Goal: Task Accomplishment & Management: Complete application form

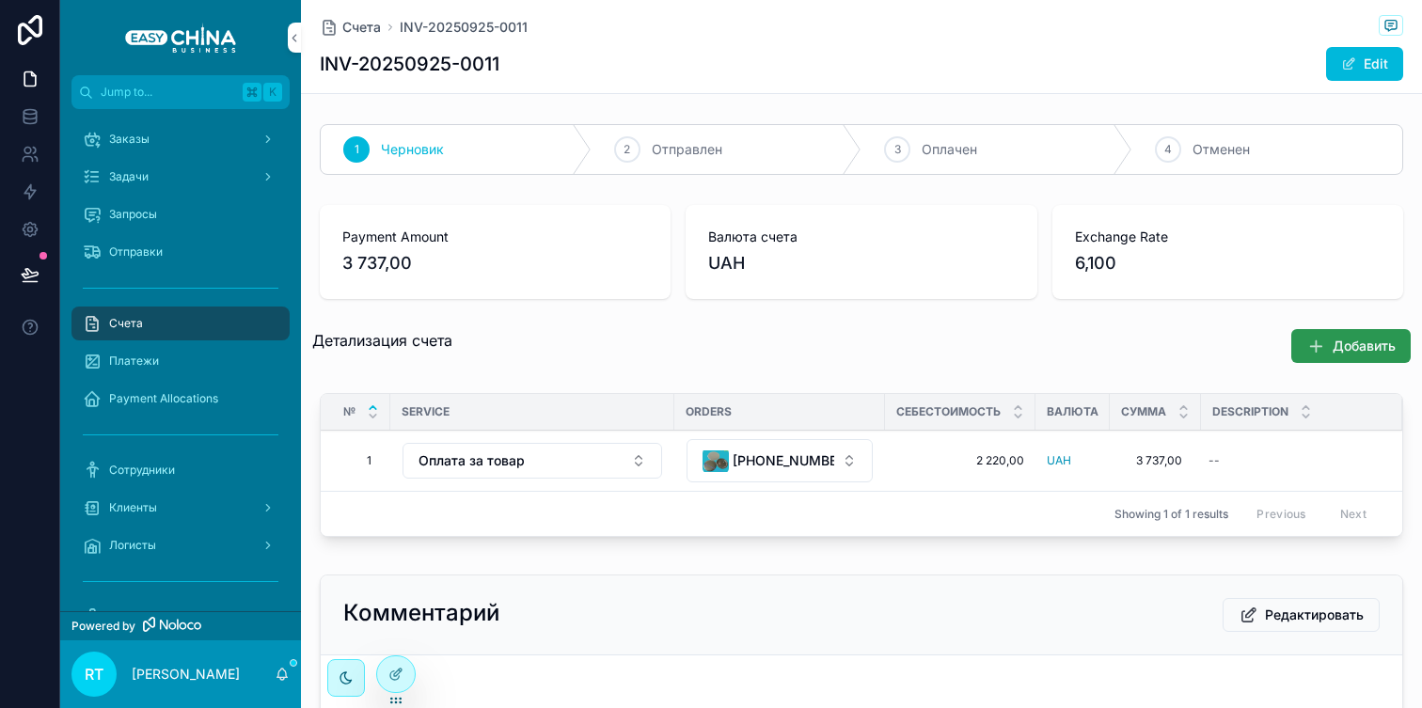
scroll to position [3, 0]
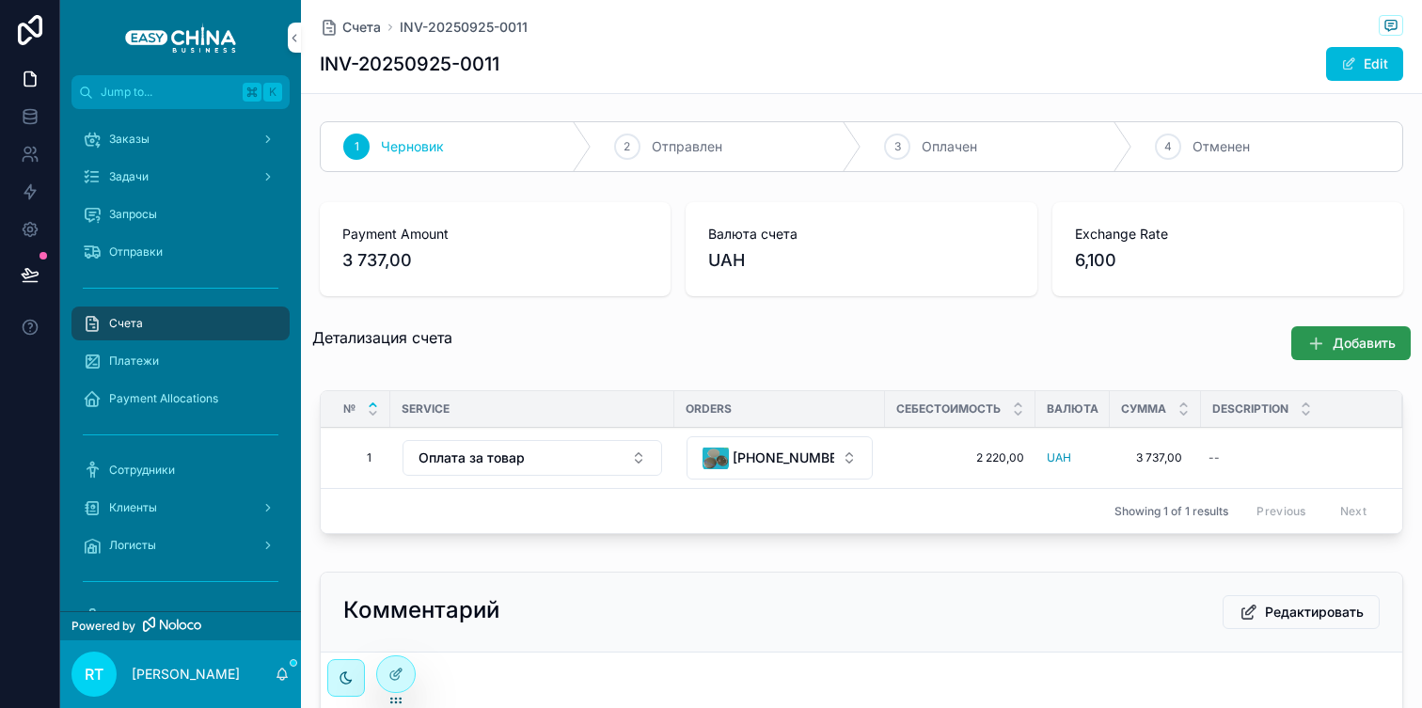
click at [1355, 350] on button "Добавить" at bounding box center [1350, 343] width 119 height 34
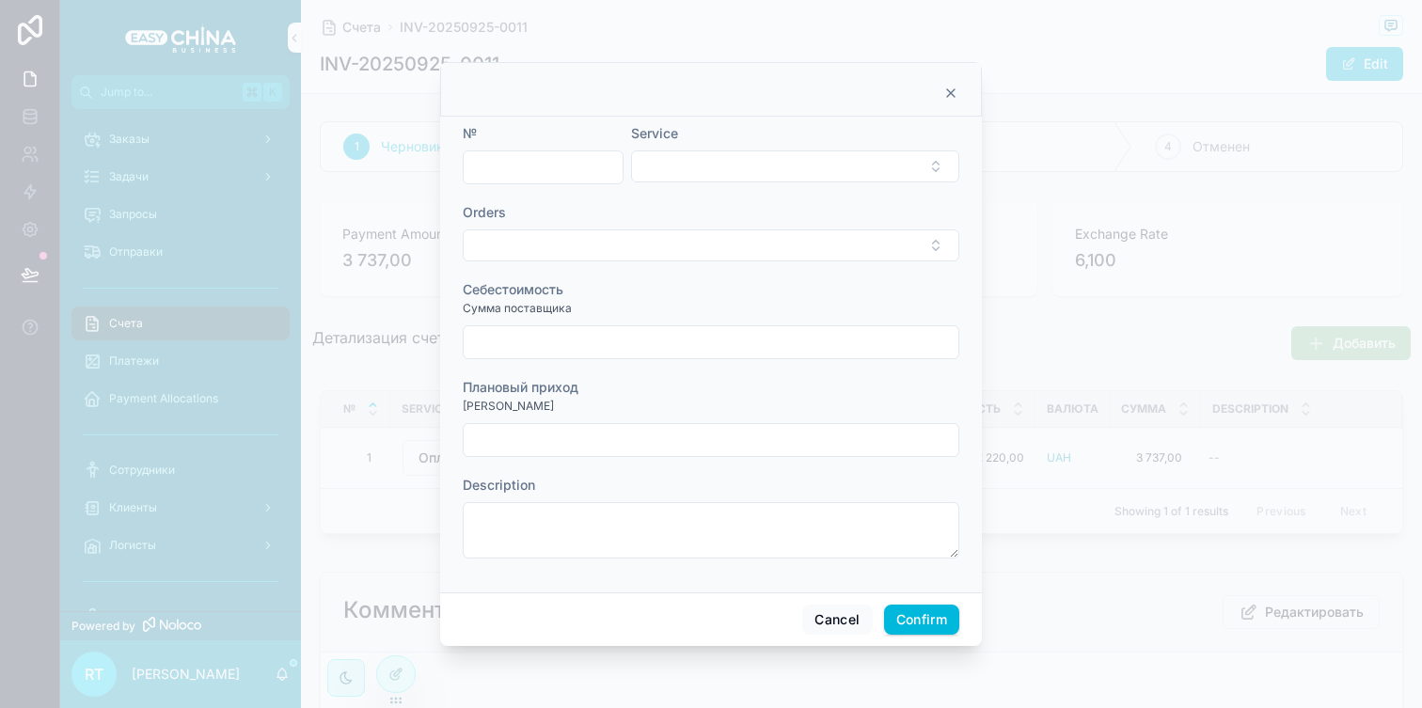
click at [619, 170] on input "text" at bounding box center [543, 167] width 159 height 26
type input "*"
click at [696, 162] on button "Select Button" at bounding box center [795, 167] width 328 height 32
click at [624, 246] on button "Select Button" at bounding box center [711, 246] width 497 height 32
click at [717, 166] on button "Select Button" at bounding box center [795, 167] width 328 height 32
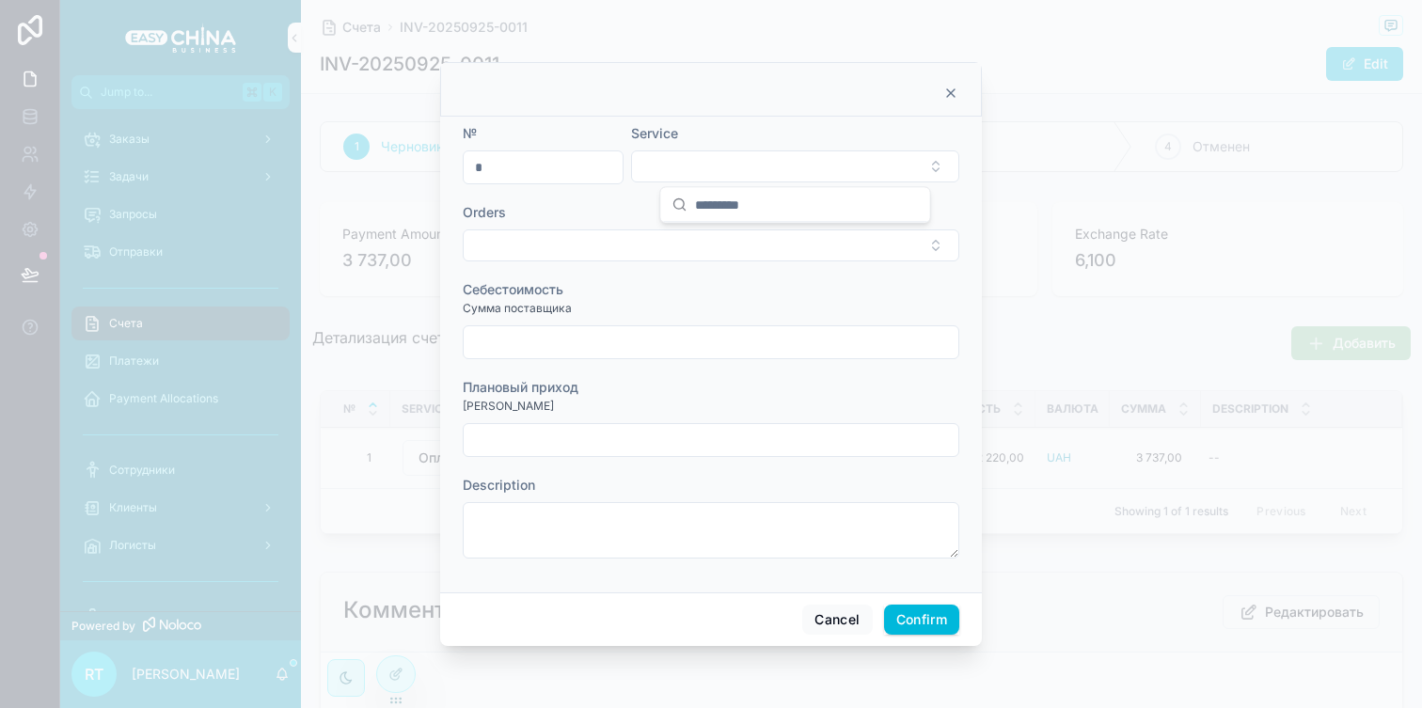
click at [610, 208] on div "Orders" at bounding box center [711, 212] width 497 height 19
click at [712, 158] on button "Select Button" at bounding box center [795, 167] width 328 height 32
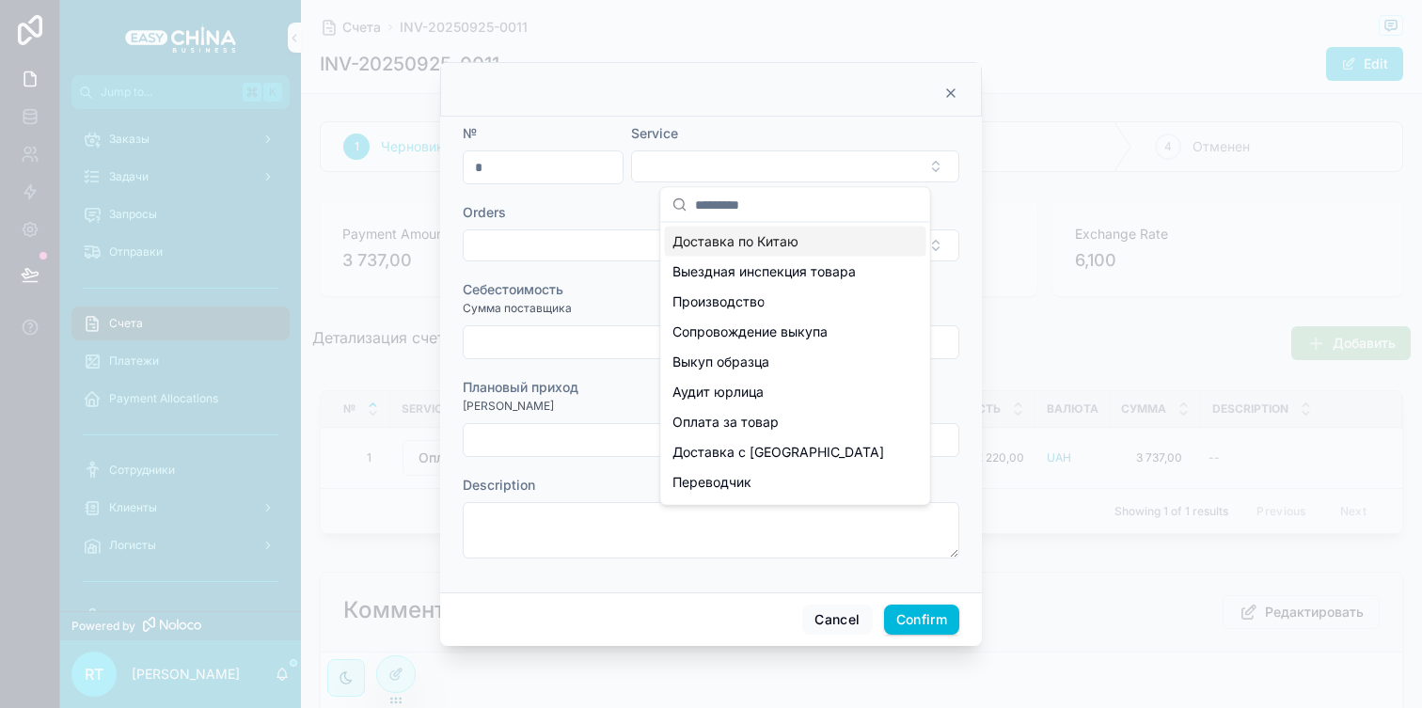
click at [754, 241] on span "Доставка по Китаю" at bounding box center [736, 241] width 126 height 19
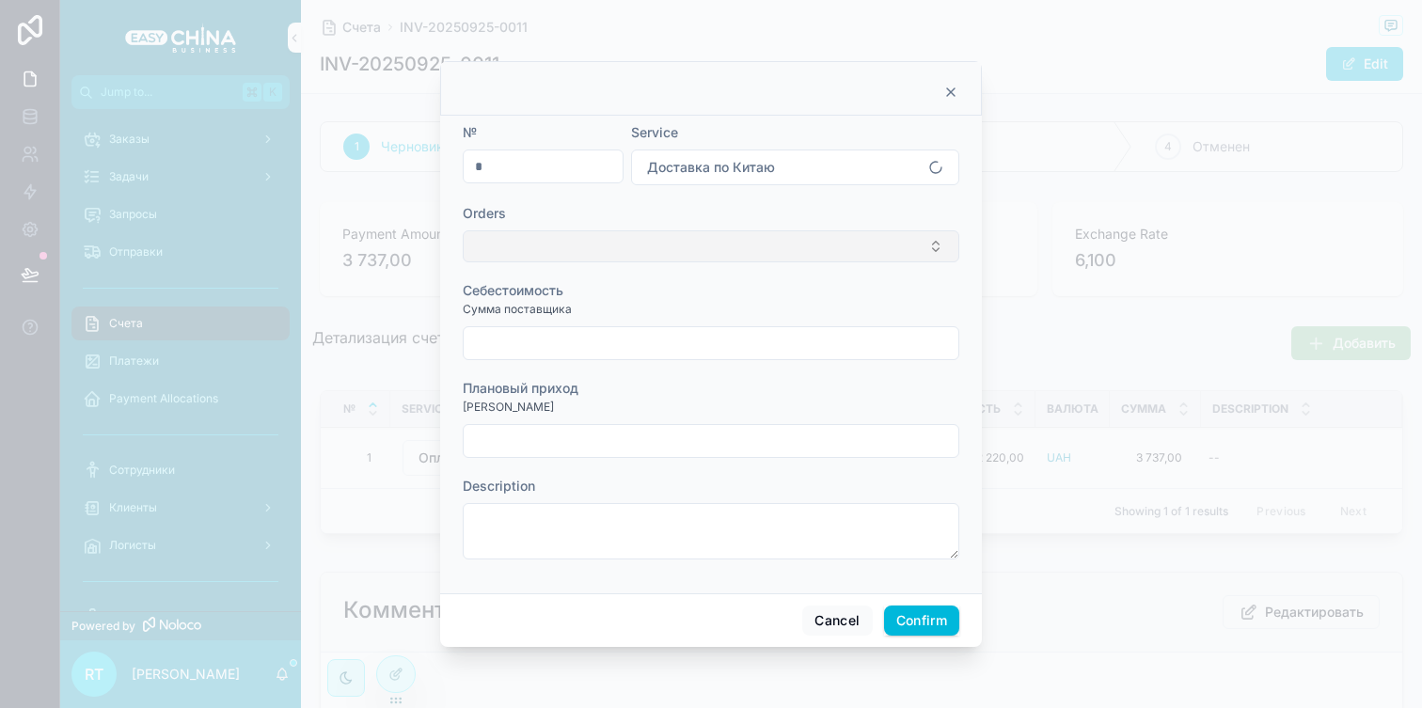
click at [710, 241] on button "Select Button" at bounding box center [711, 246] width 497 height 32
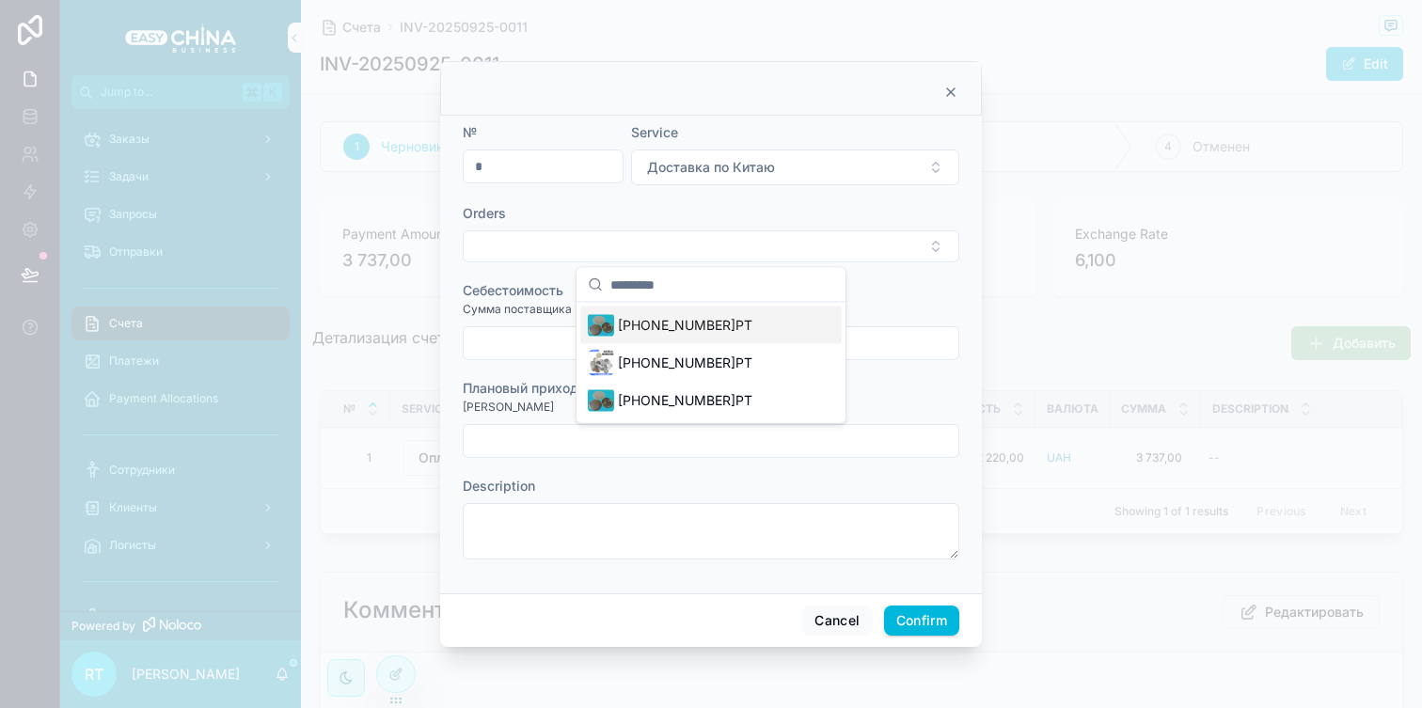
click at [678, 328] on span "[PHONE_NUMBER]РТ" at bounding box center [685, 325] width 135 height 19
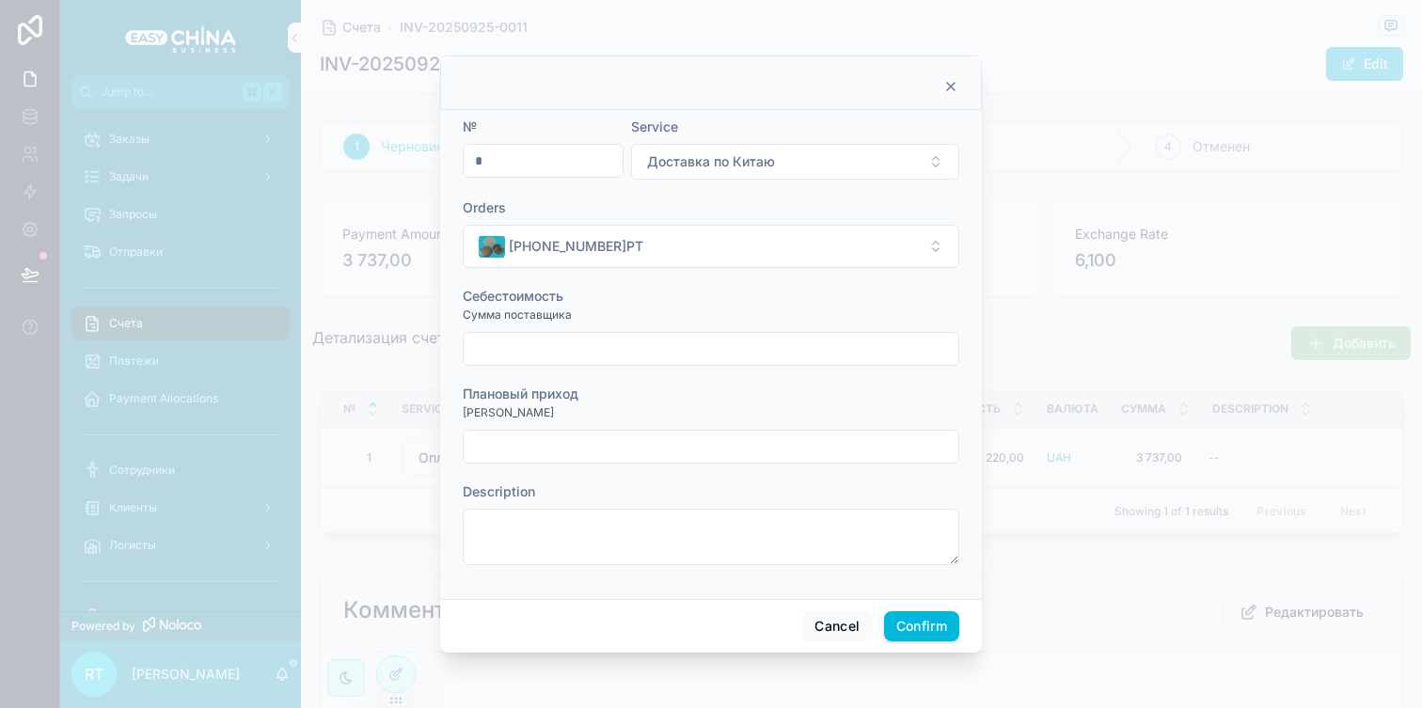
click at [594, 353] on input "text" at bounding box center [711, 349] width 495 height 26
click at [668, 293] on div "Себестоимость" at bounding box center [711, 296] width 497 height 19
click at [814, 630] on button "Cancel" at bounding box center [837, 626] width 70 height 30
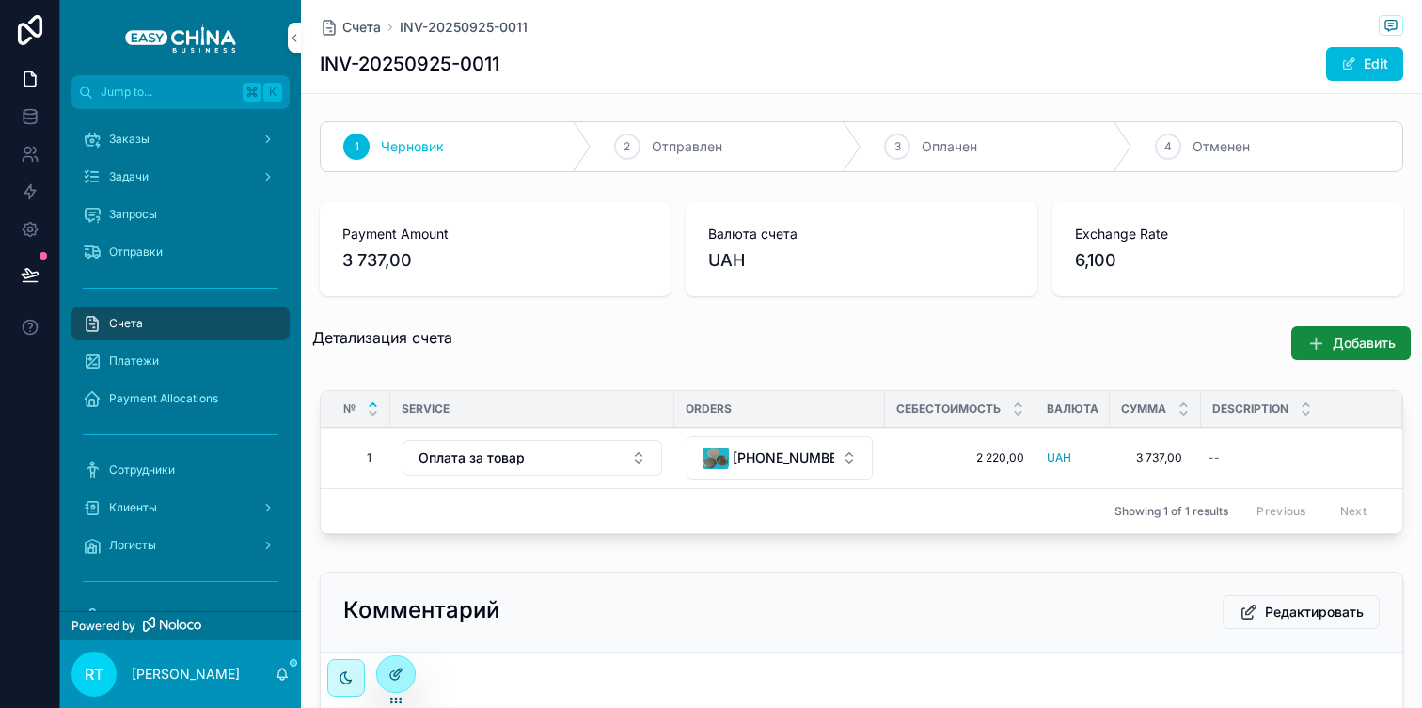
click at [394, 668] on icon at bounding box center [395, 674] width 15 height 15
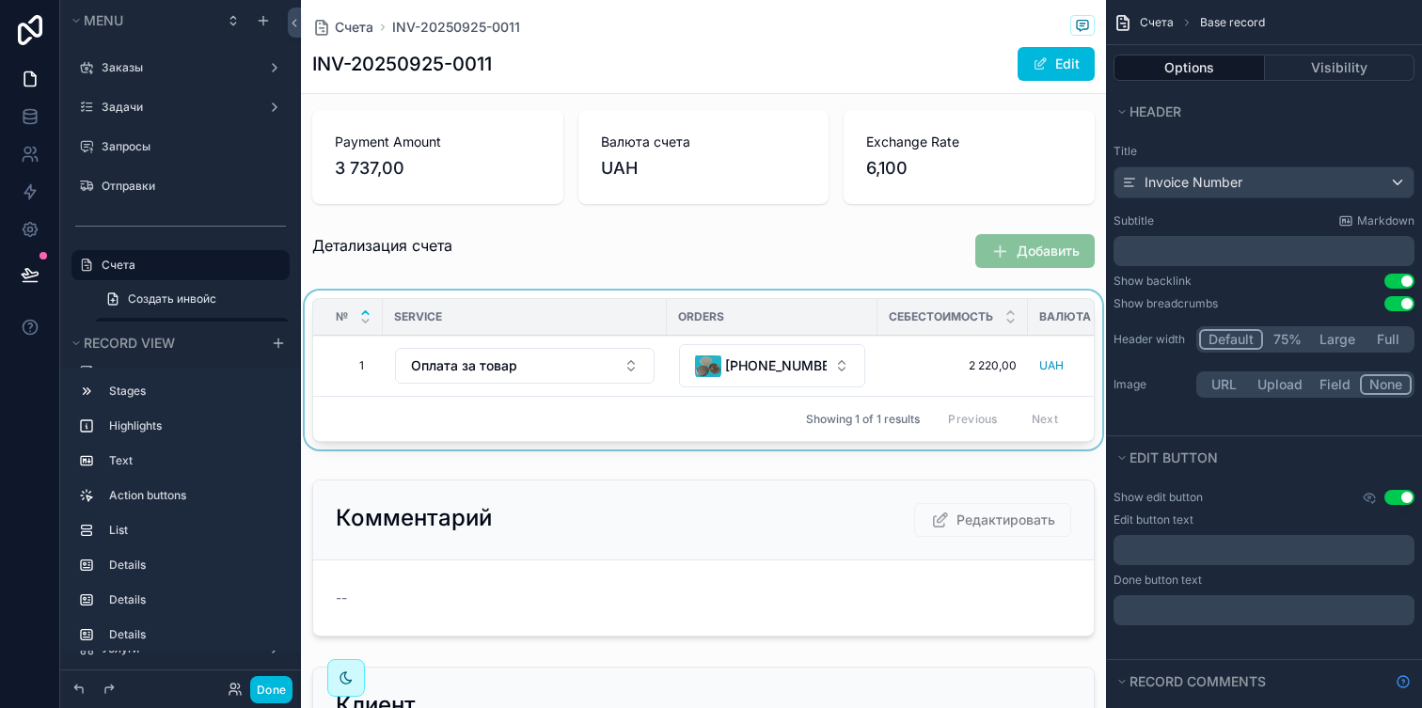
scroll to position [50, 0]
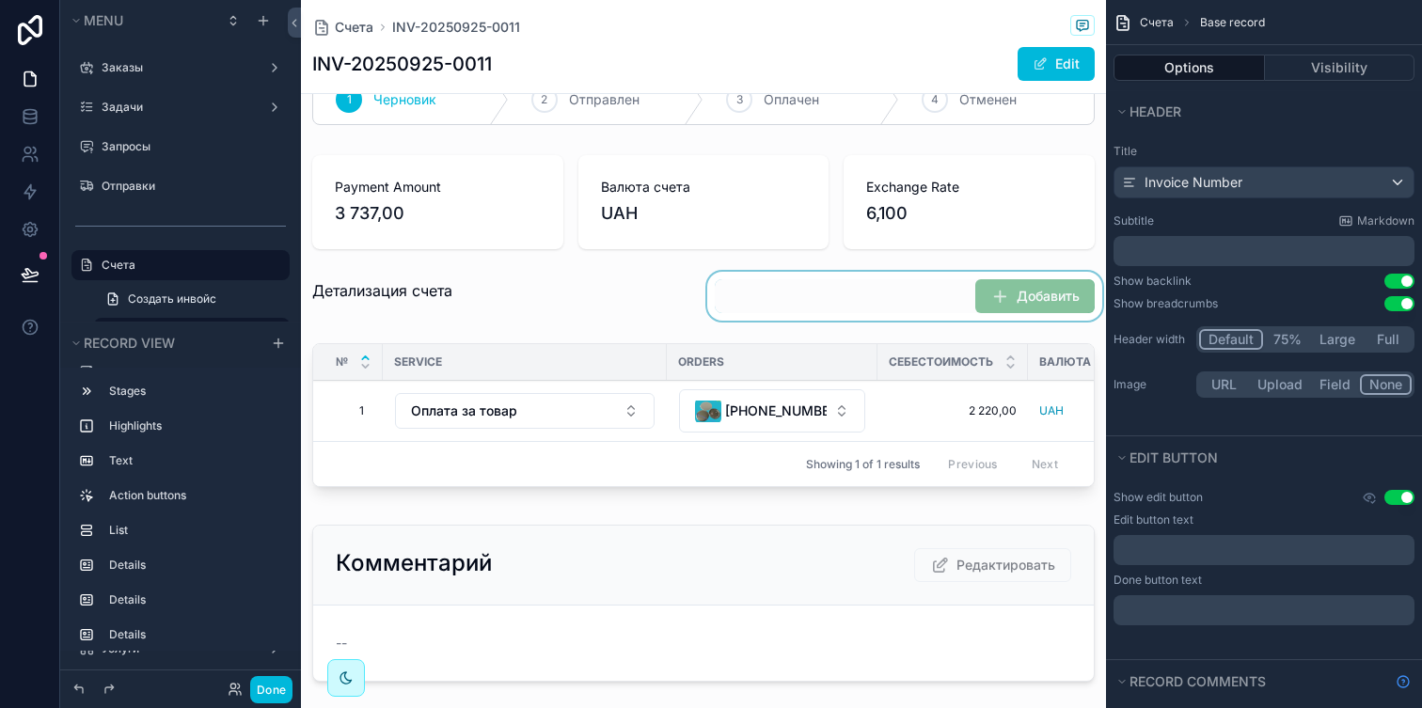
click at [1014, 302] on div "scrollable content" at bounding box center [905, 296] width 403 height 49
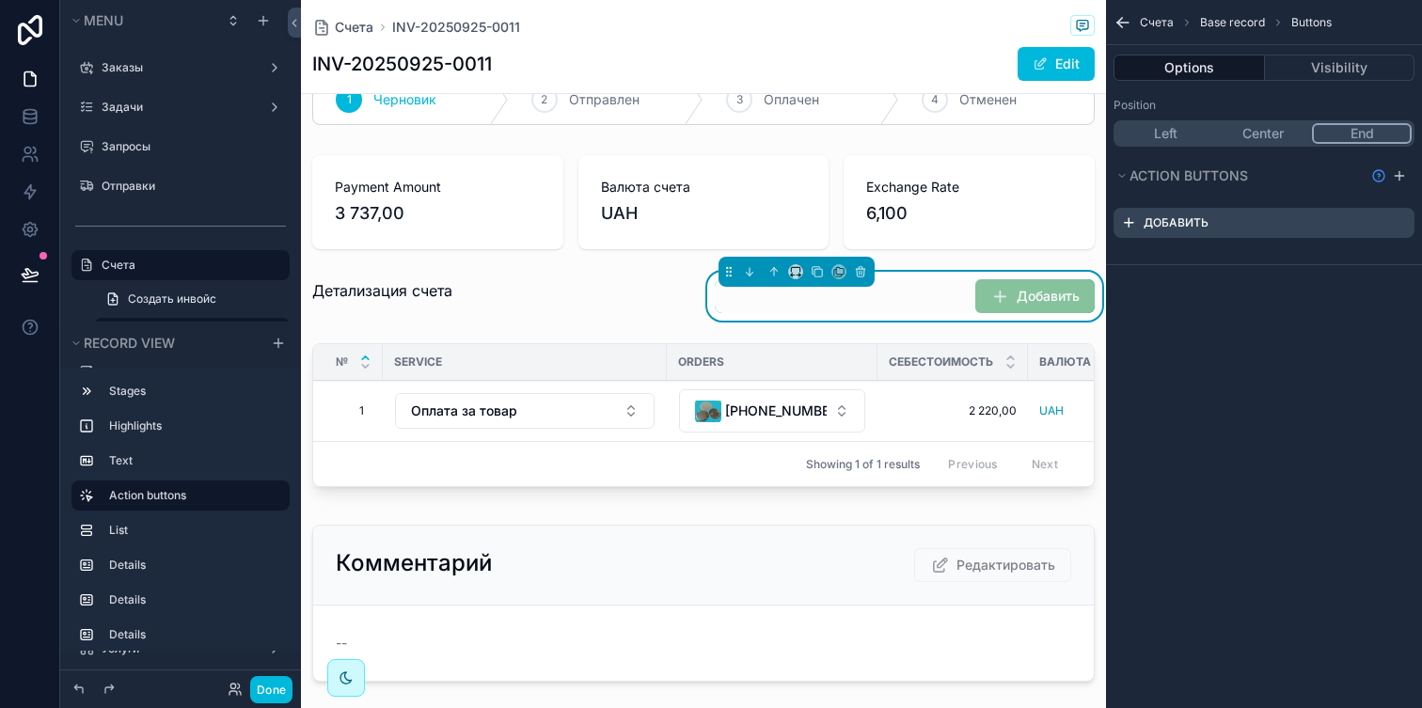
click at [0, 0] on icon "scrollable content" at bounding box center [0, 0] width 0 height 0
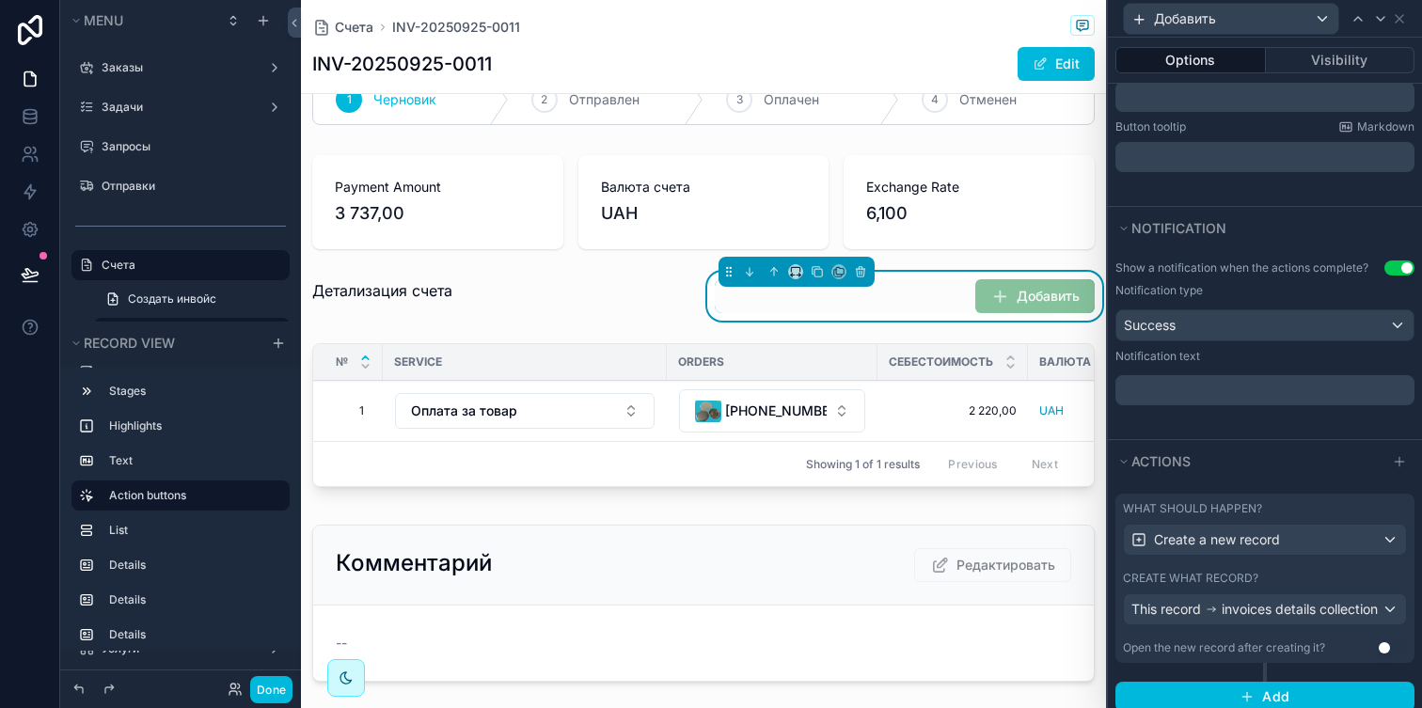
scroll to position [453, 0]
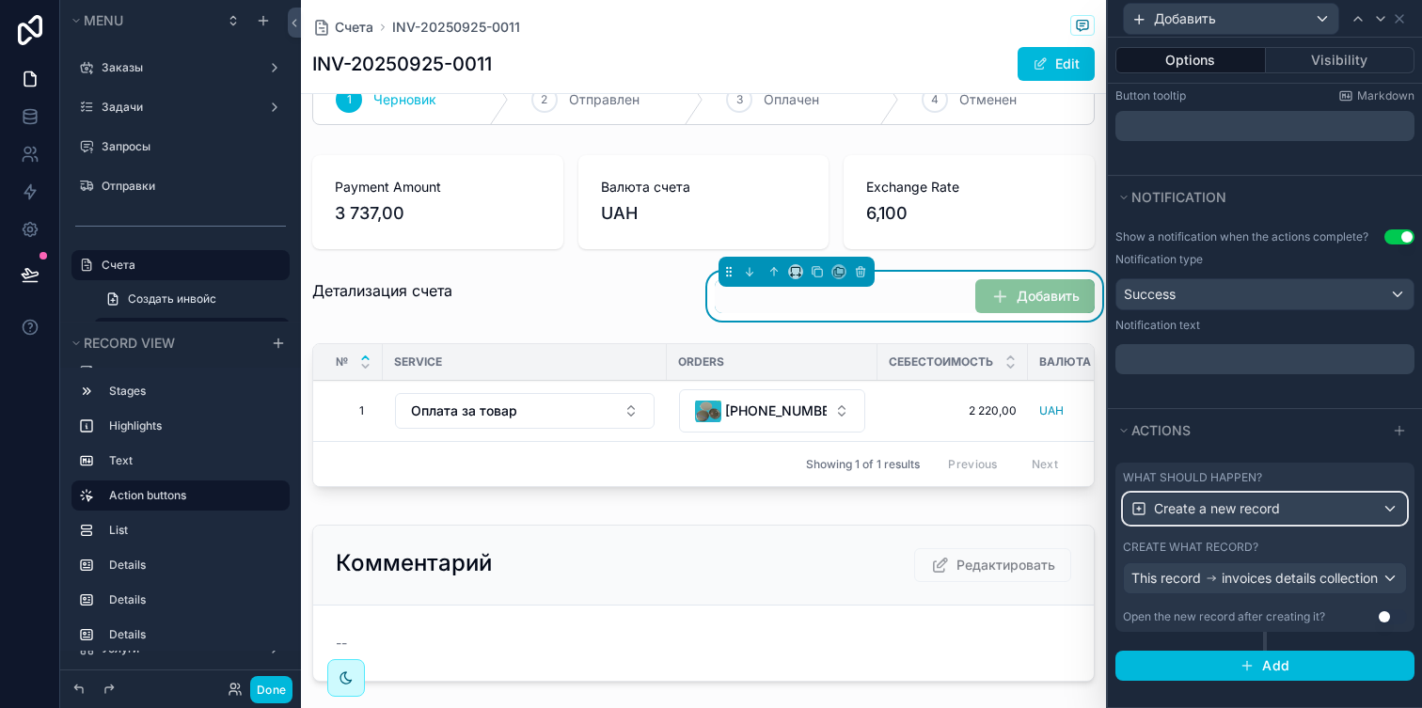
click at [1317, 494] on div "Create a new record" at bounding box center [1265, 509] width 282 height 30
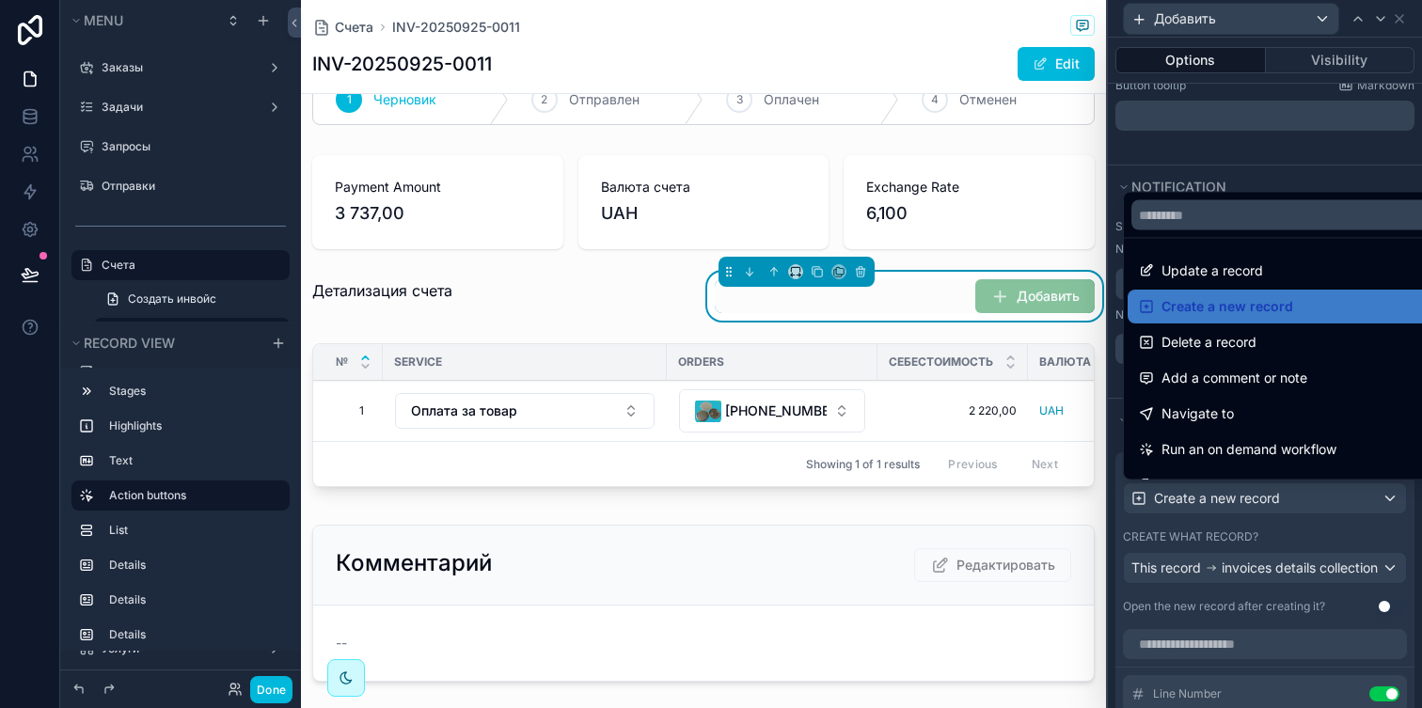
click at [1317, 486] on div at bounding box center [1265, 354] width 314 height 708
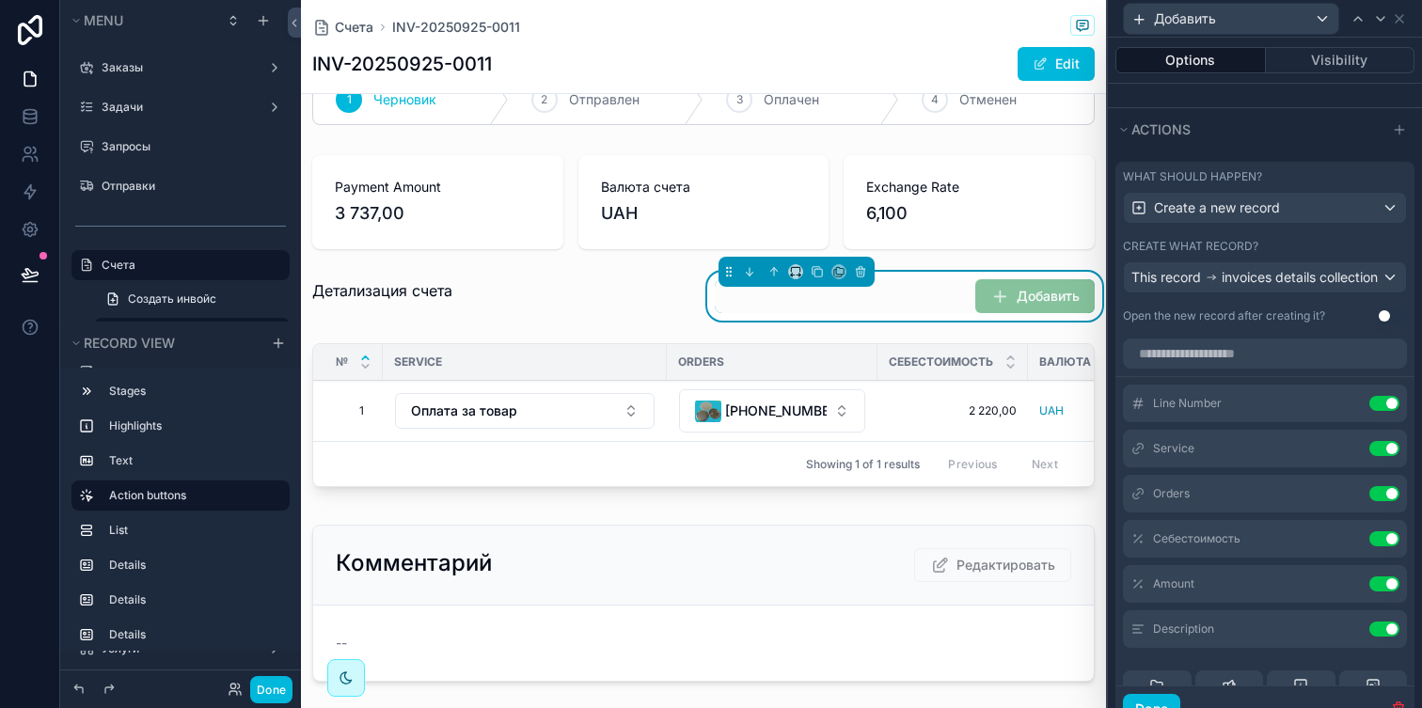
scroll to position [726, 0]
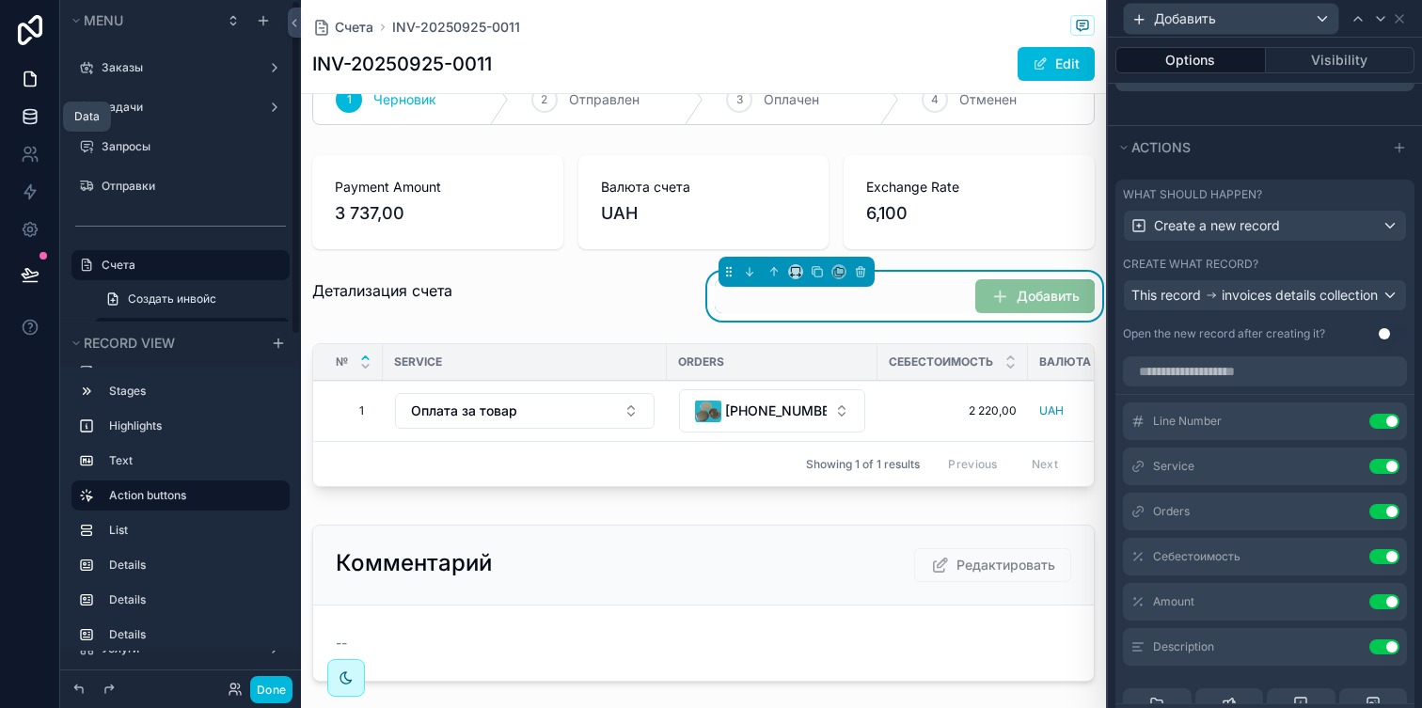
click at [38, 111] on icon at bounding box center [30, 116] width 19 height 19
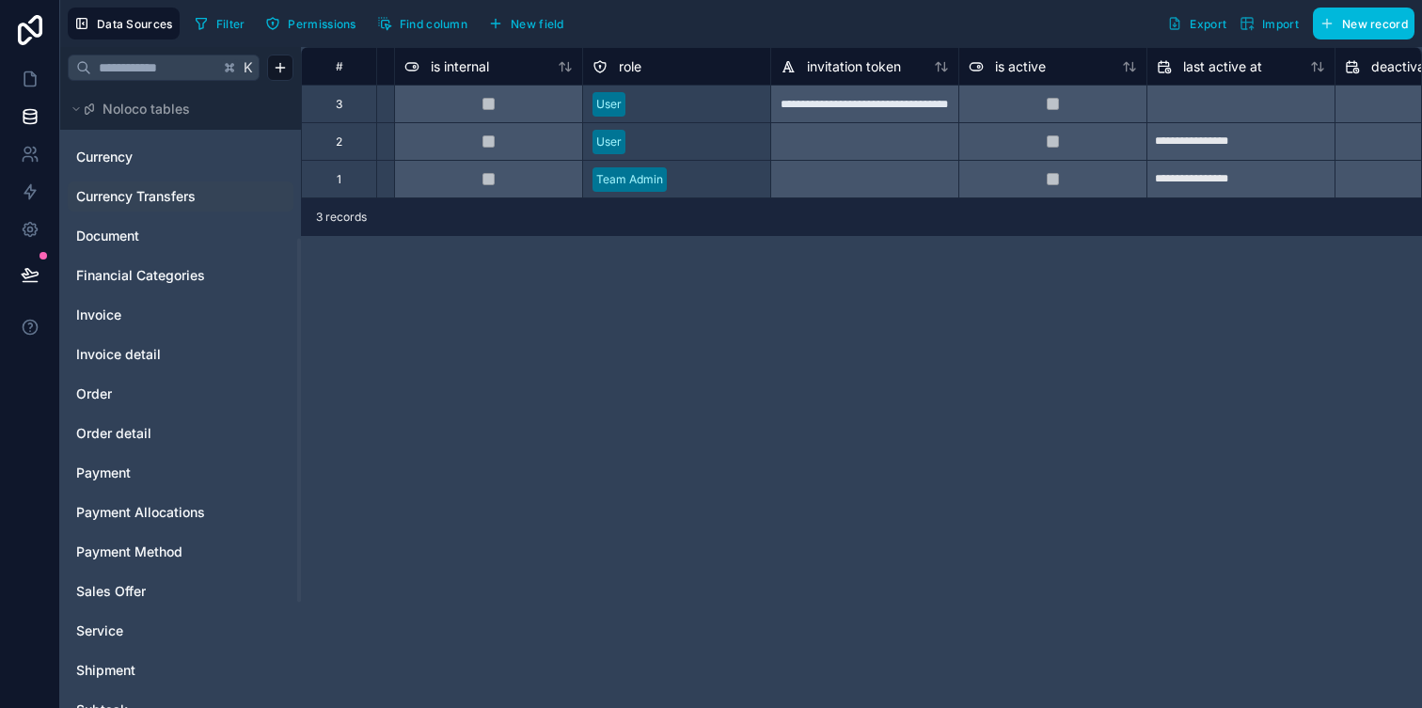
scroll to position [277, 0]
click at [135, 359] on span "Invoice detail" at bounding box center [118, 353] width 85 height 19
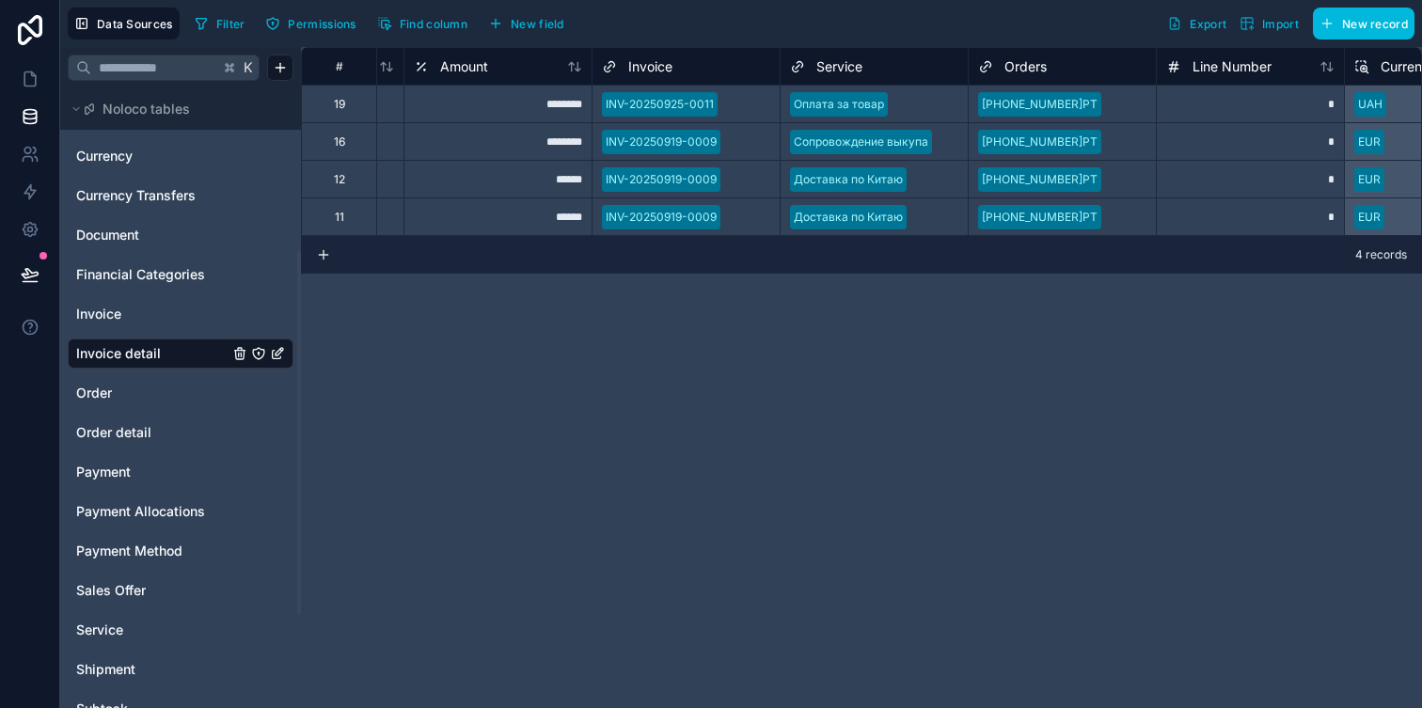
scroll to position [0, 335]
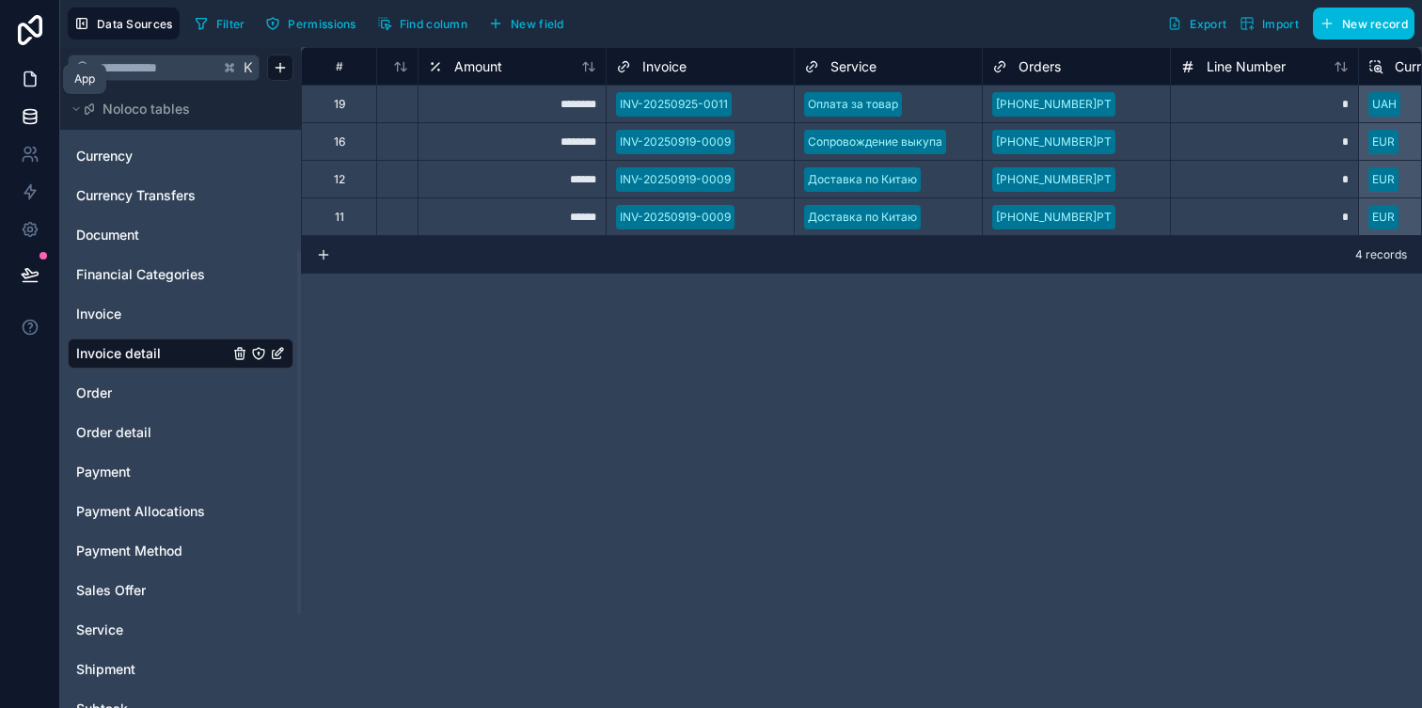
click at [39, 75] on icon at bounding box center [30, 79] width 19 height 19
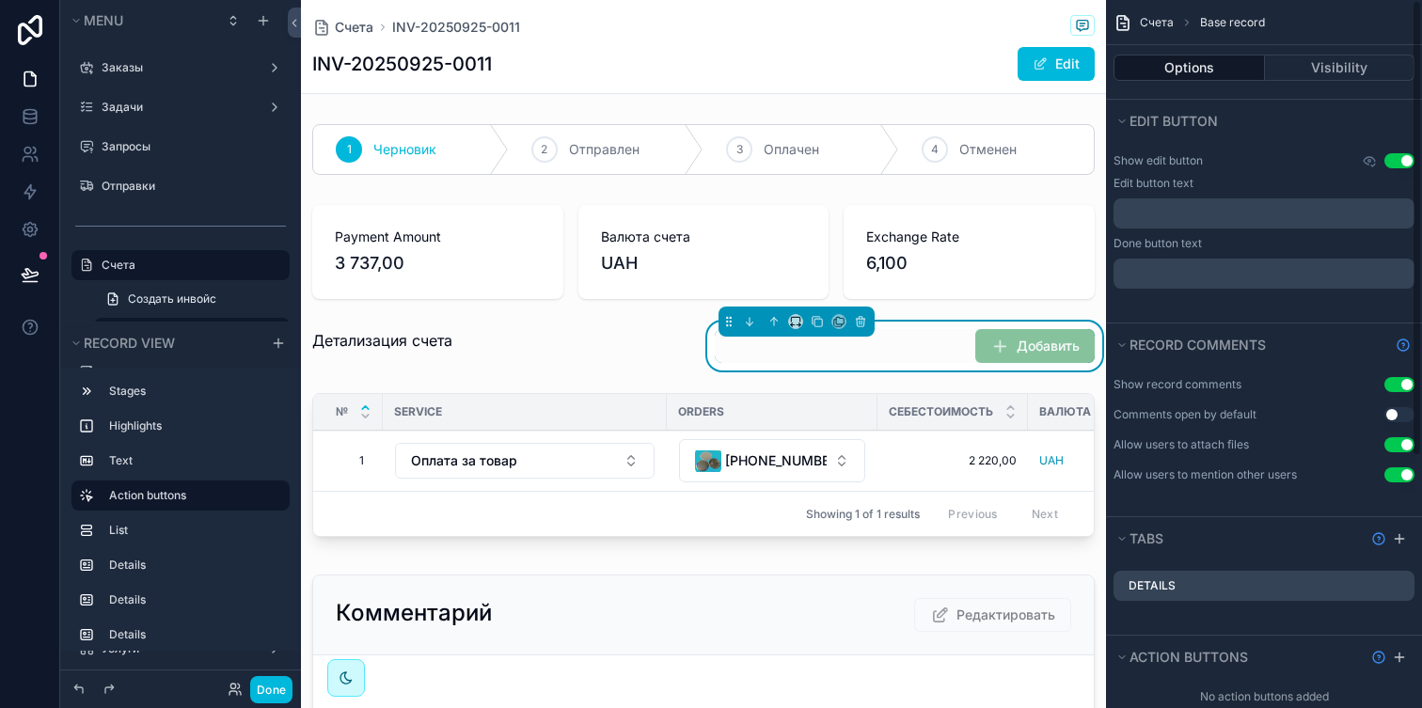
scroll to position [390, 0]
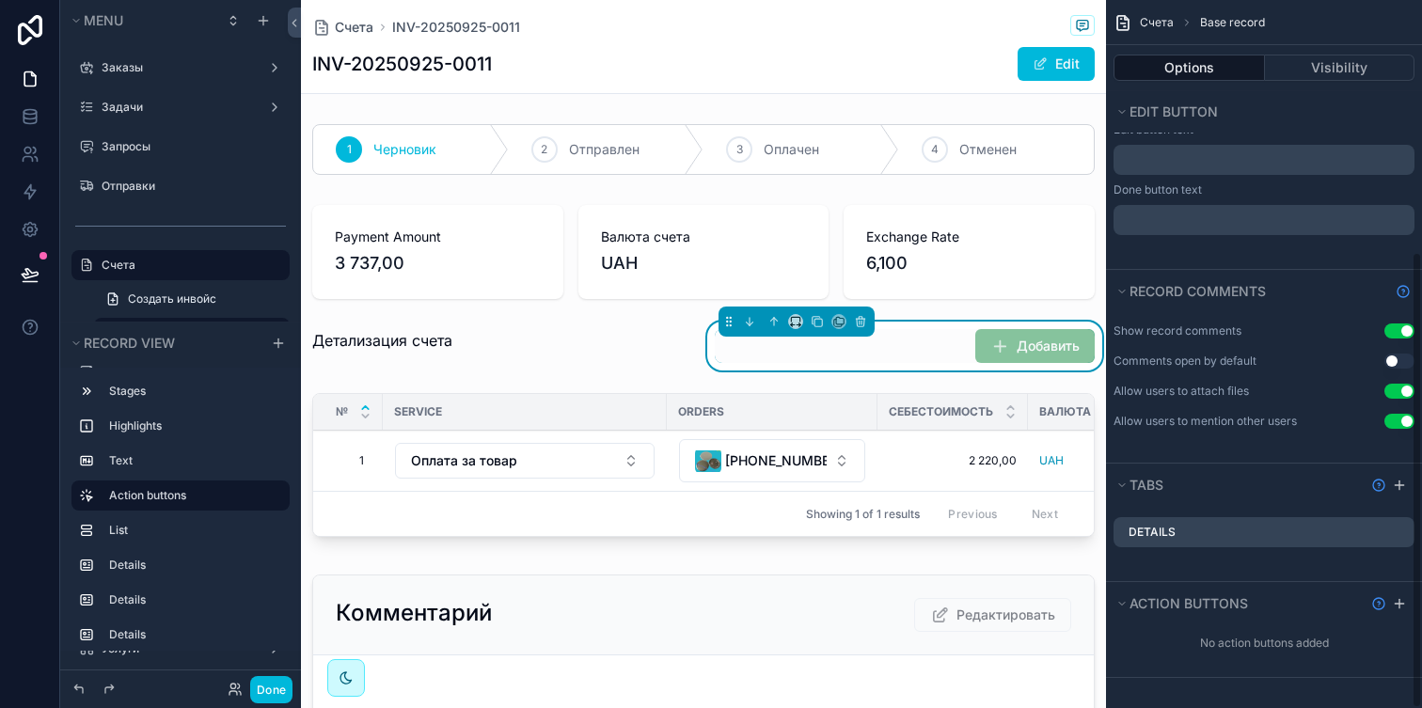
click at [905, 323] on div "Добавить" at bounding box center [905, 346] width 403 height 49
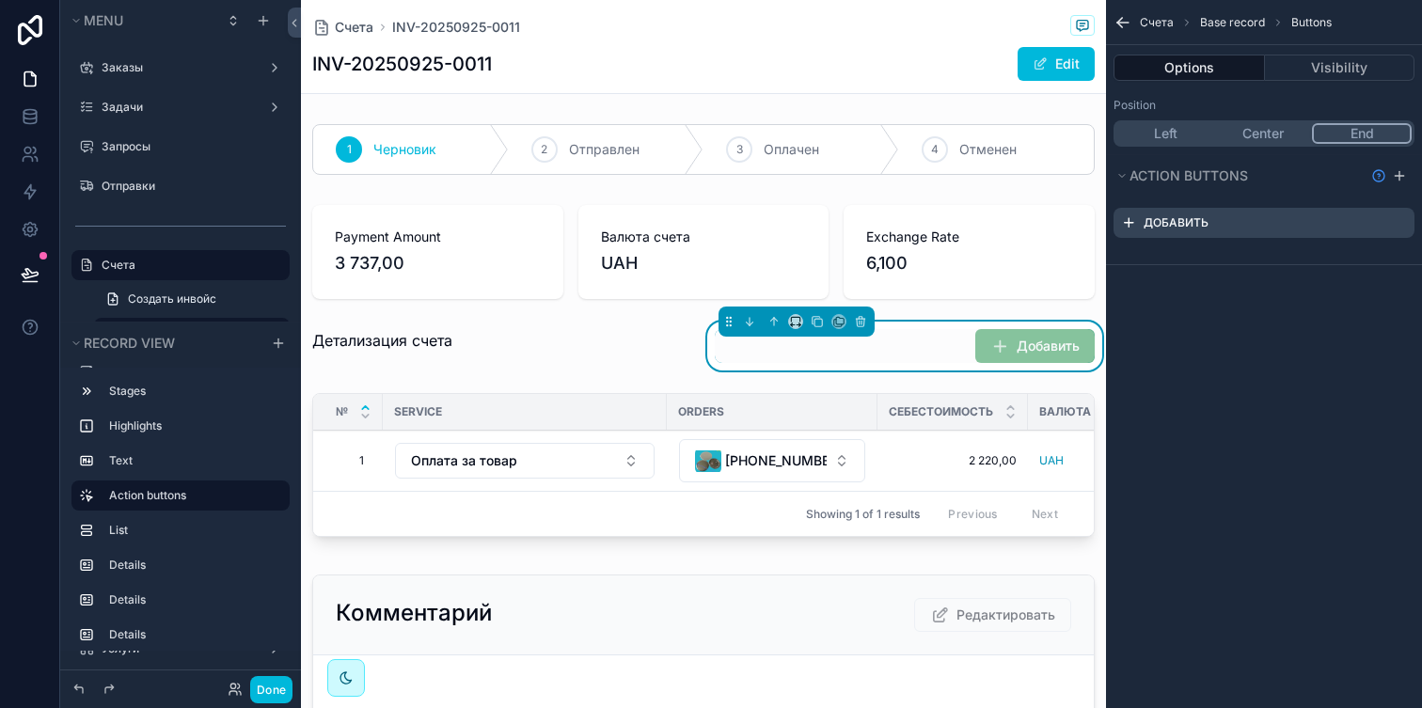
scroll to position [0, 0]
click at [0, 0] on icon "scrollable content" at bounding box center [0, 0] width 0 height 0
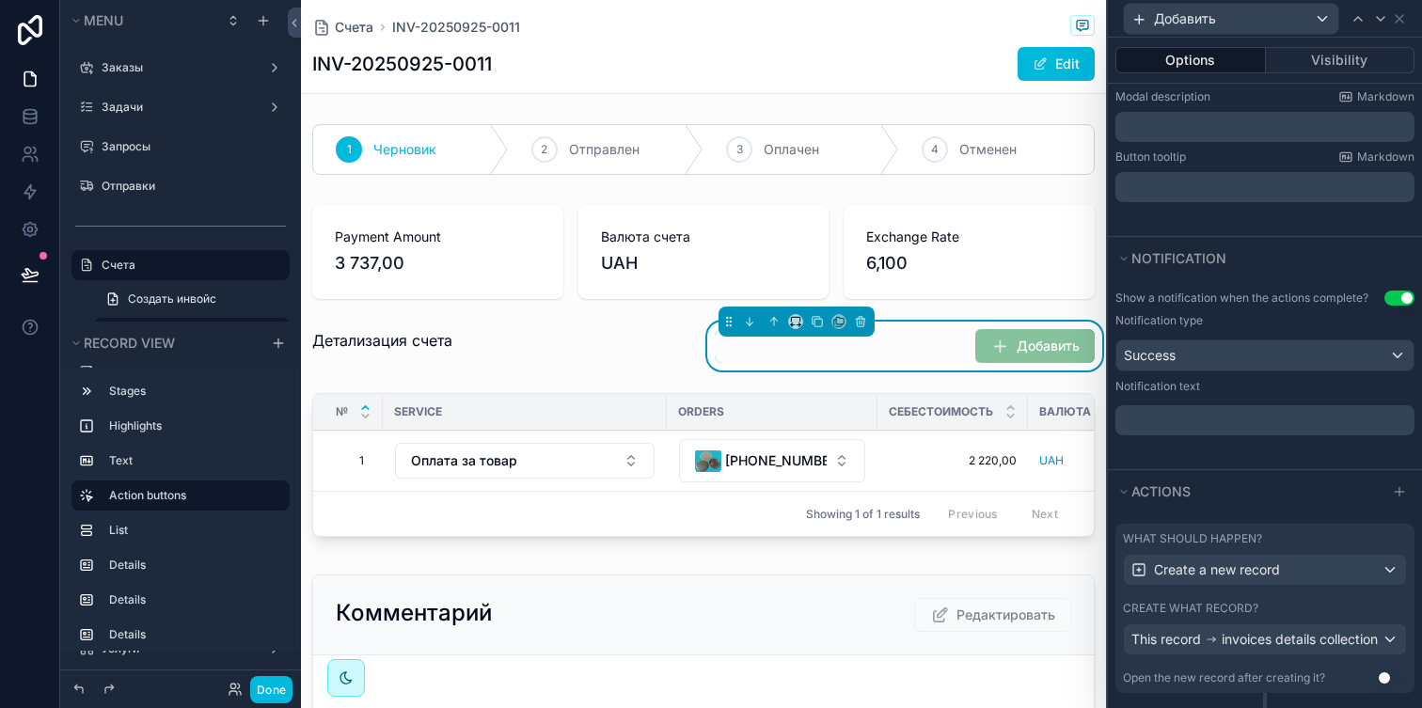
scroll to position [453, 0]
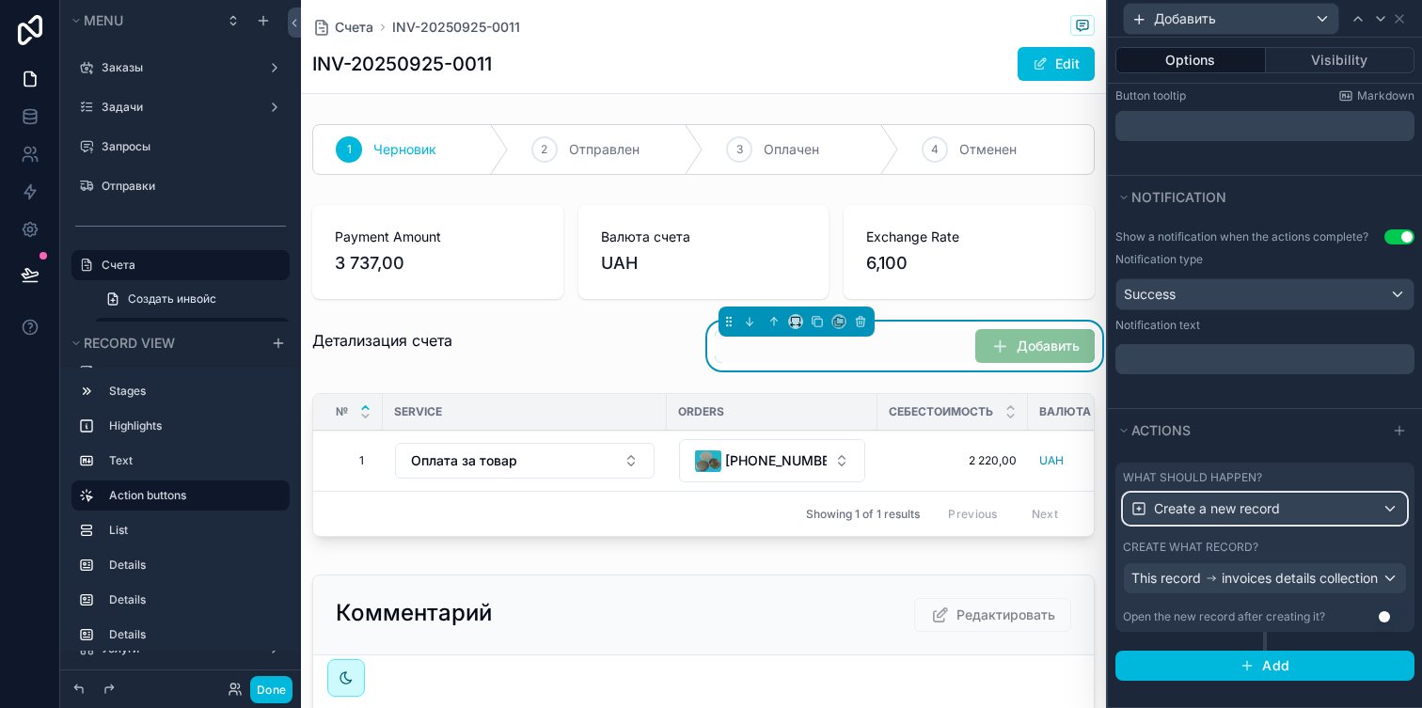
click at [1260, 499] on span "Create a new record" at bounding box center [1217, 508] width 126 height 19
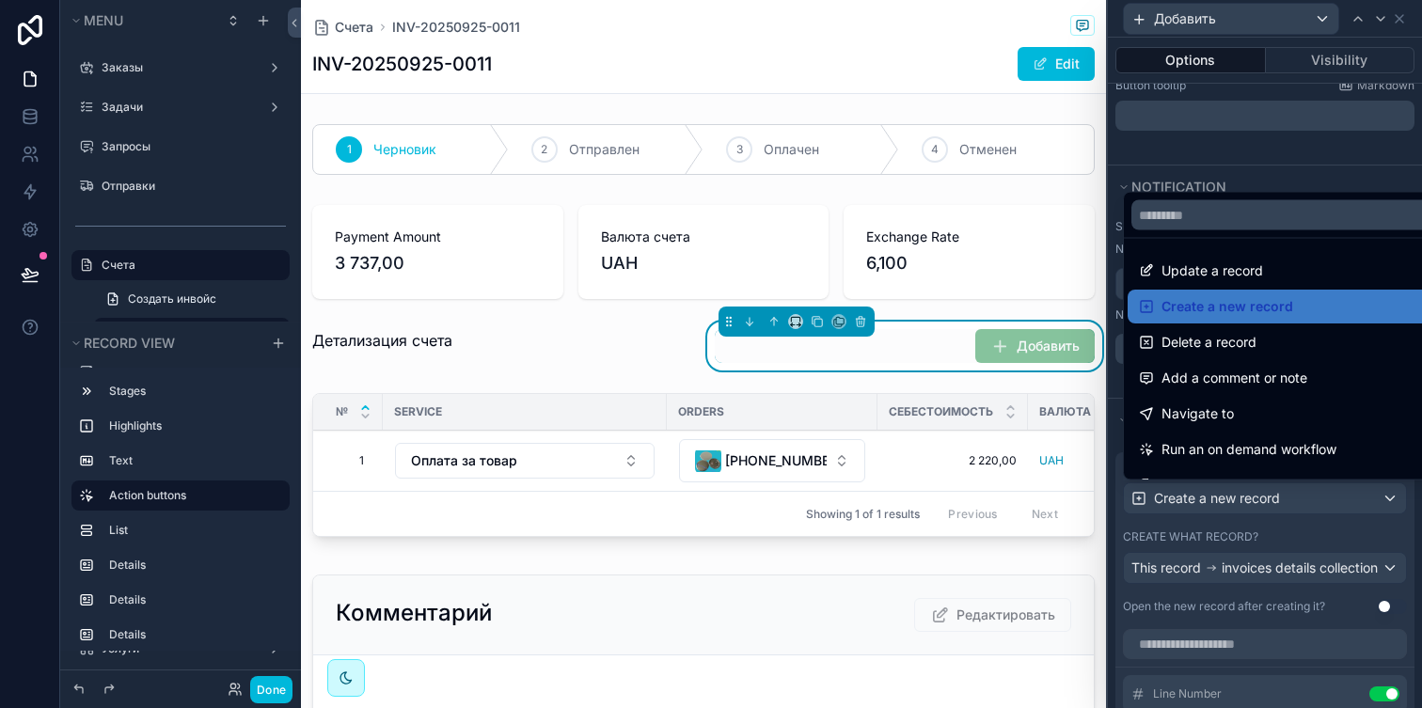
click at [1260, 498] on div at bounding box center [1265, 354] width 314 height 708
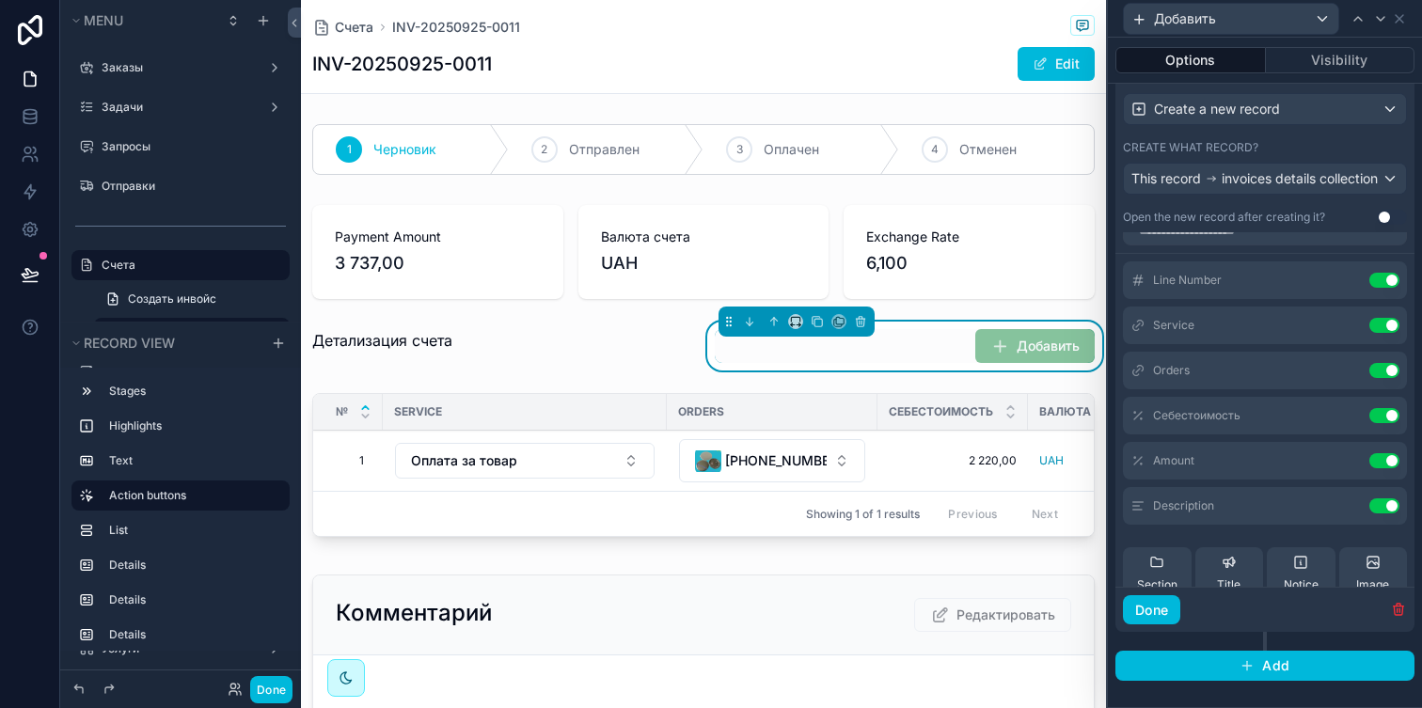
scroll to position [0, 0]
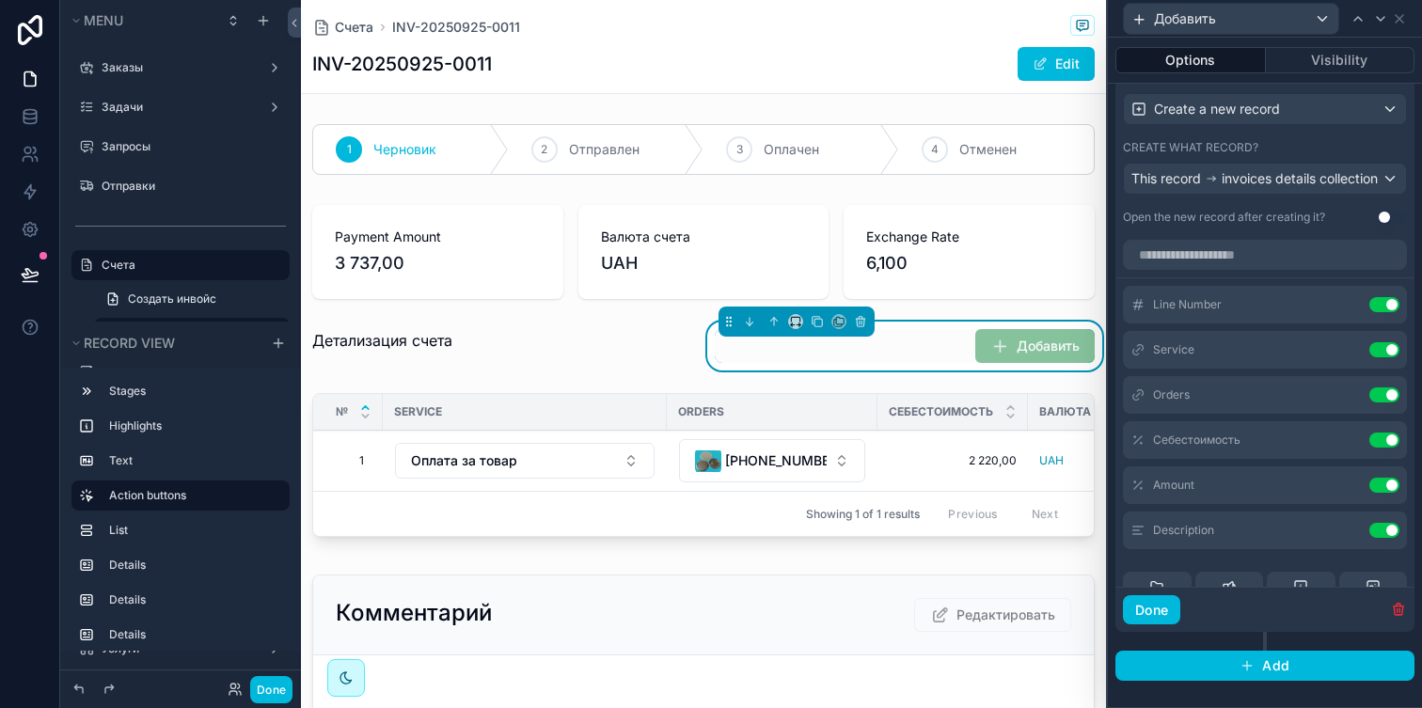
click at [0, 0] on button at bounding box center [0, 0] width 0 height 0
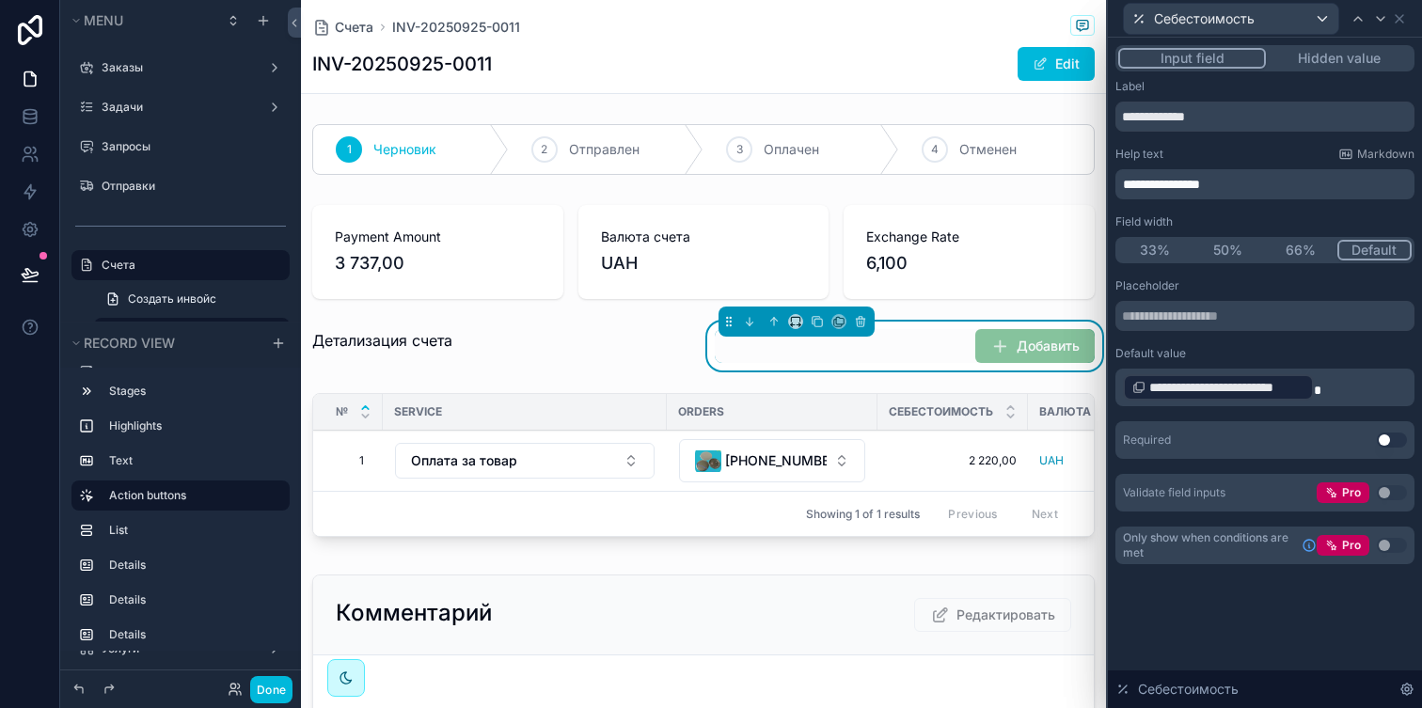
click at [1330, 384] on p "**********" at bounding box center [1267, 387] width 288 height 30
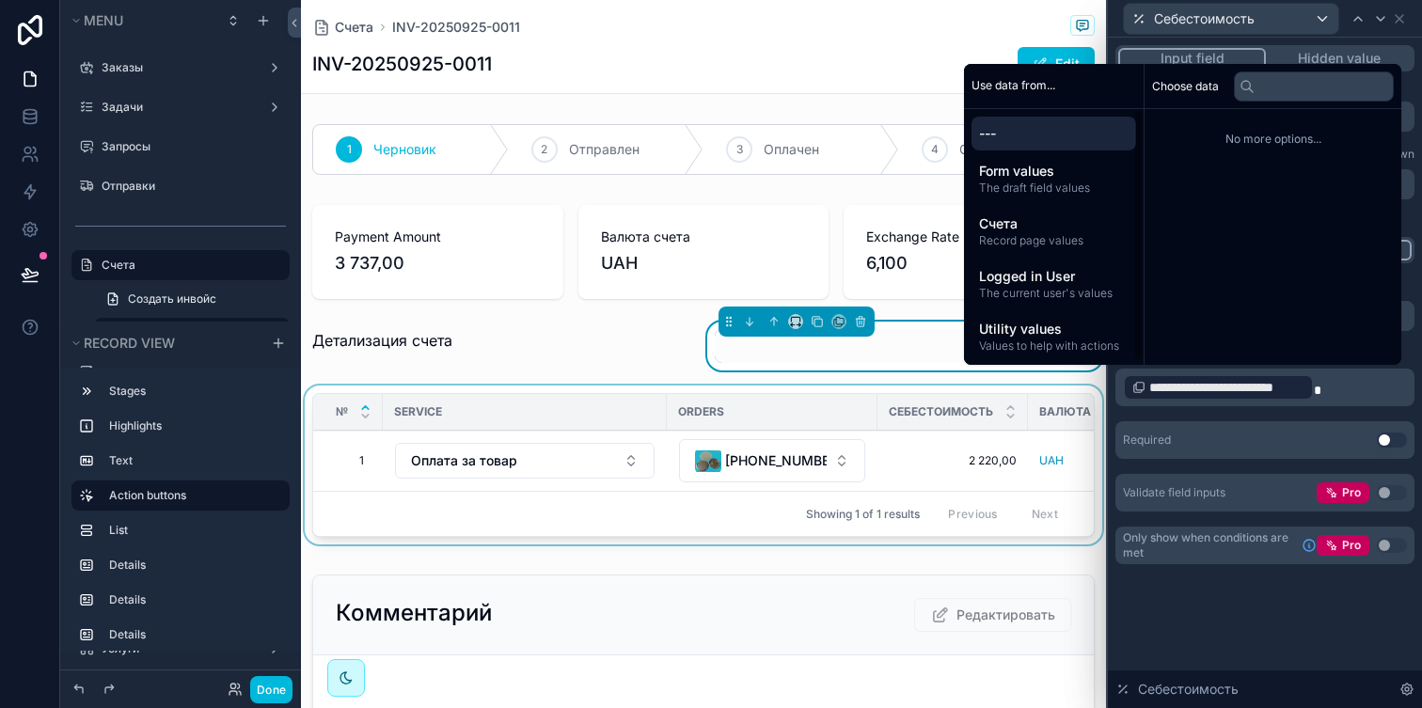
click at [948, 389] on div "scrollable content" at bounding box center [703, 469] width 805 height 166
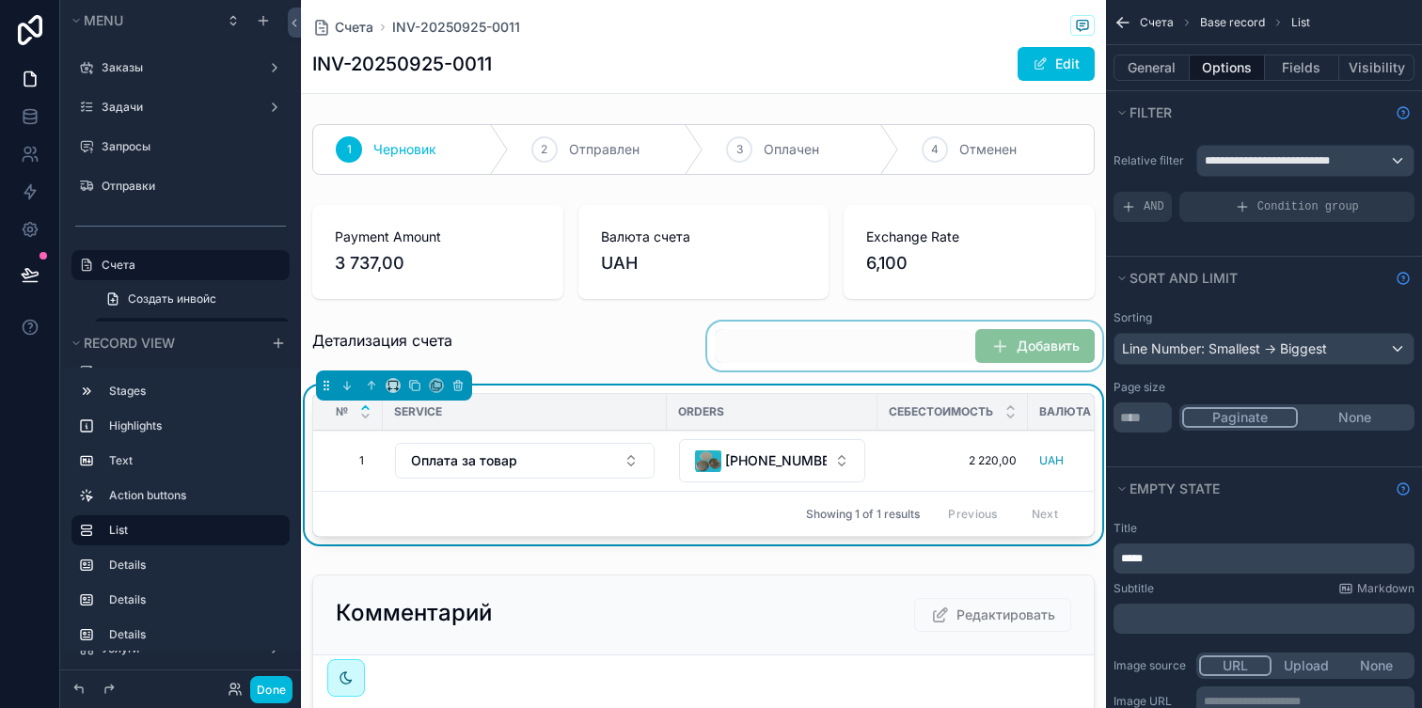
click at [1022, 351] on div "scrollable content" at bounding box center [905, 346] width 403 height 49
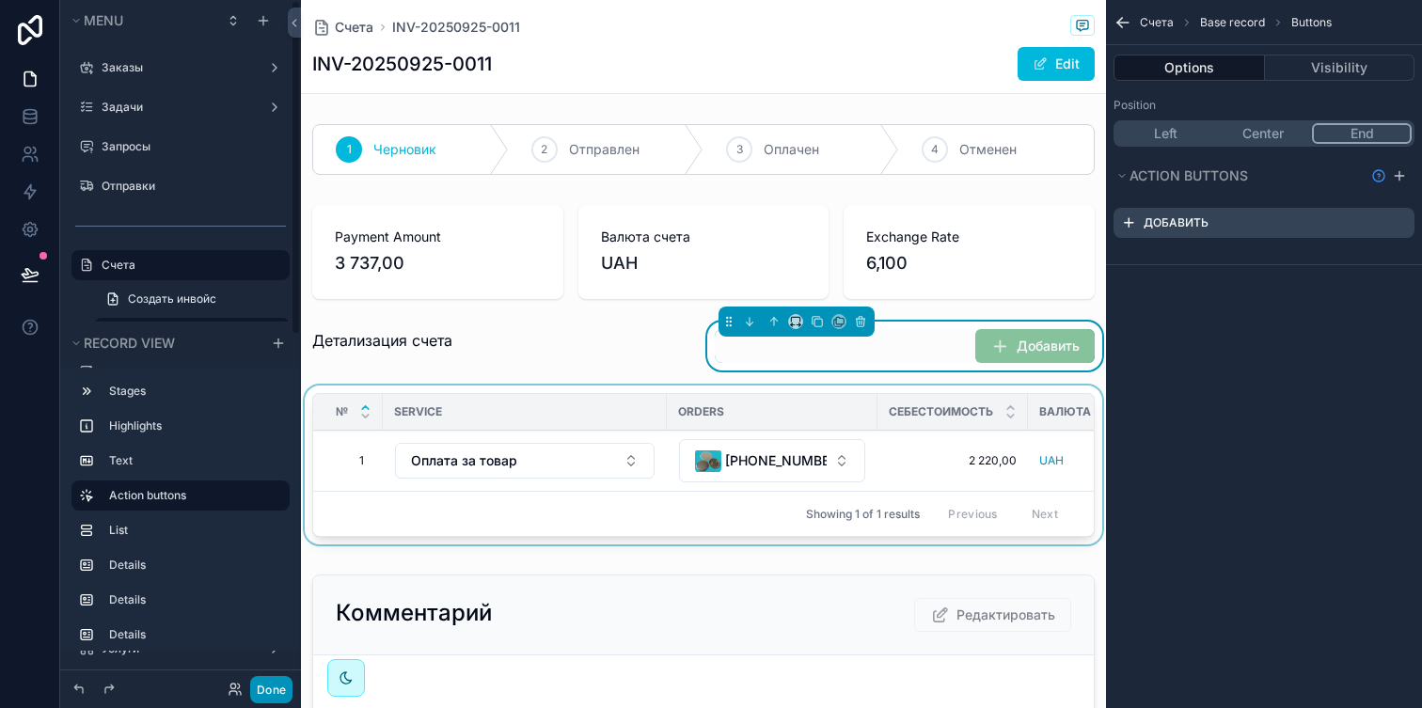
click at [279, 679] on button "Done" at bounding box center [271, 689] width 42 height 27
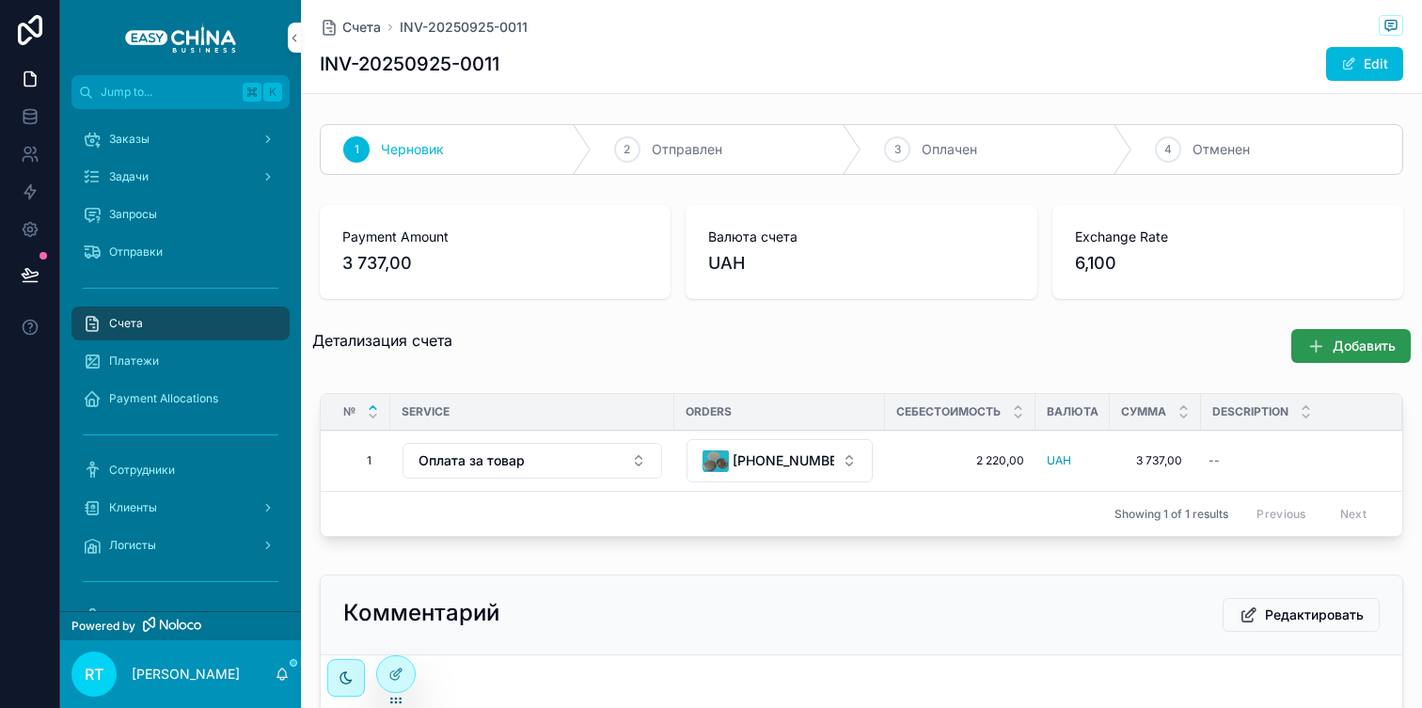
click at [1329, 339] on button "Добавить" at bounding box center [1350, 346] width 119 height 34
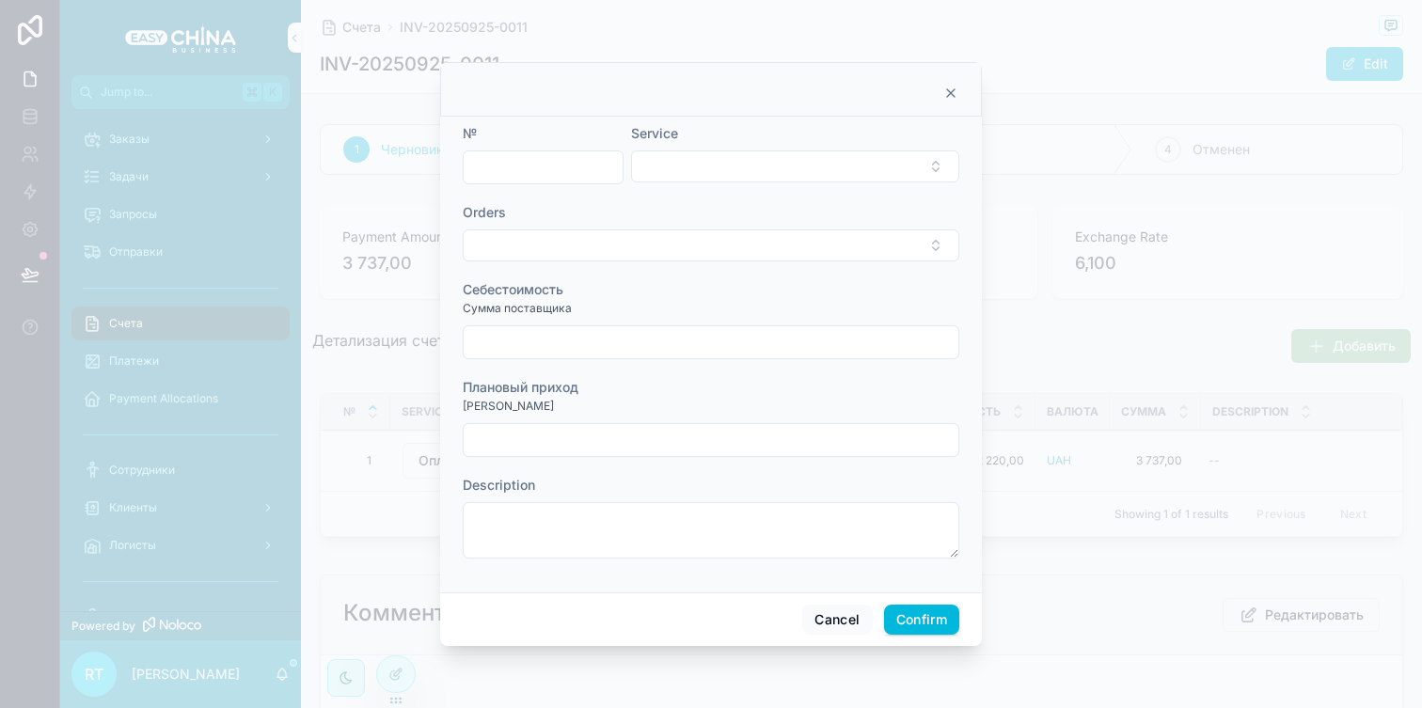
click at [553, 177] on input "text" at bounding box center [543, 167] width 159 height 26
type input "*"
click at [684, 149] on div "Service" at bounding box center [795, 154] width 328 height 60
click at [686, 158] on button "Select Button" at bounding box center [795, 167] width 328 height 32
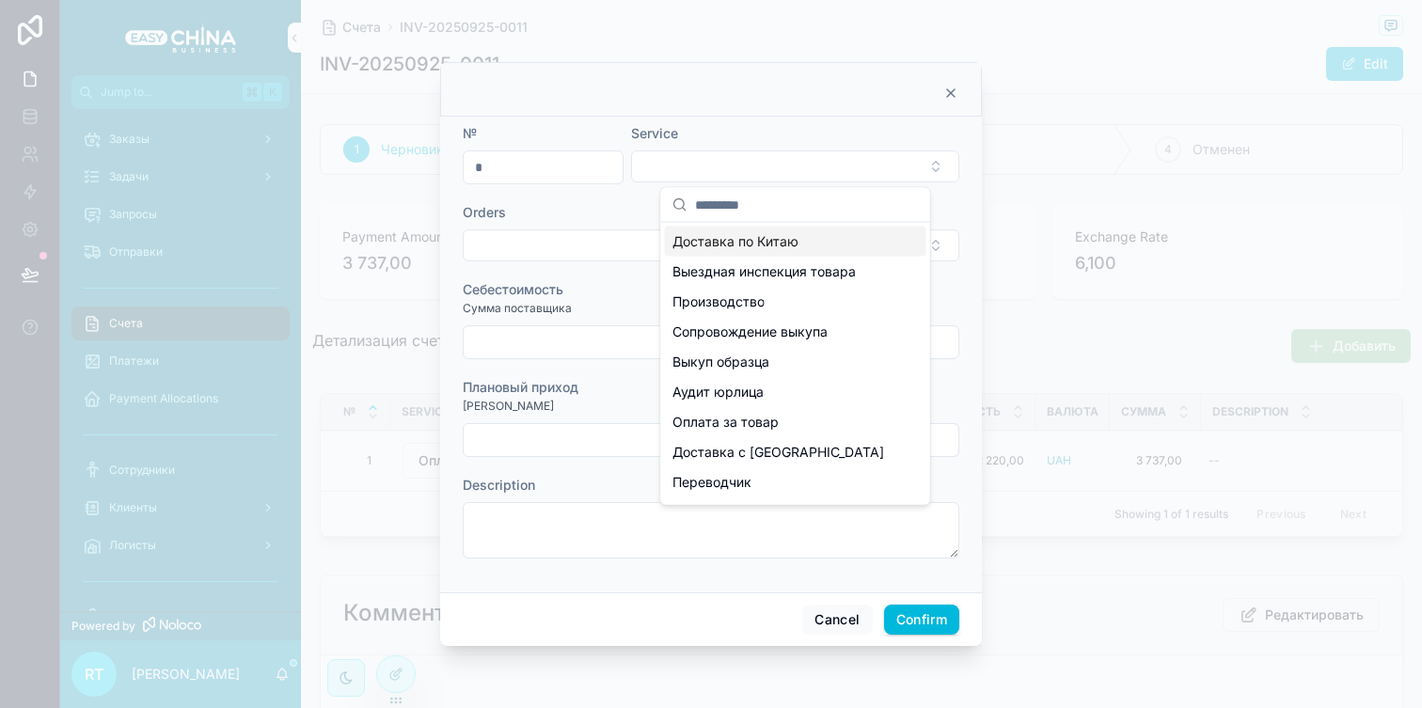
click at [729, 252] on div "Доставка по Китаю" at bounding box center [795, 242] width 261 height 30
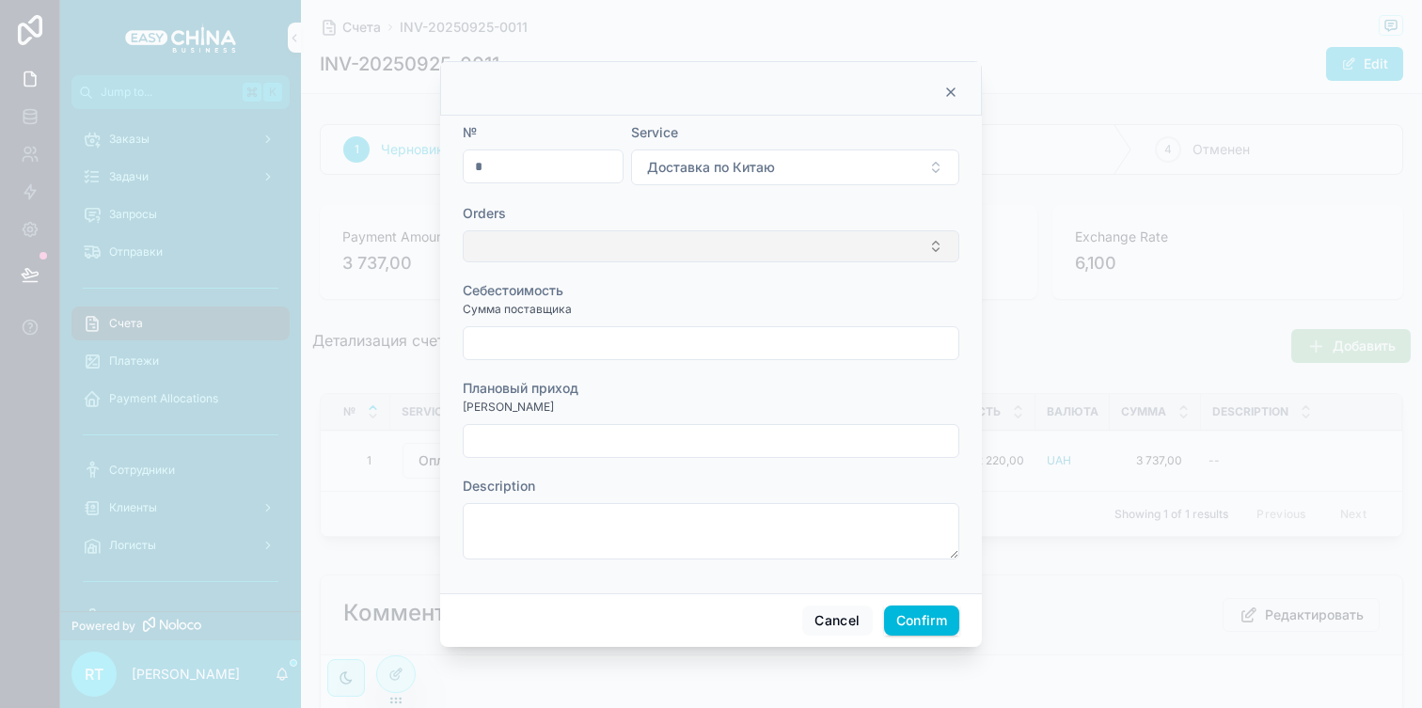
click at [627, 243] on button "Select Button" at bounding box center [711, 246] width 497 height 32
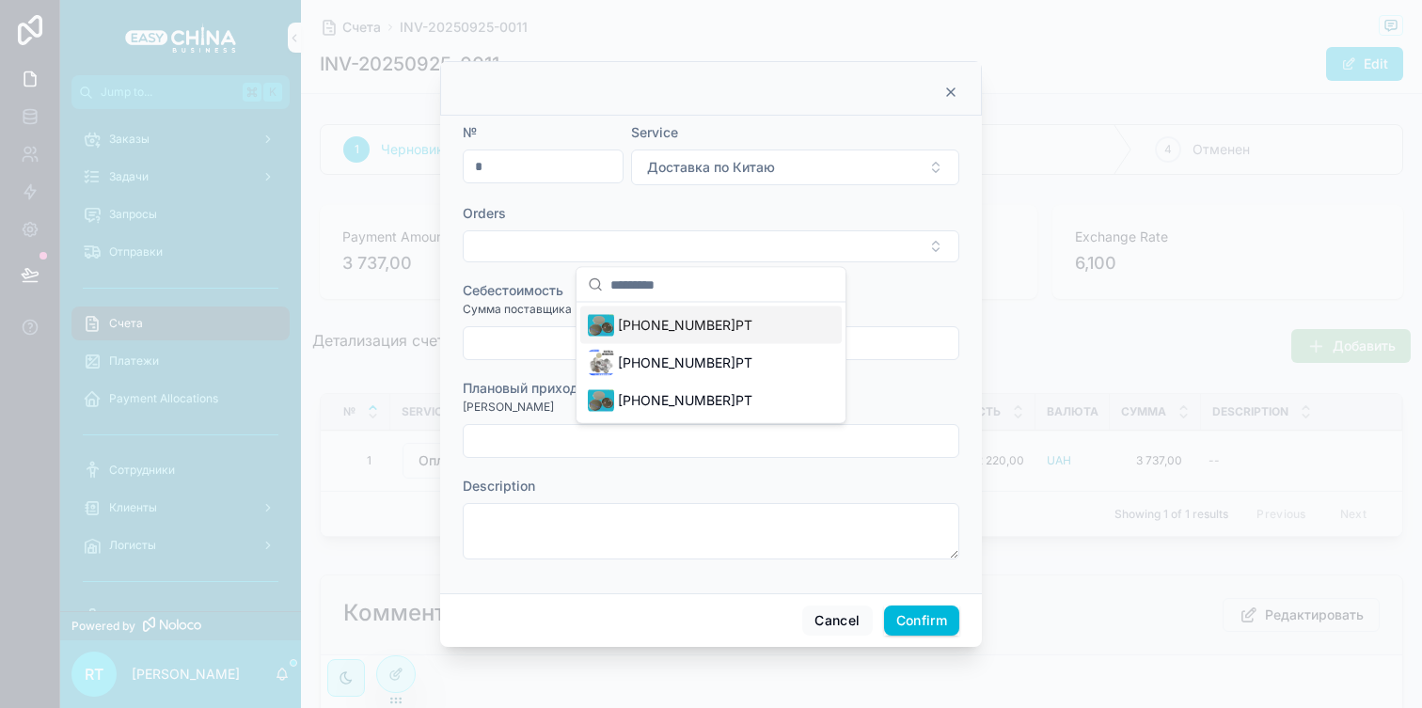
click at [647, 319] on span "[PHONE_NUMBER]РТ" at bounding box center [685, 325] width 135 height 19
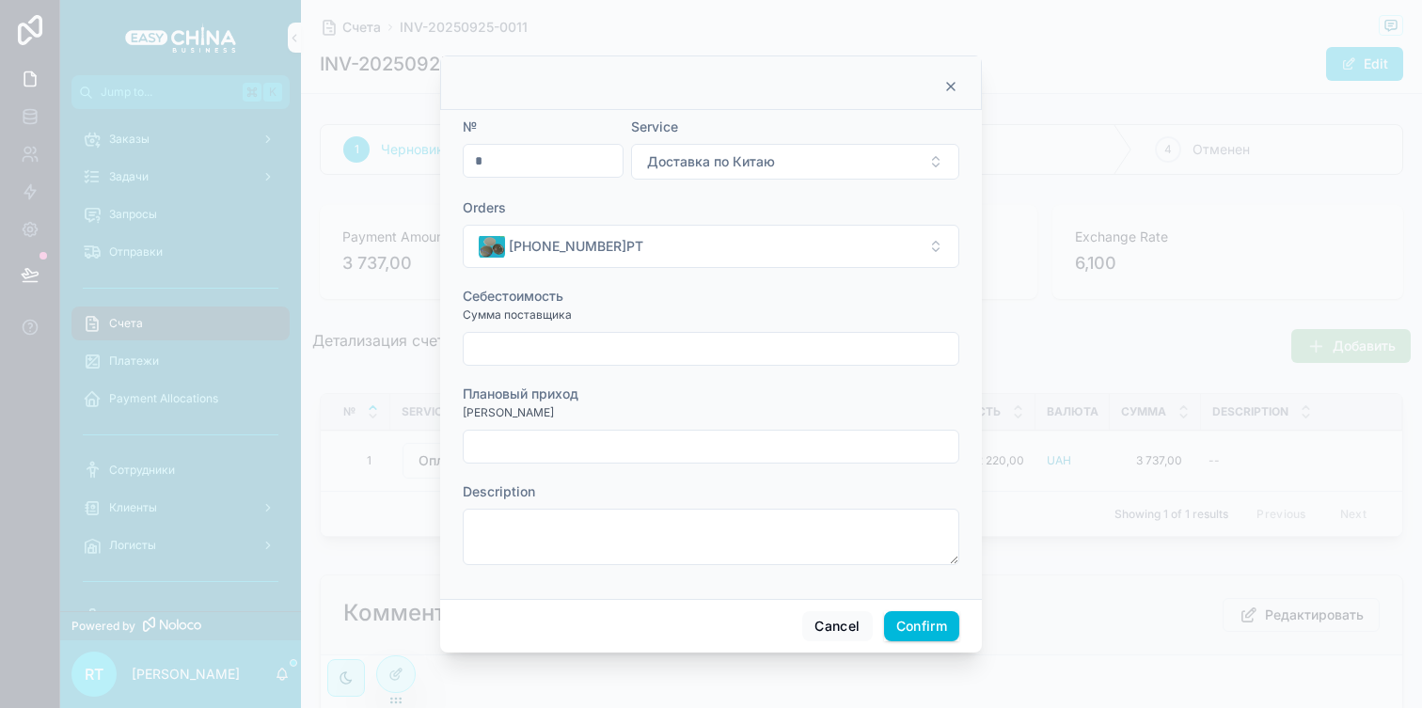
click at [596, 341] on input "text" at bounding box center [711, 349] width 495 height 26
click at [683, 309] on div "Сумма поставщика" at bounding box center [711, 315] width 497 height 19
click at [725, 170] on span "Доставка по Китаю" at bounding box center [711, 161] width 128 height 19
click at [723, 261] on span "Выкуп образца" at bounding box center [721, 269] width 97 height 19
click at [753, 171] on button "Выкуп образца" at bounding box center [795, 162] width 328 height 36
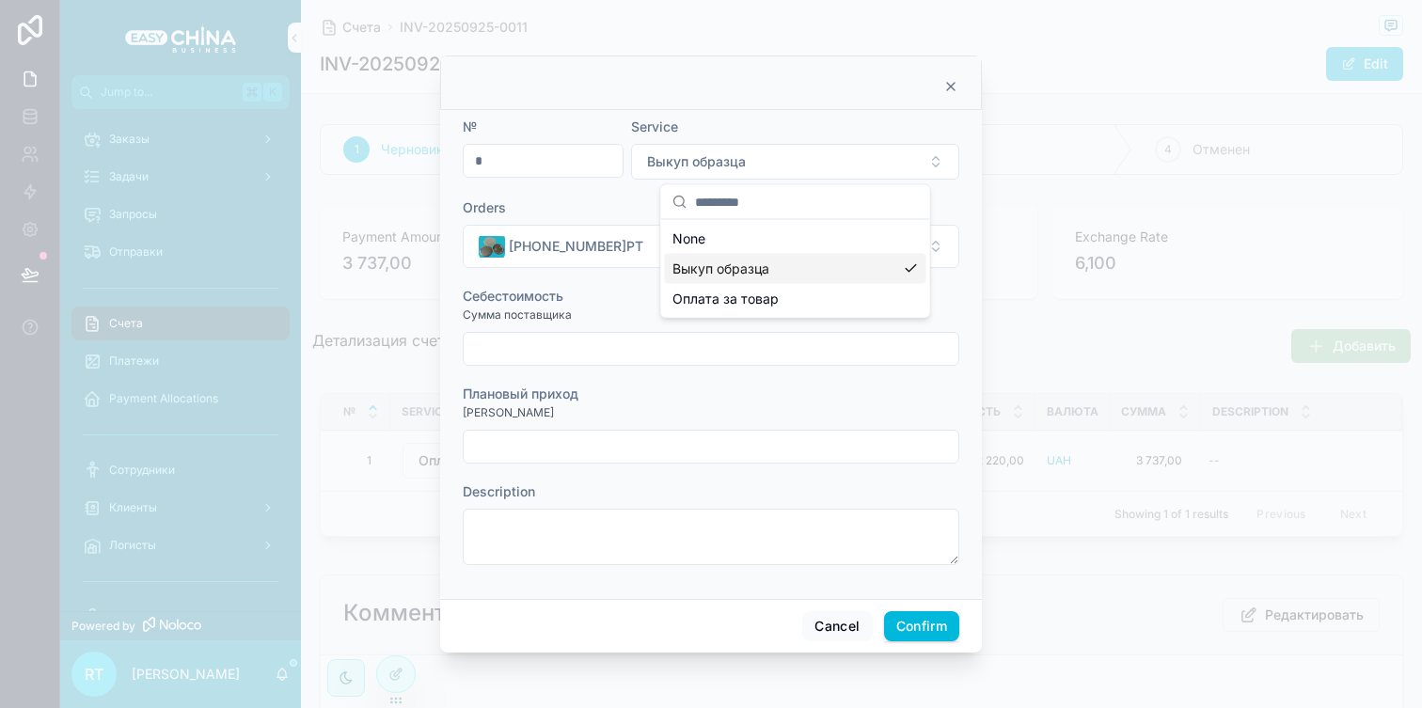
click at [756, 306] on span "Оплата за товар" at bounding box center [726, 299] width 106 height 19
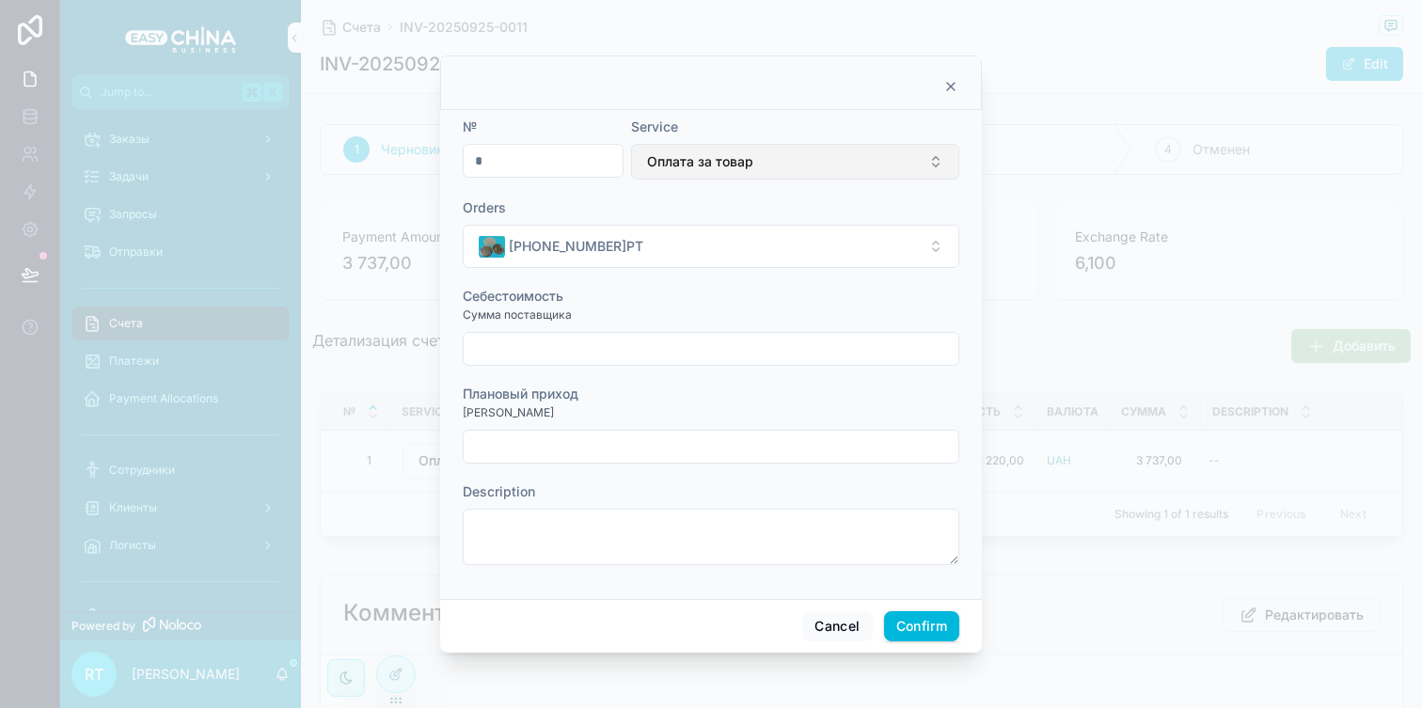
click at [737, 178] on button "Оплата за товар" at bounding box center [795, 162] width 328 height 36
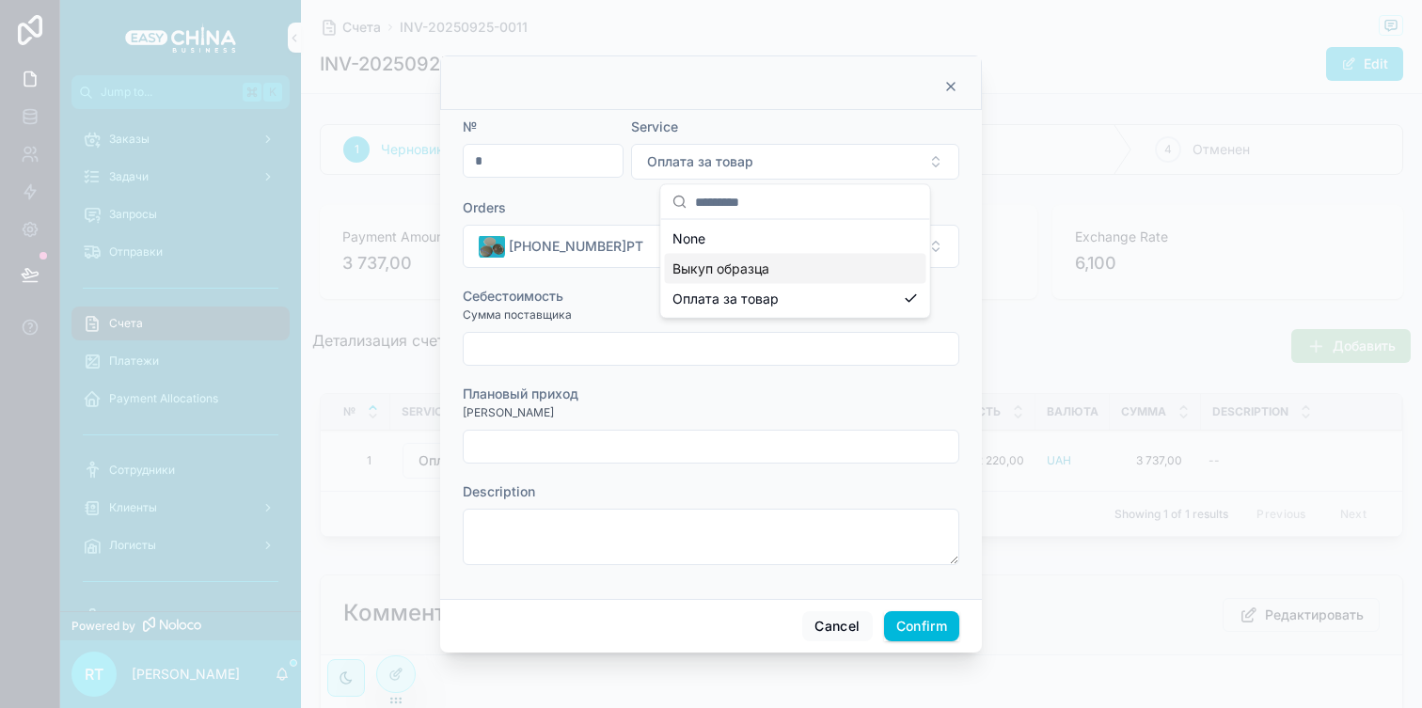
click at [730, 268] on span "Выкуп образца" at bounding box center [721, 269] width 97 height 19
drag, startPoint x: 828, startPoint y: 623, endPoint x: 816, endPoint y: 370, distance: 253.3
click at [816, 370] on div "№ * Service Выкуп образца Orders [PHONE_NUMBER]РТ Себестоимость Сумма поставщик…" at bounding box center [711, 353] width 542 height 597
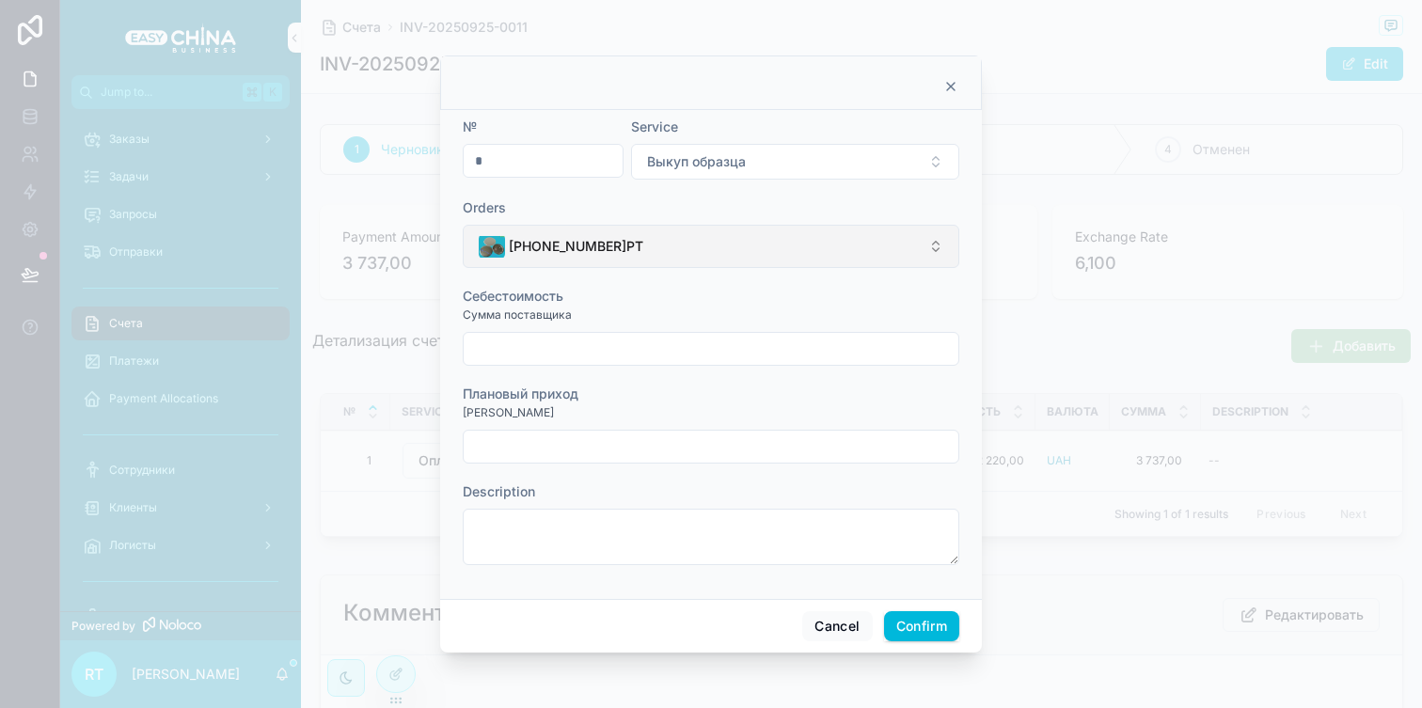
click at [793, 244] on button "[PHONE_NUMBER]РТ" at bounding box center [711, 246] width 497 height 43
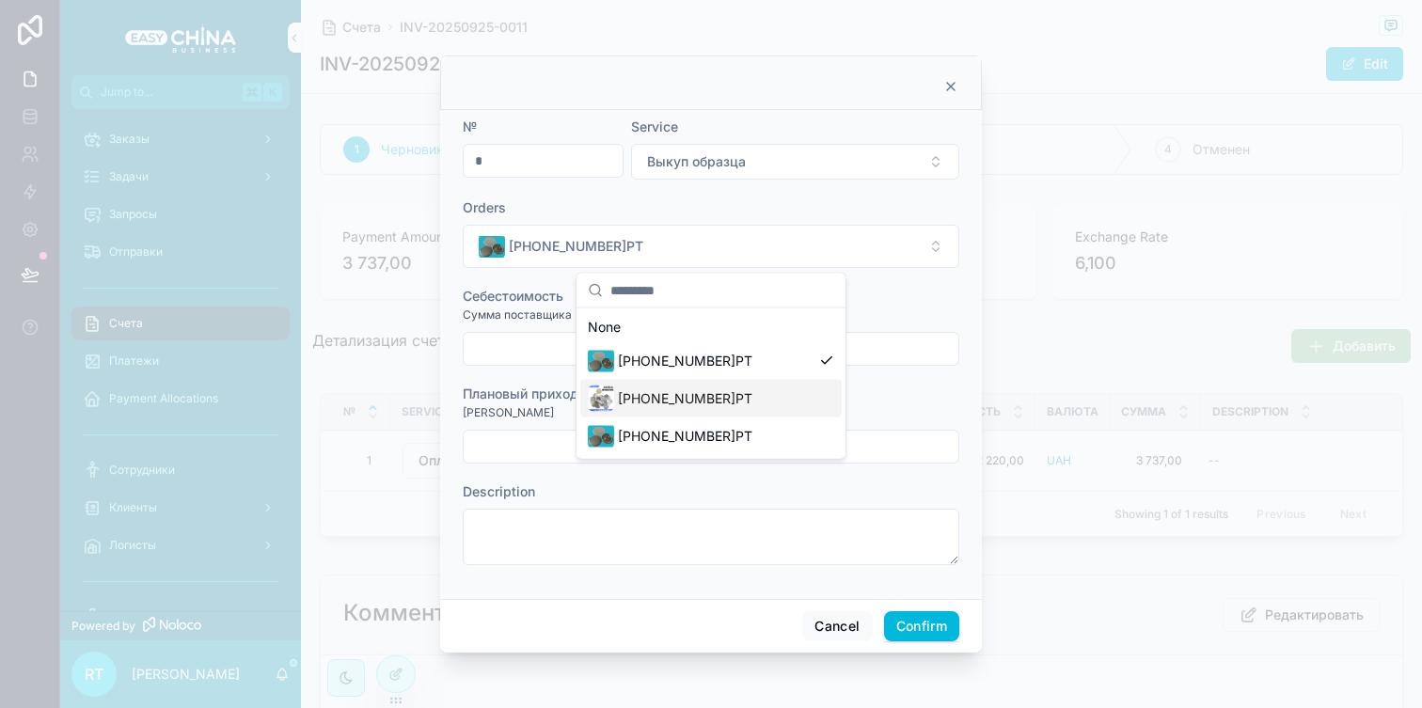
click at [726, 399] on div "[PHONE_NUMBER]РТ" at bounding box center [710, 399] width 261 height 38
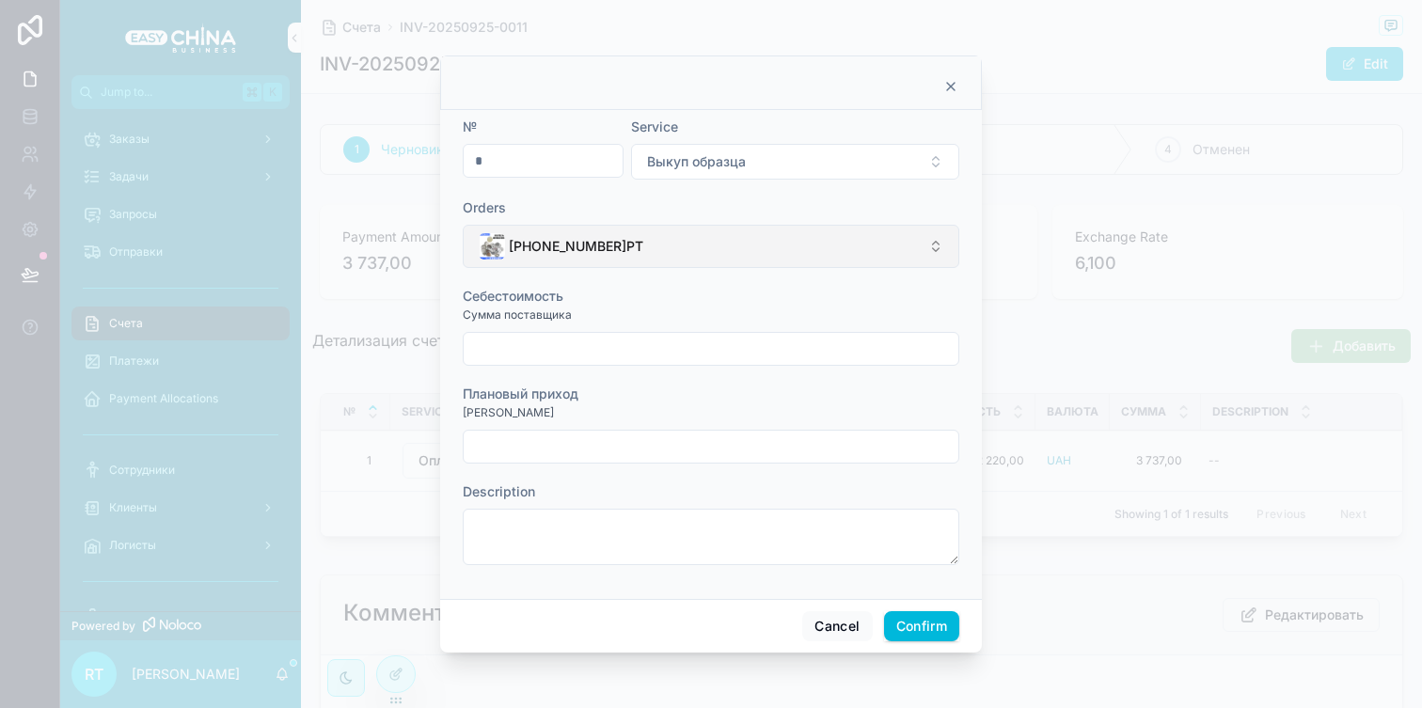
click at [757, 261] on button "[PHONE_NUMBER]РТ" at bounding box center [711, 246] width 497 height 43
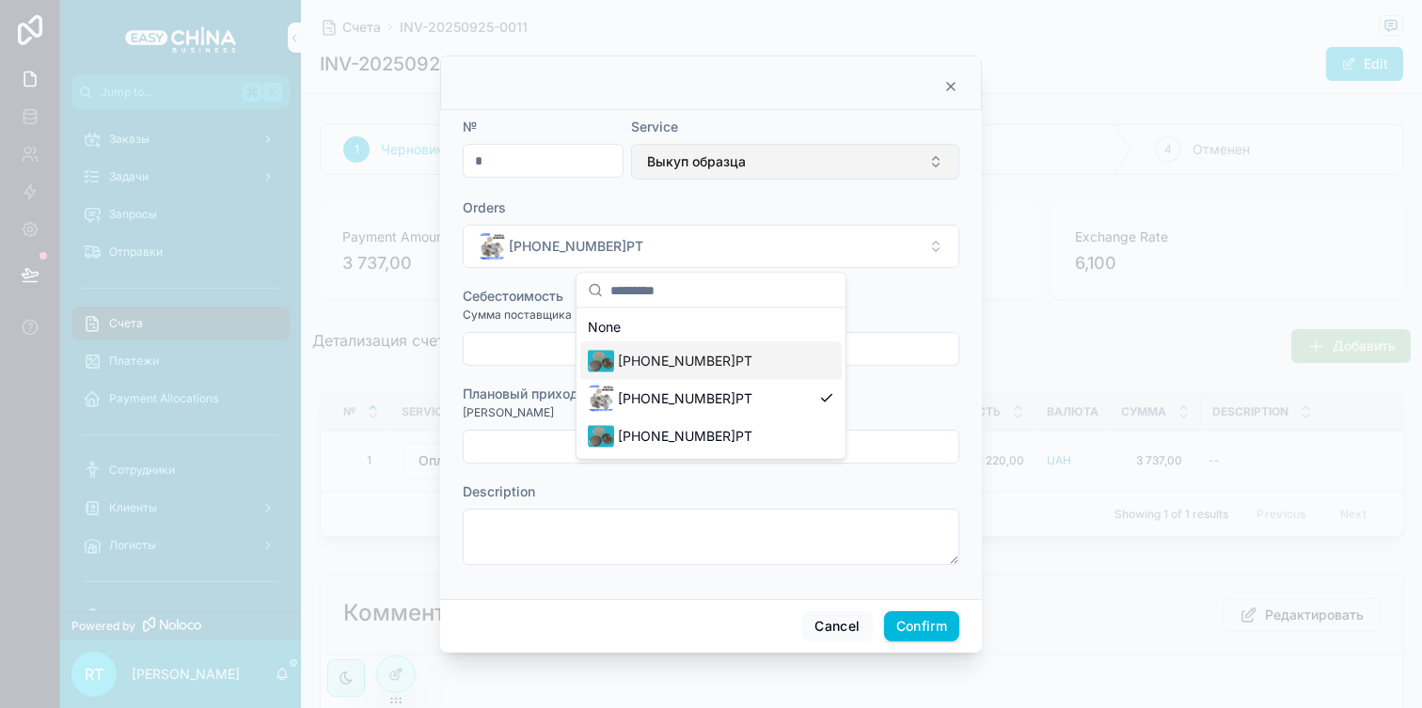
click at [768, 148] on button "Выкуп образца" at bounding box center [795, 162] width 328 height 36
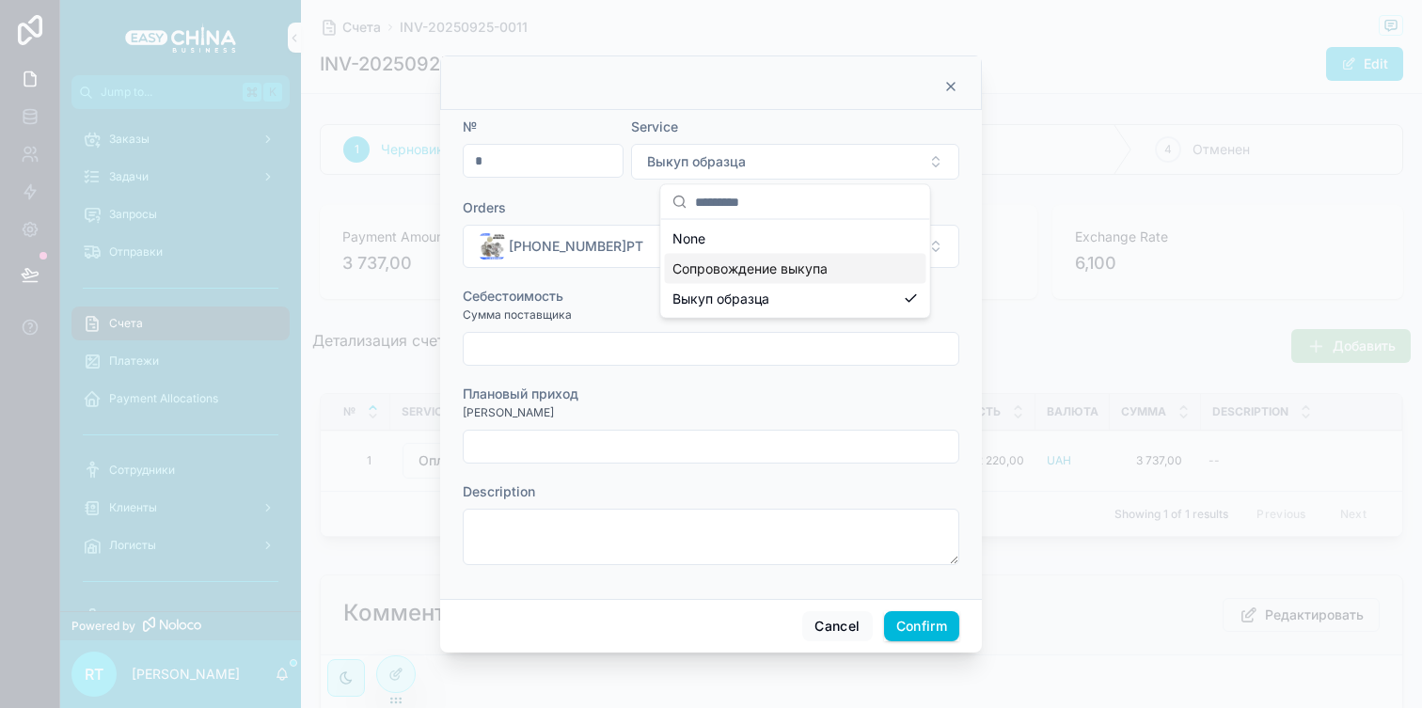
click at [768, 276] on span "Сопровождение выкупа" at bounding box center [750, 269] width 155 height 19
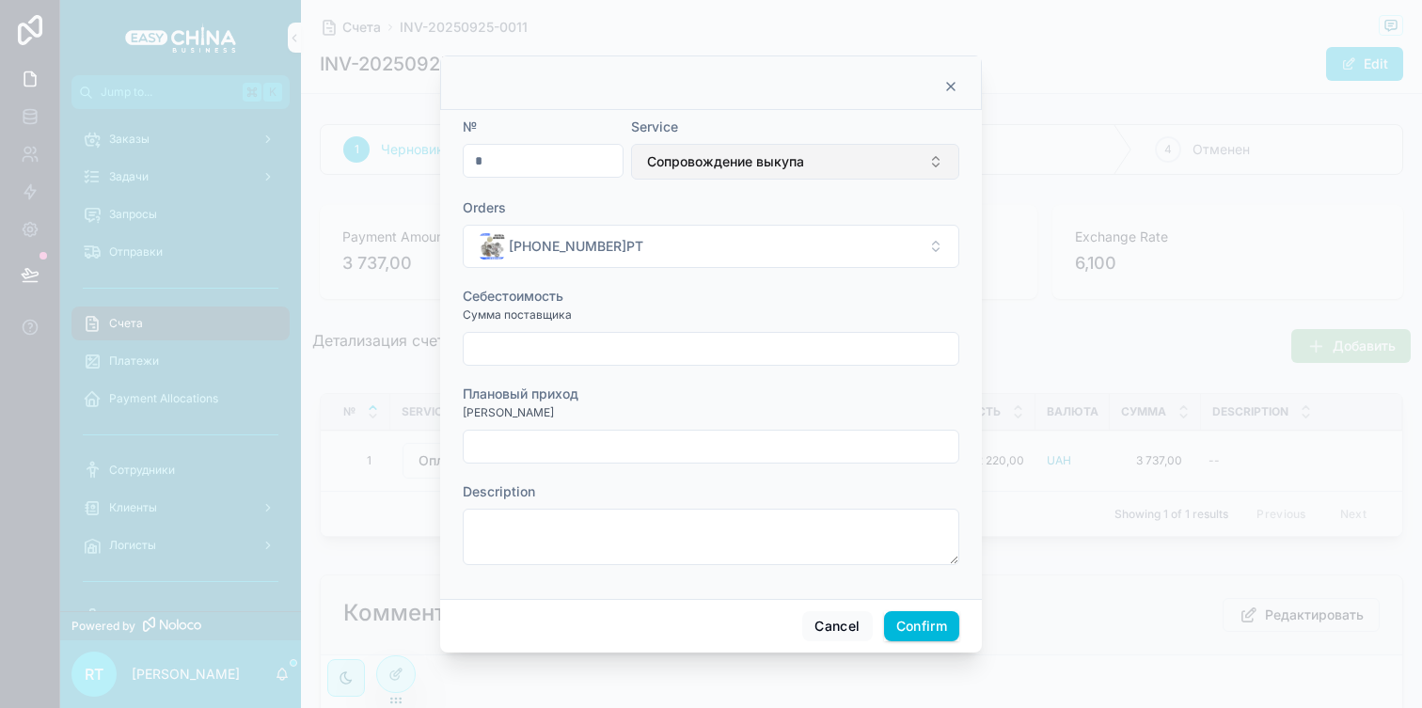
click at [771, 165] on span "Сопровождение выкупа" at bounding box center [725, 161] width 157 height 19
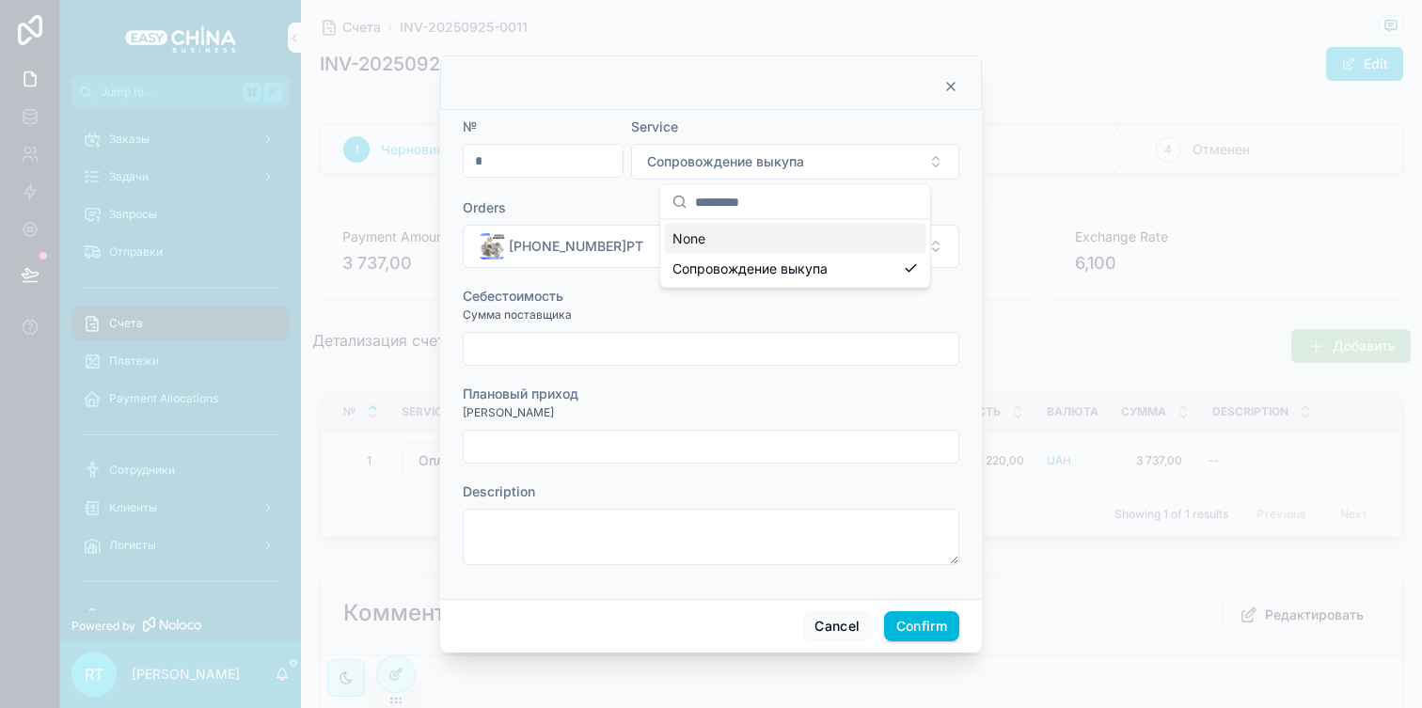
click at [764, 251] on div "None" at bounding box center [795, 239] width 261 height 30
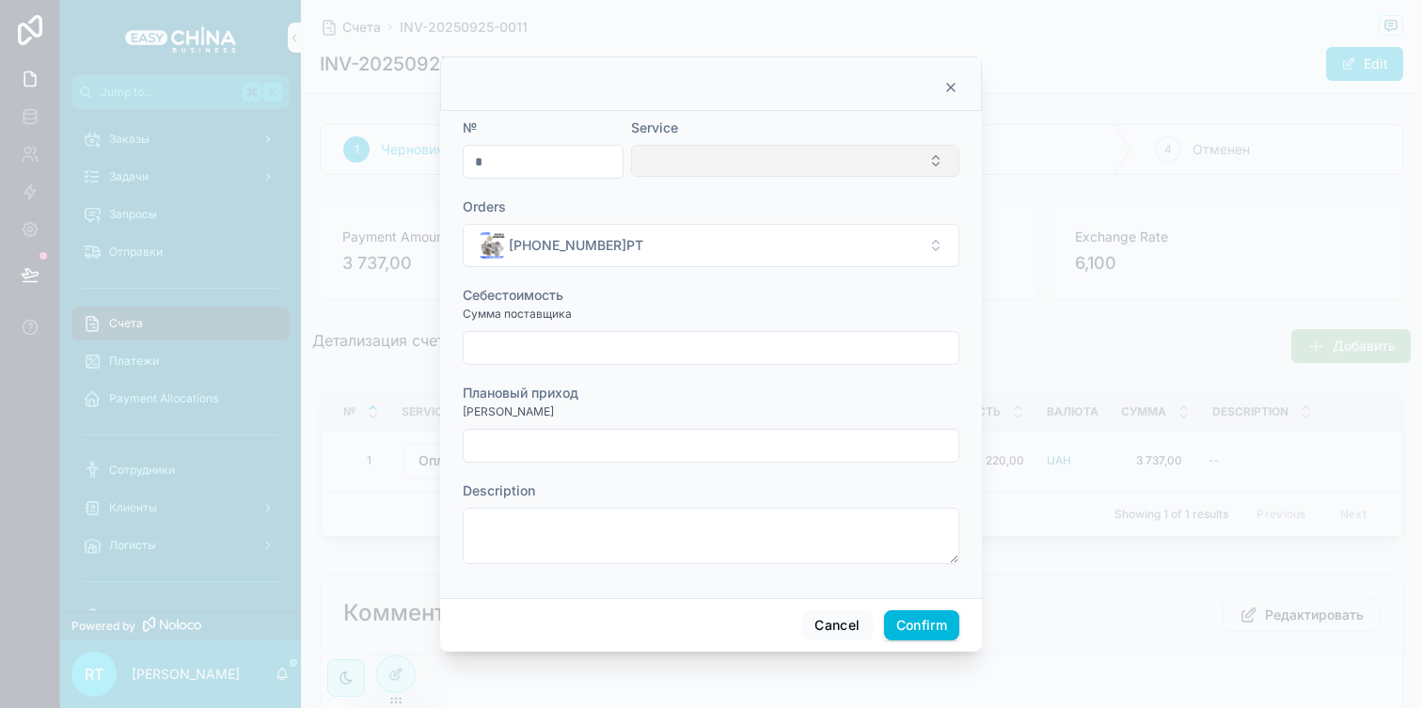
click at [770, 166] on button "Select Button" at bounding box center [795, 161] width 328 height 32
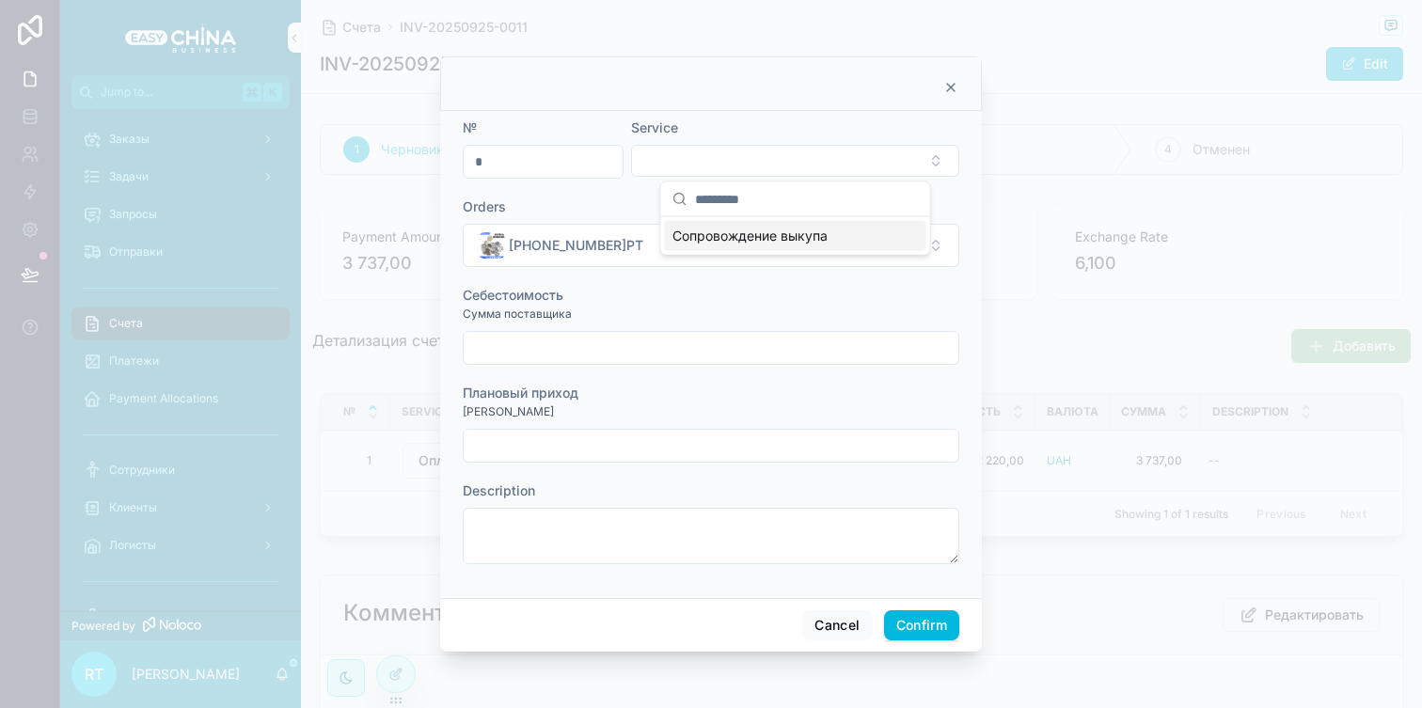
click at [770, 229] on span "Сопровождение выкупа" at bounding box center [750, 236] width 155 height 19
click at [713, 337] on input "text" at bounding box center [711, 349] width 495 height 26
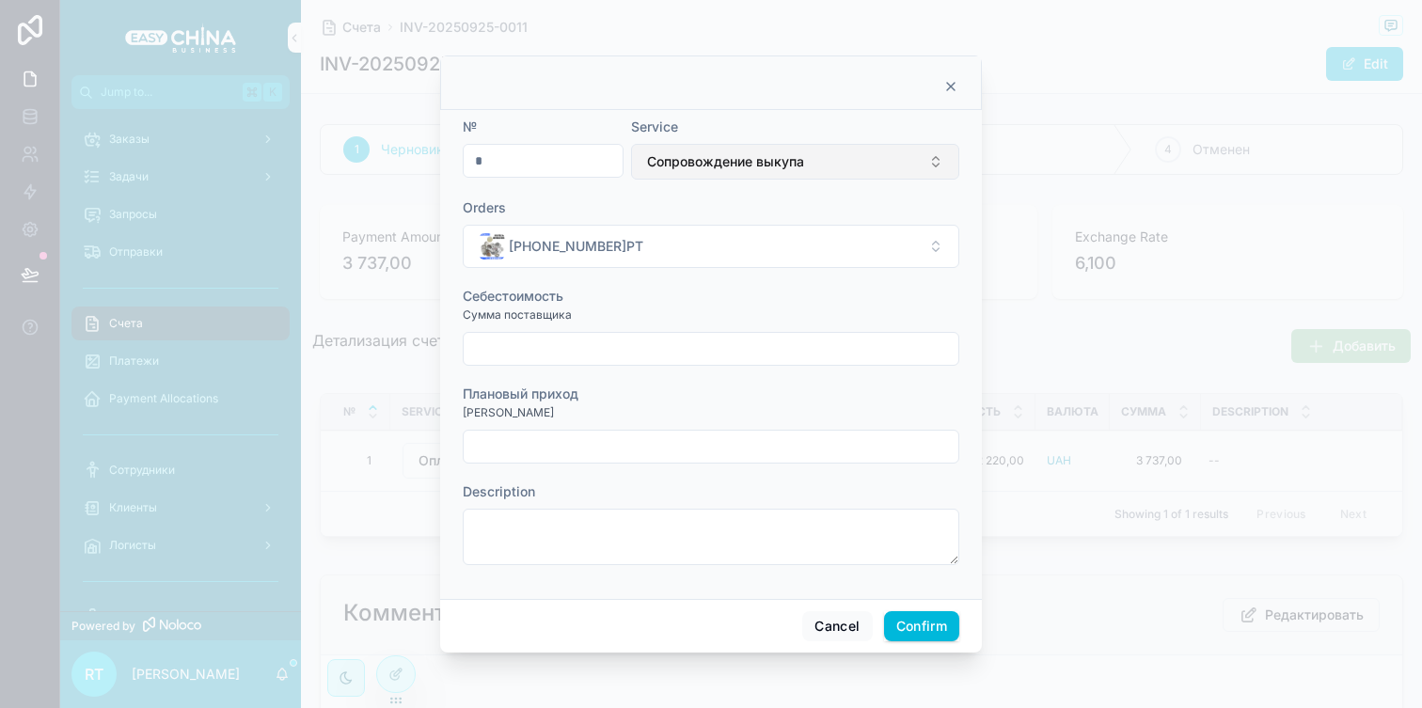
click at [786, 152] on span "Сопровождение выкупа" at bounding box center [725, 161] width 157 height 19
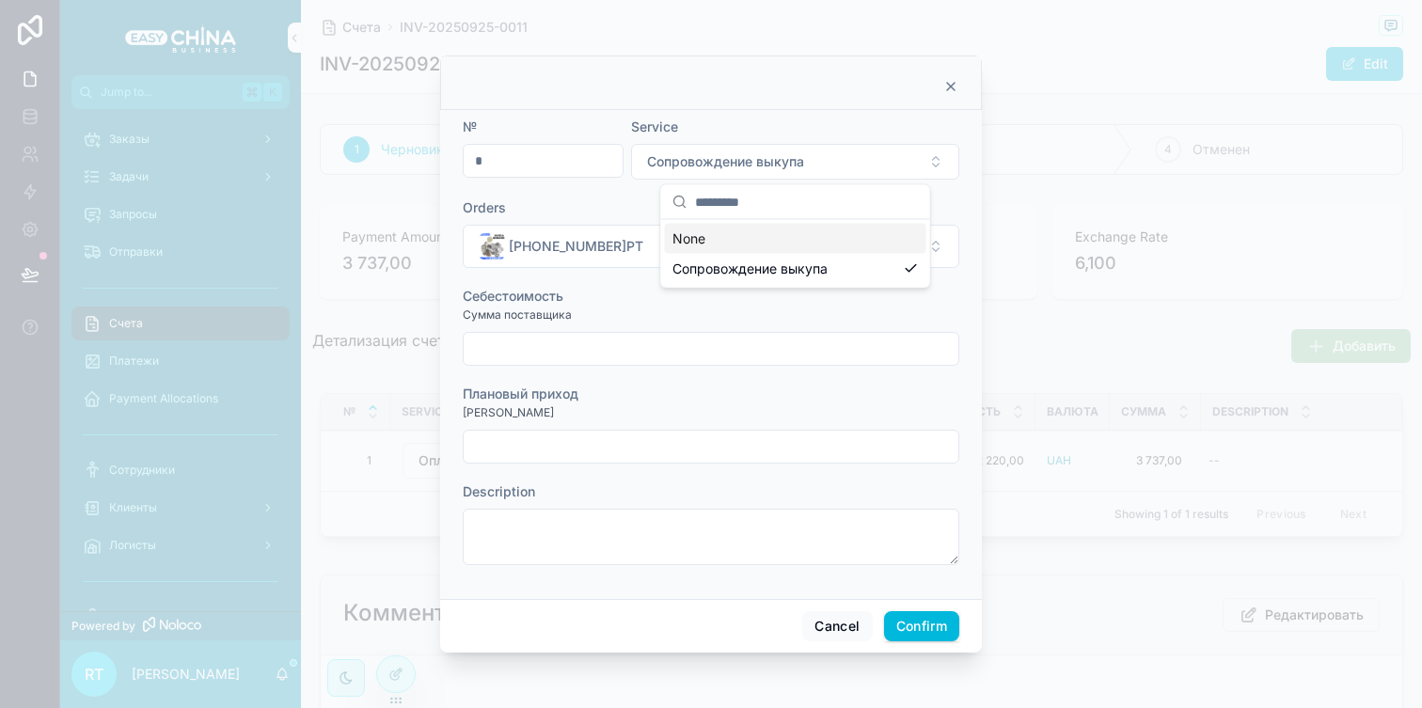
click at [769, 248] on div "None" at bounding box center [795, 239] width 261 height 30
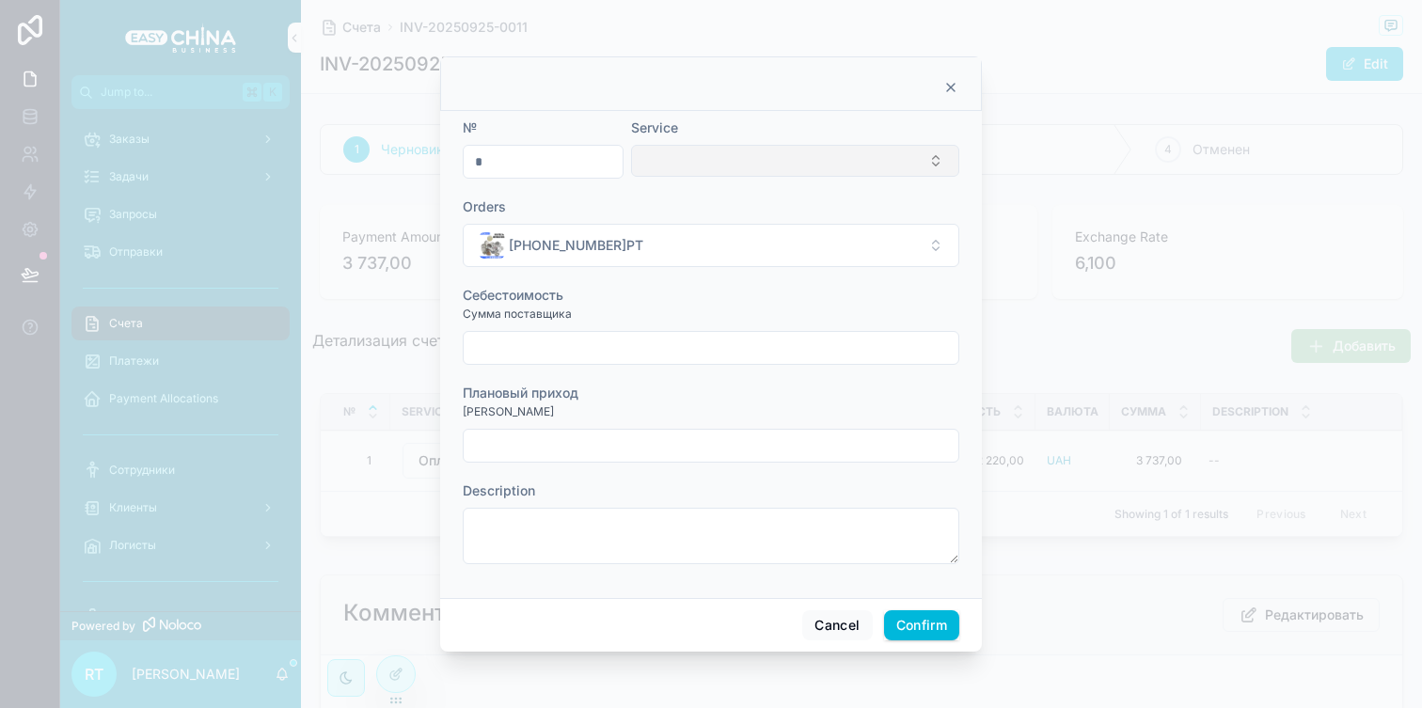
click at [776, 158] on button "Select Button" at bounding box center [795, 161] width 328 height 32
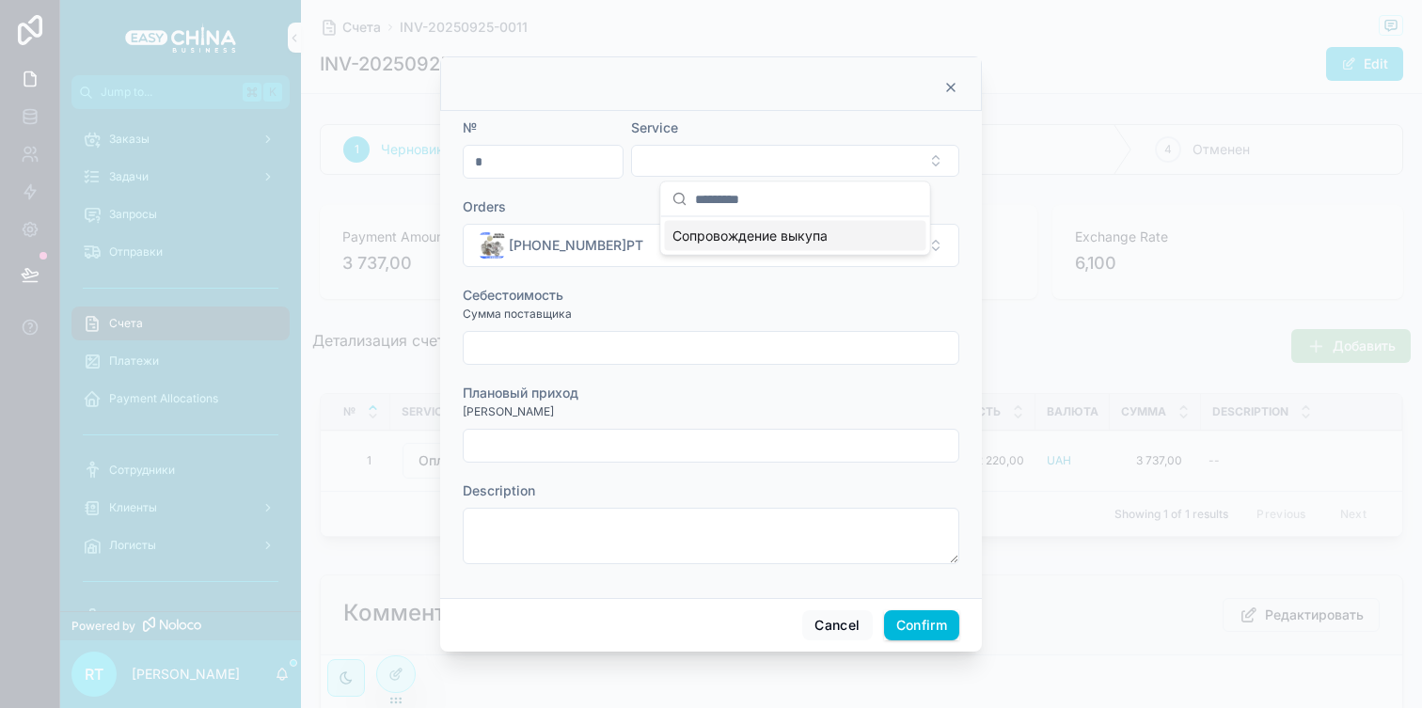
click at [764, 241] on span "Сопровождение выкупа" at bounding box center [750, 236] width 155 height 19
click at [681, 341] on input "text" at bounding box center [711, 349] width 495 height 26
click at [759, 389] on div "Плановый приход" at bounding box center [711, 394] width 497 height 19
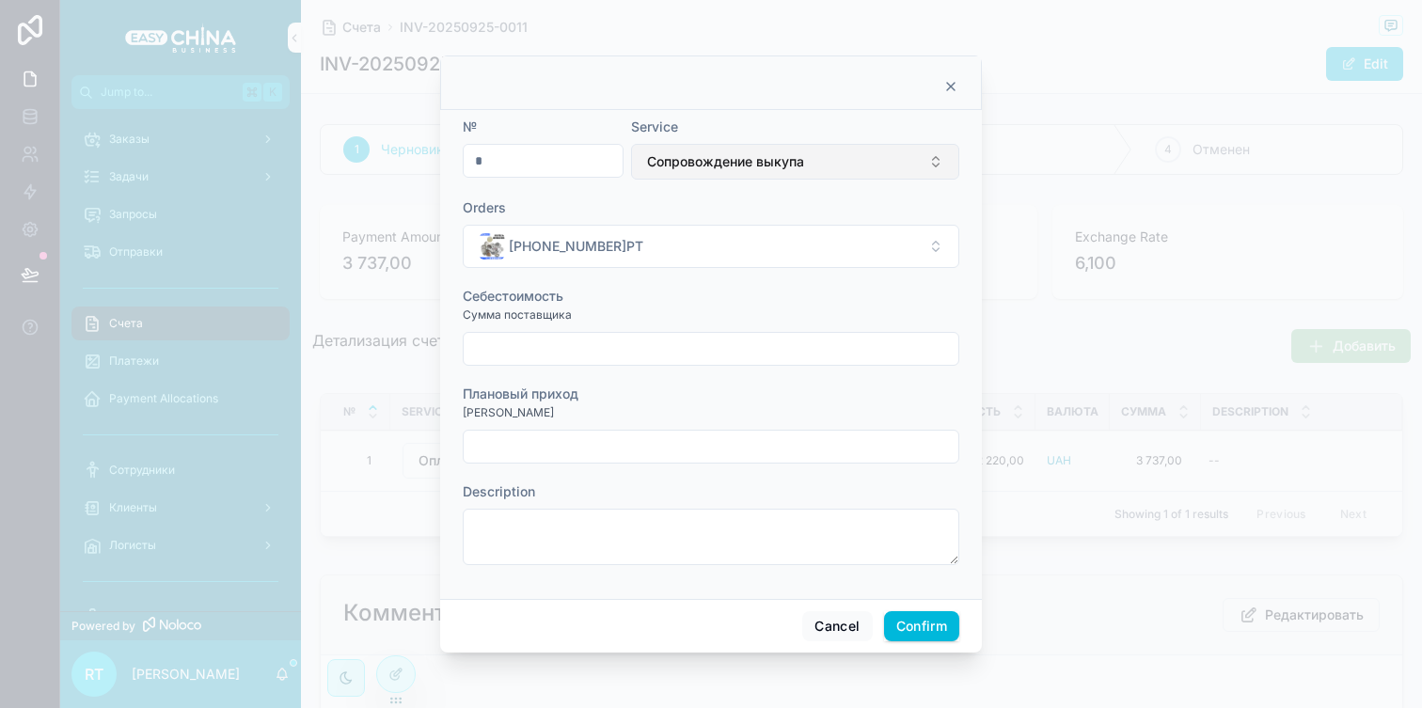
click at [745, 163] on span "Сопровождение выкупа" at bounding box center [725, 161] width 157 height 19
click at [820, 626] on button "Cancel" at bounding box center [837, 626] width 70 height 30
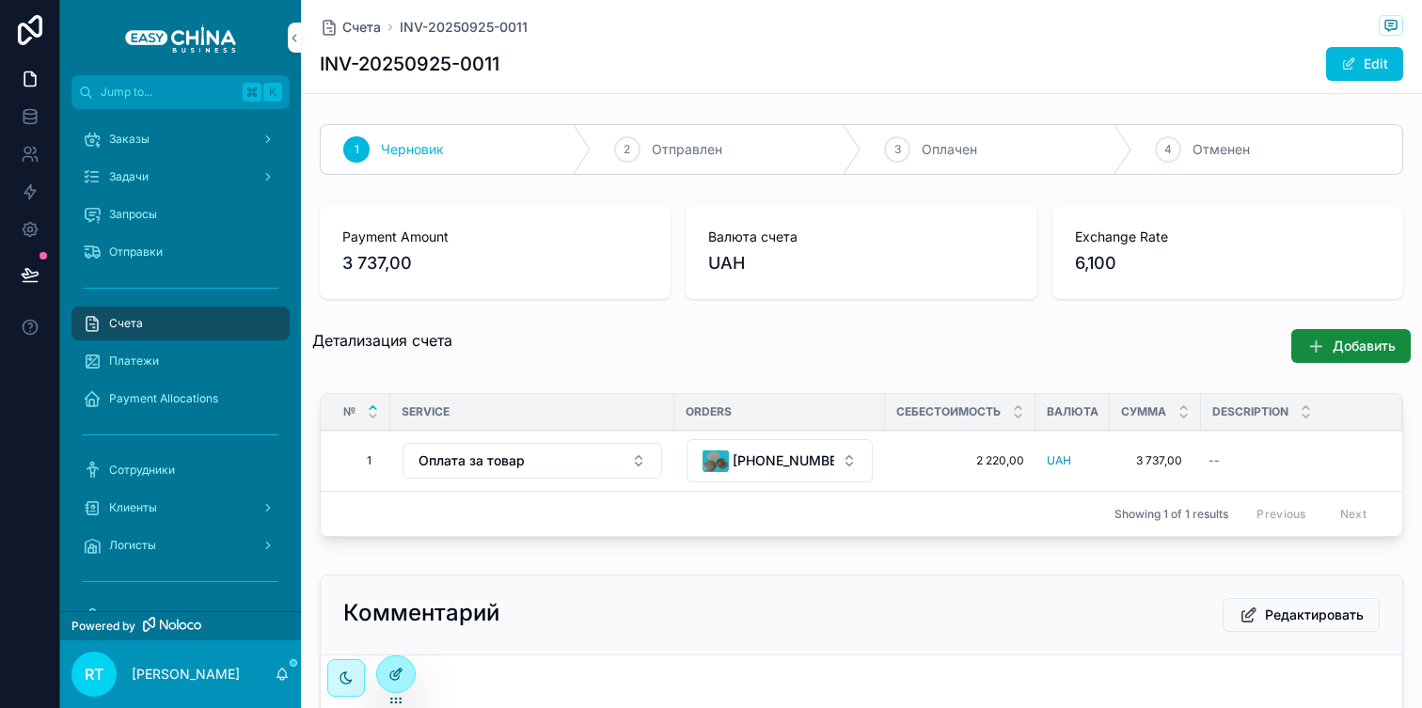
click at [401, 676] on icon at bounding box center [395, 674] width 15 height 15
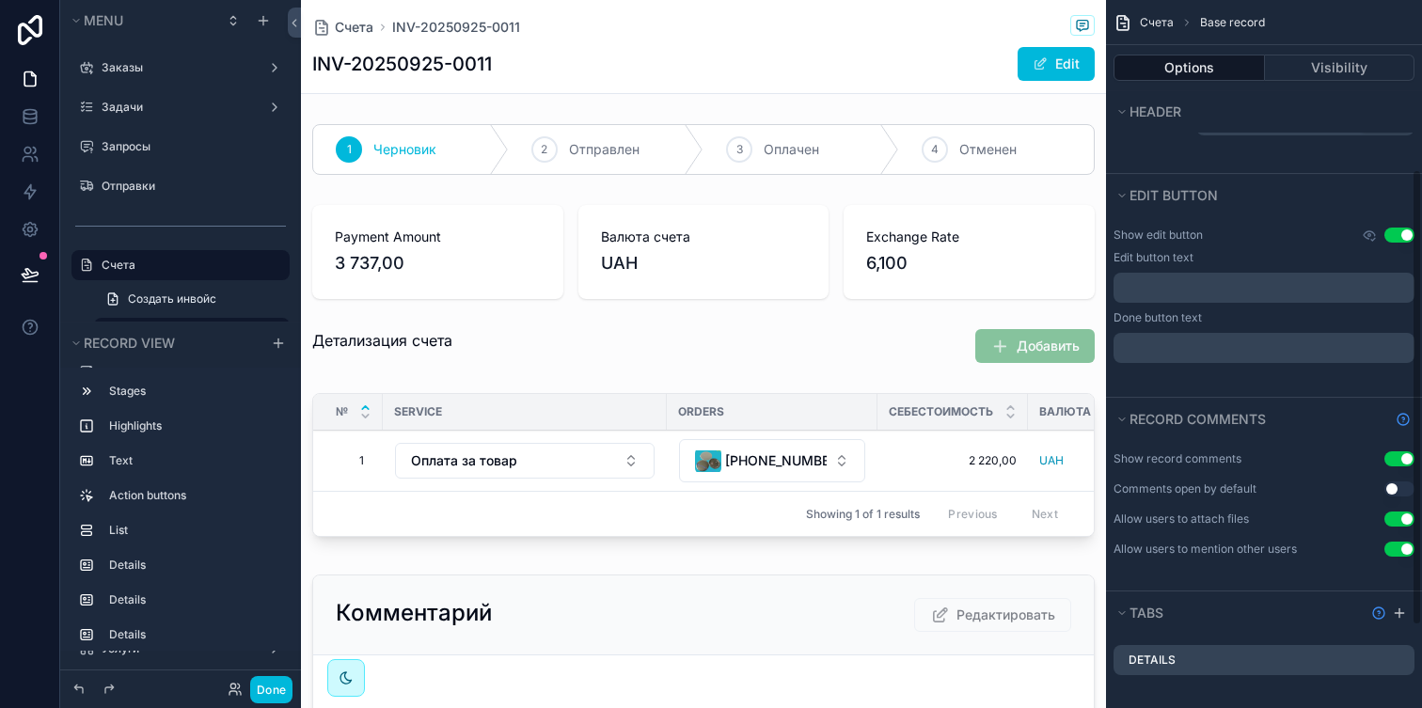
scroll to position [390, 0]
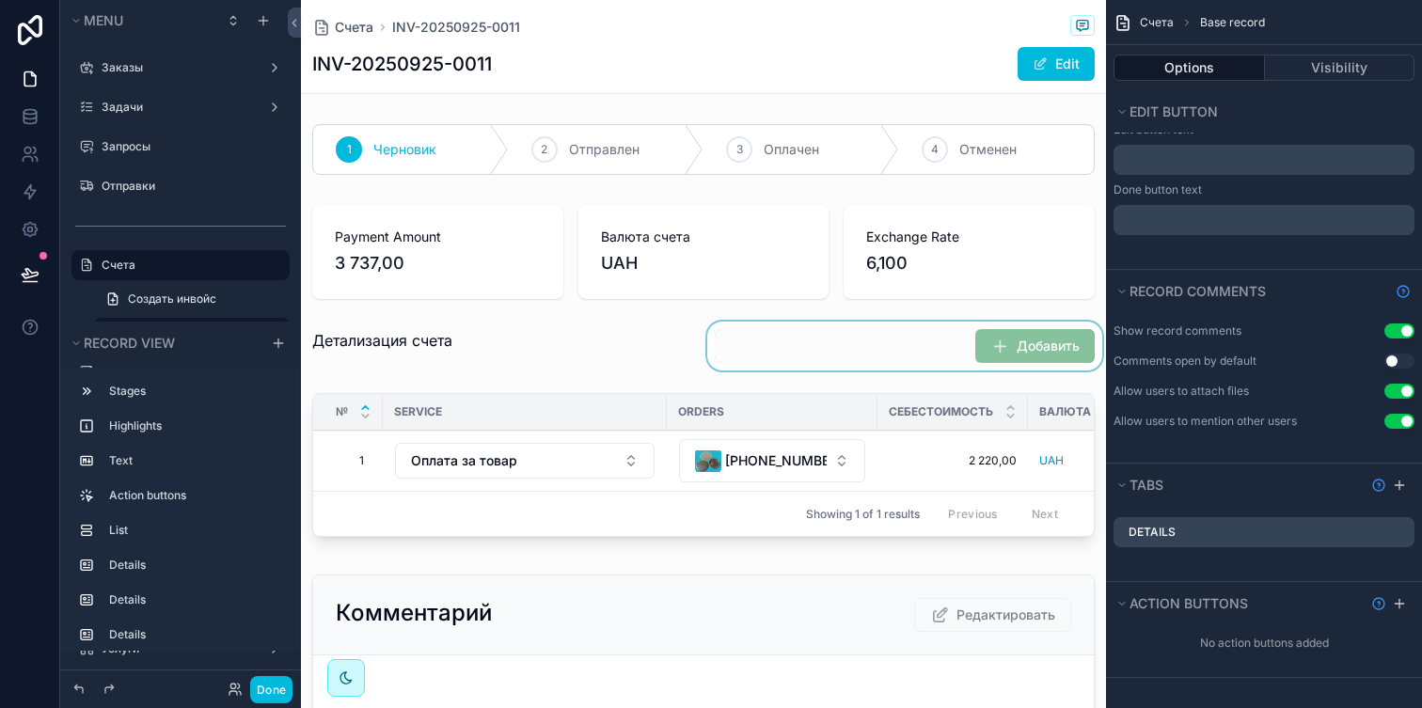
click at [953, 331] on div "scrollable content" at bounding box center [905, 346] width 403 height 49
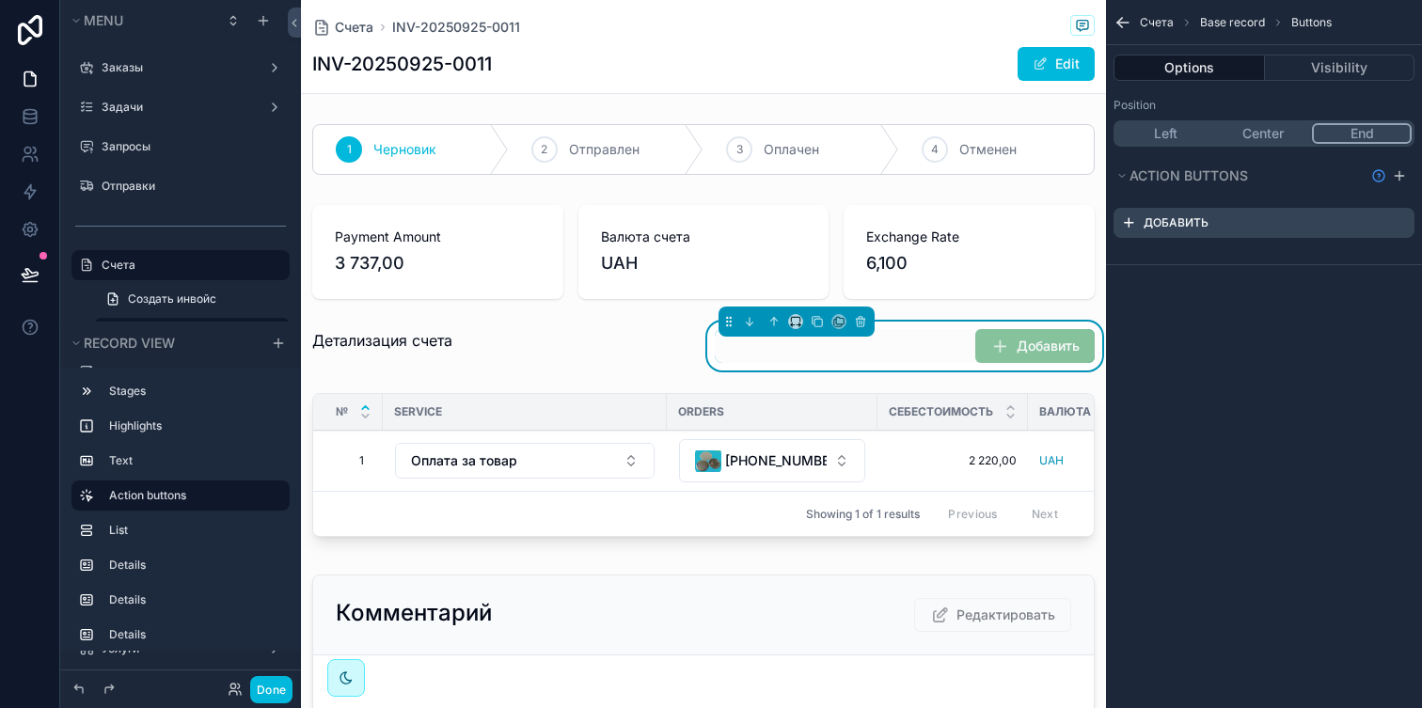
scroll to position [0, 0]
click at [0, 0] on icon "scrollable content" at bounding box center [0, 0] width 0 height 0
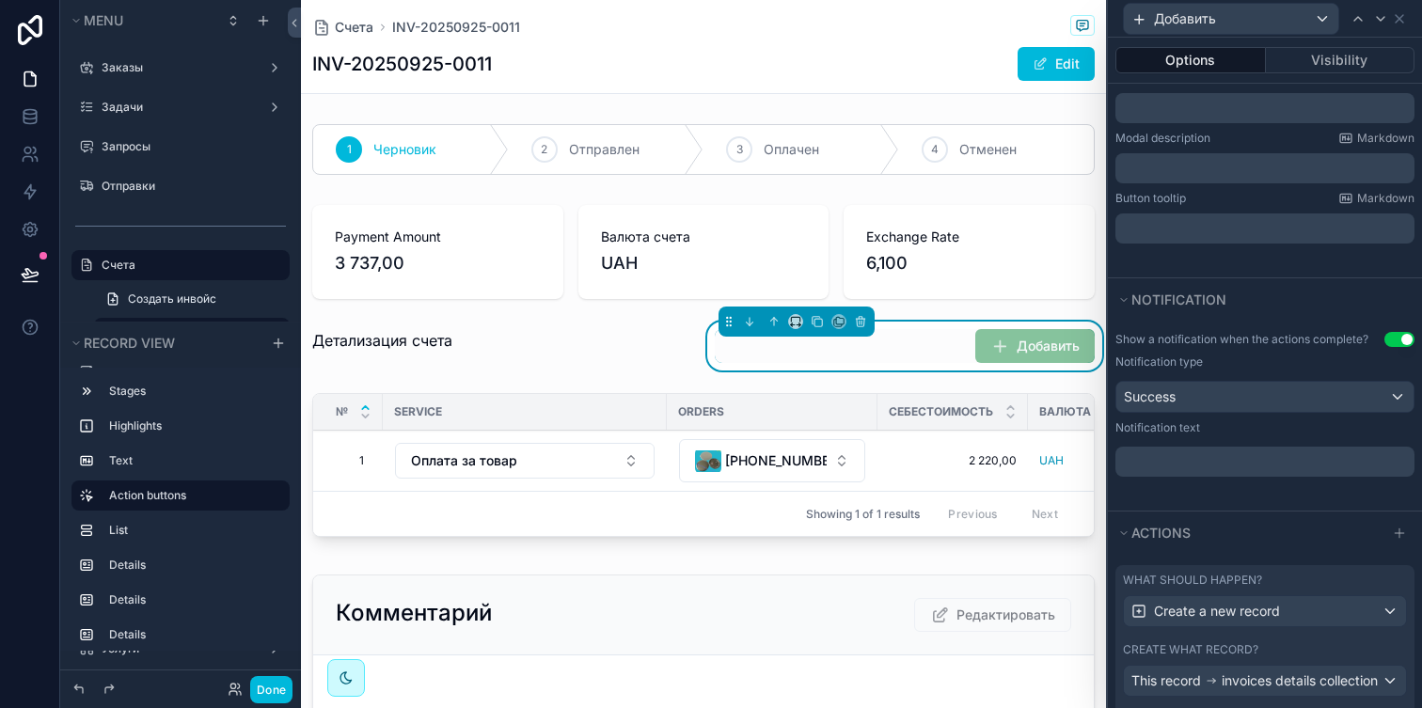
scroll to position [453, 0]
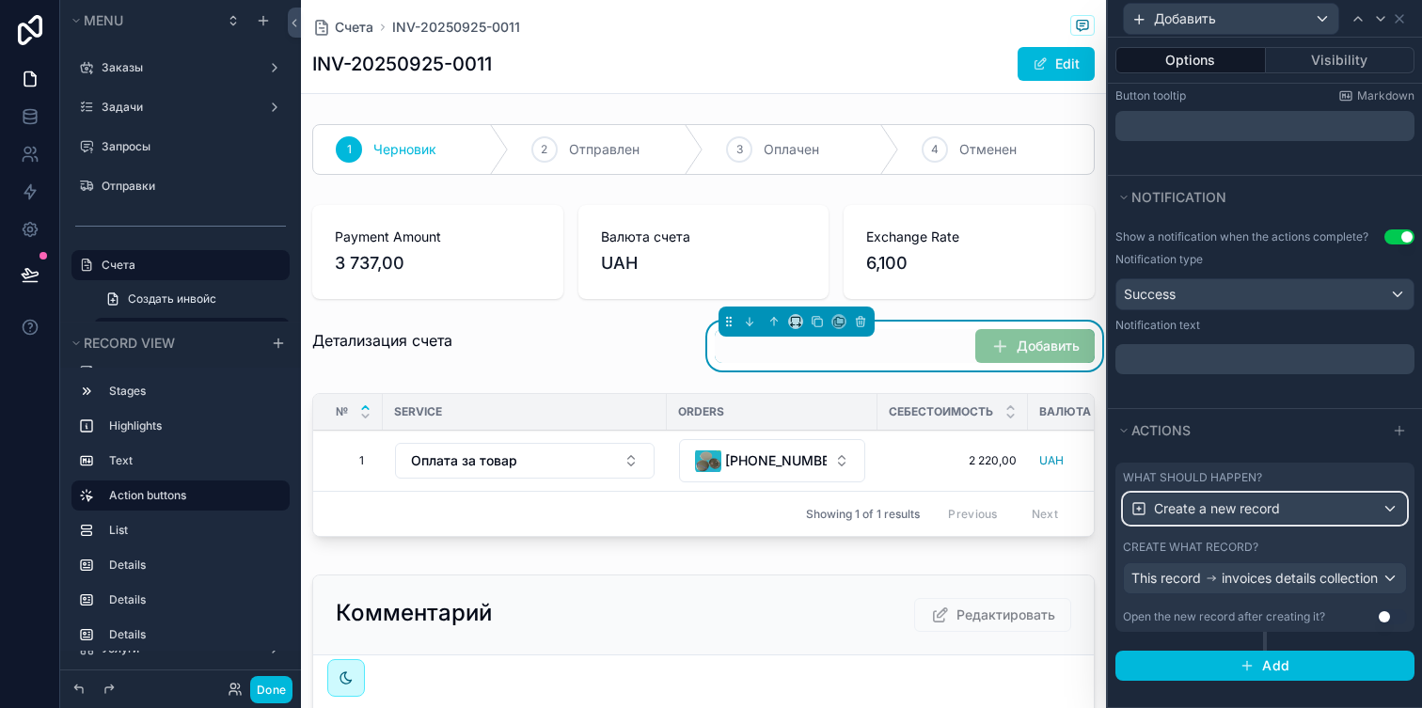
click at [1253, 507] on span "Create a new record" at bounding box center [1217, 508] width 126 height 19
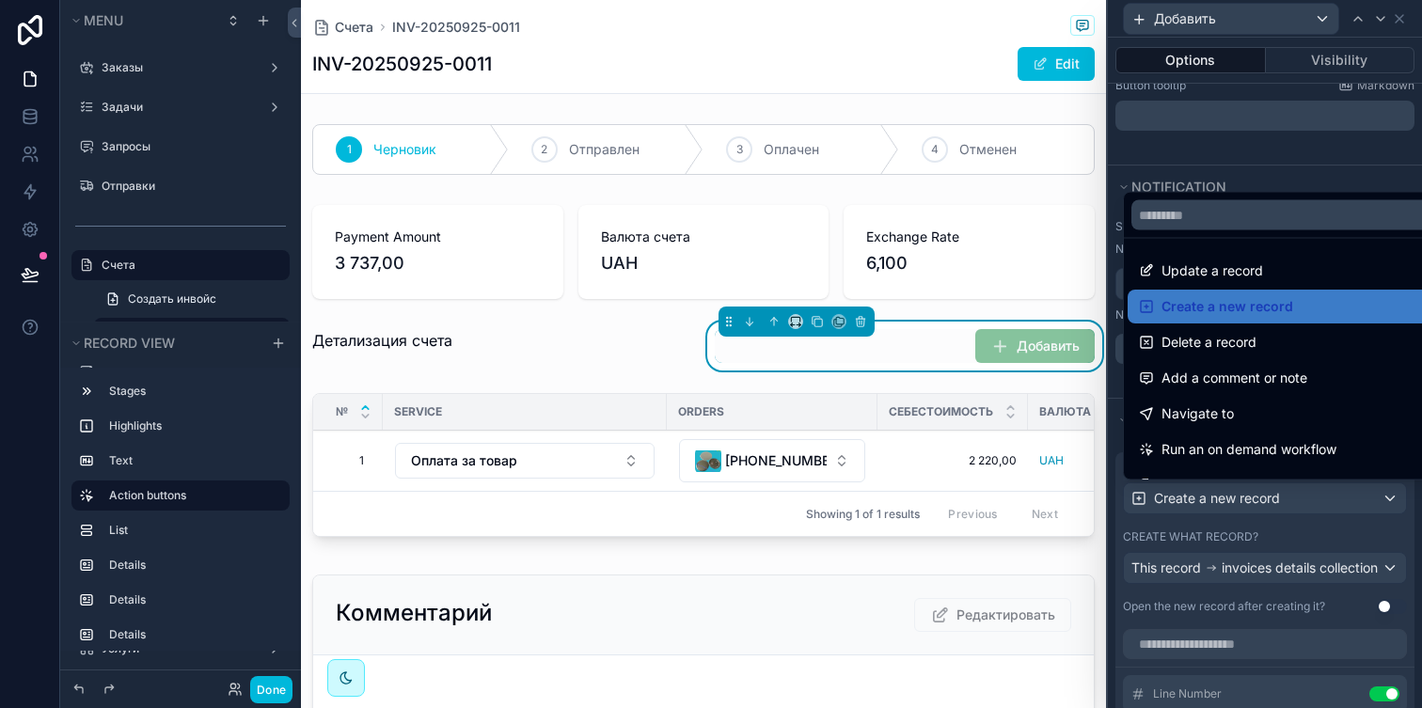
click at [1253, 507] on div at bounding box center [1265, 354] width 314 height 708
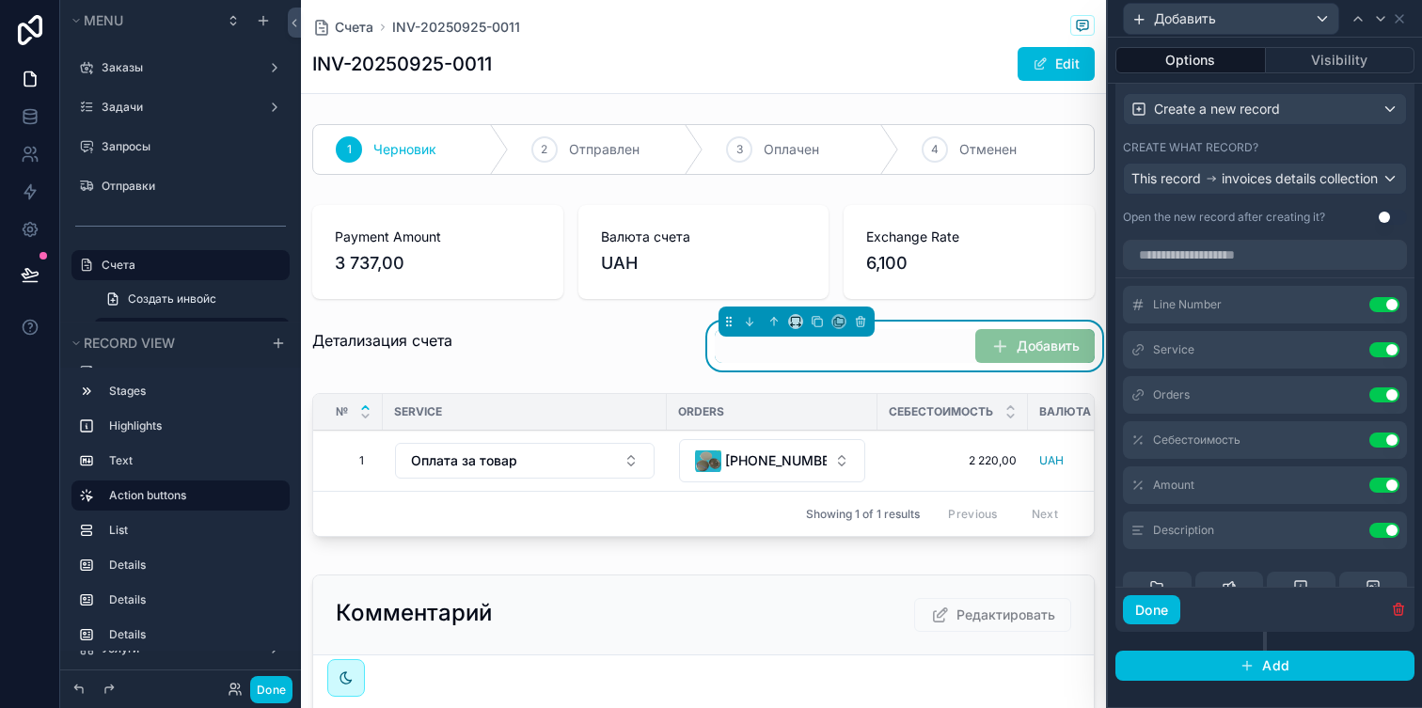
scroll to position [13, 0]
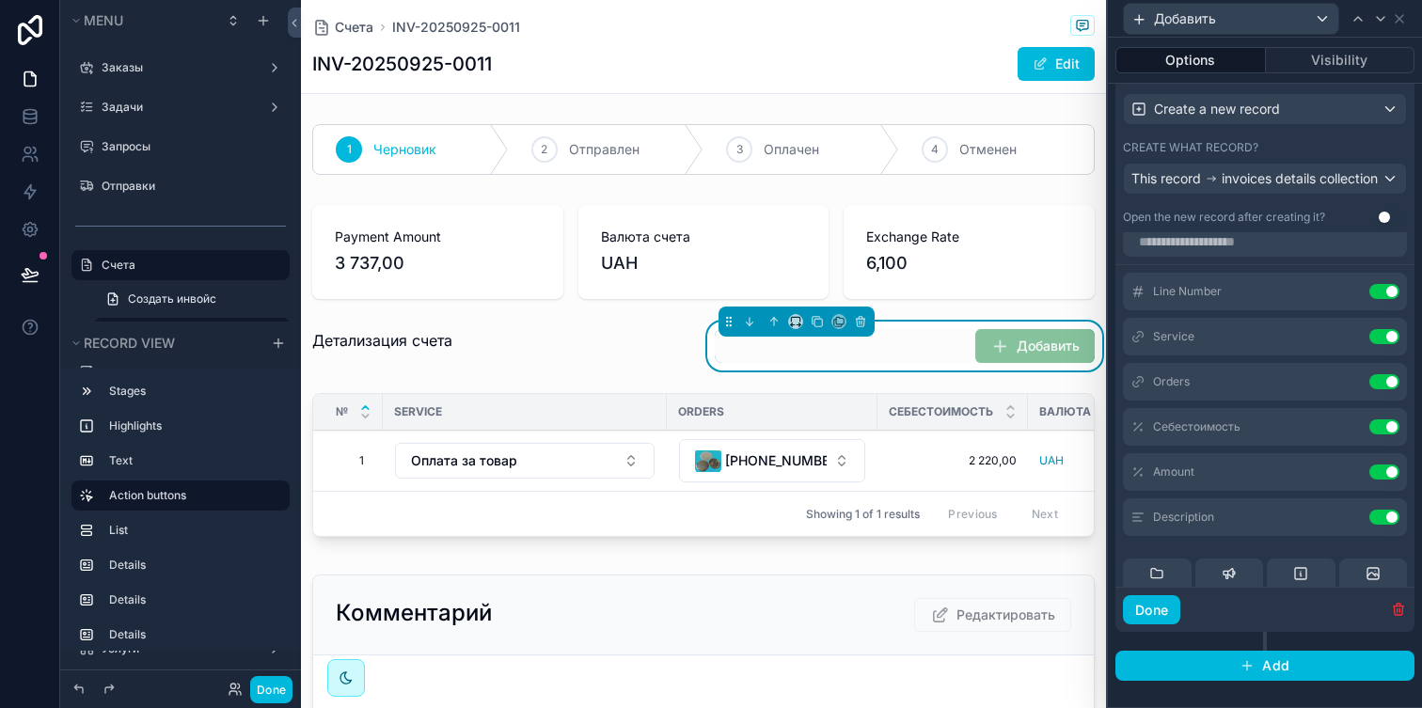
click at [0, 0] on icon at bounding box center [0, 0] width 0 height 0
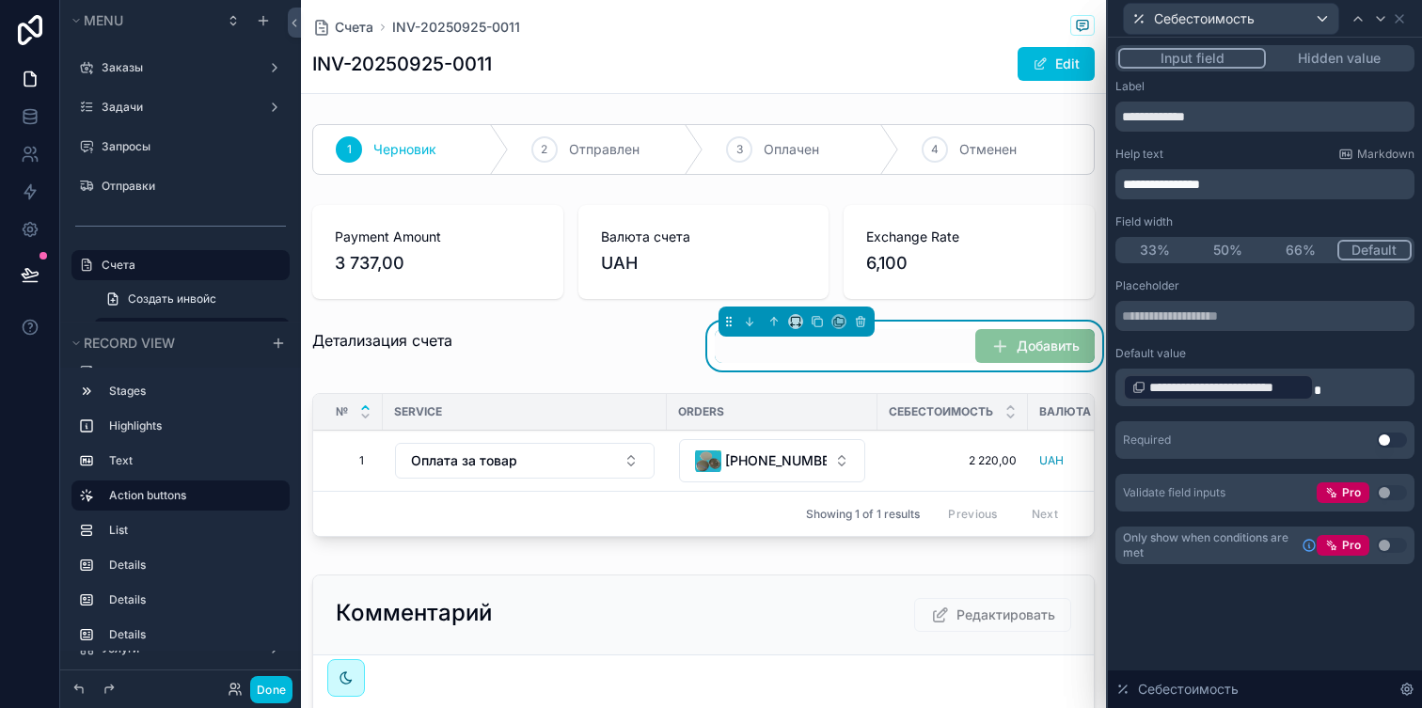
click at [1327, 388] on p "**********" at bounding box center [1267, 387] width 288 height 30
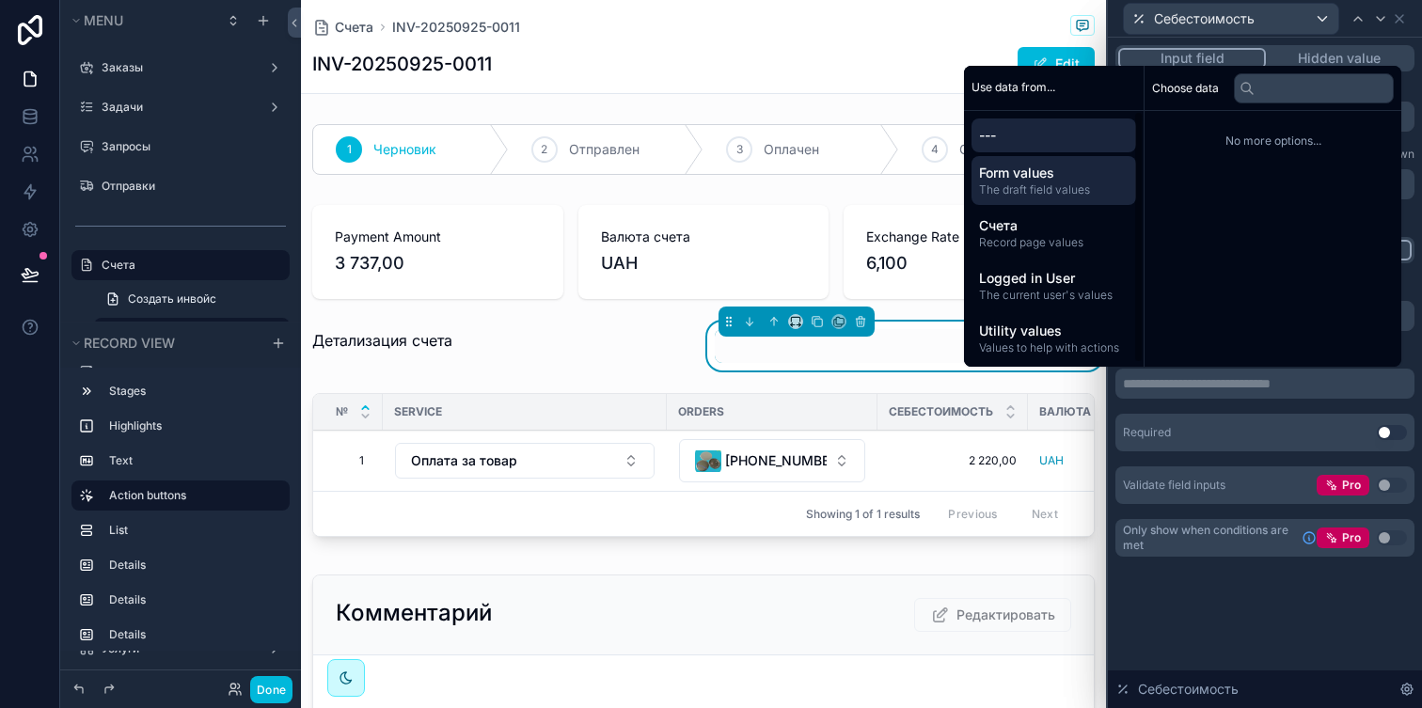
click at [1085, 178] on span "Form values" at bounding box center [1054, 173] width 150 height 19
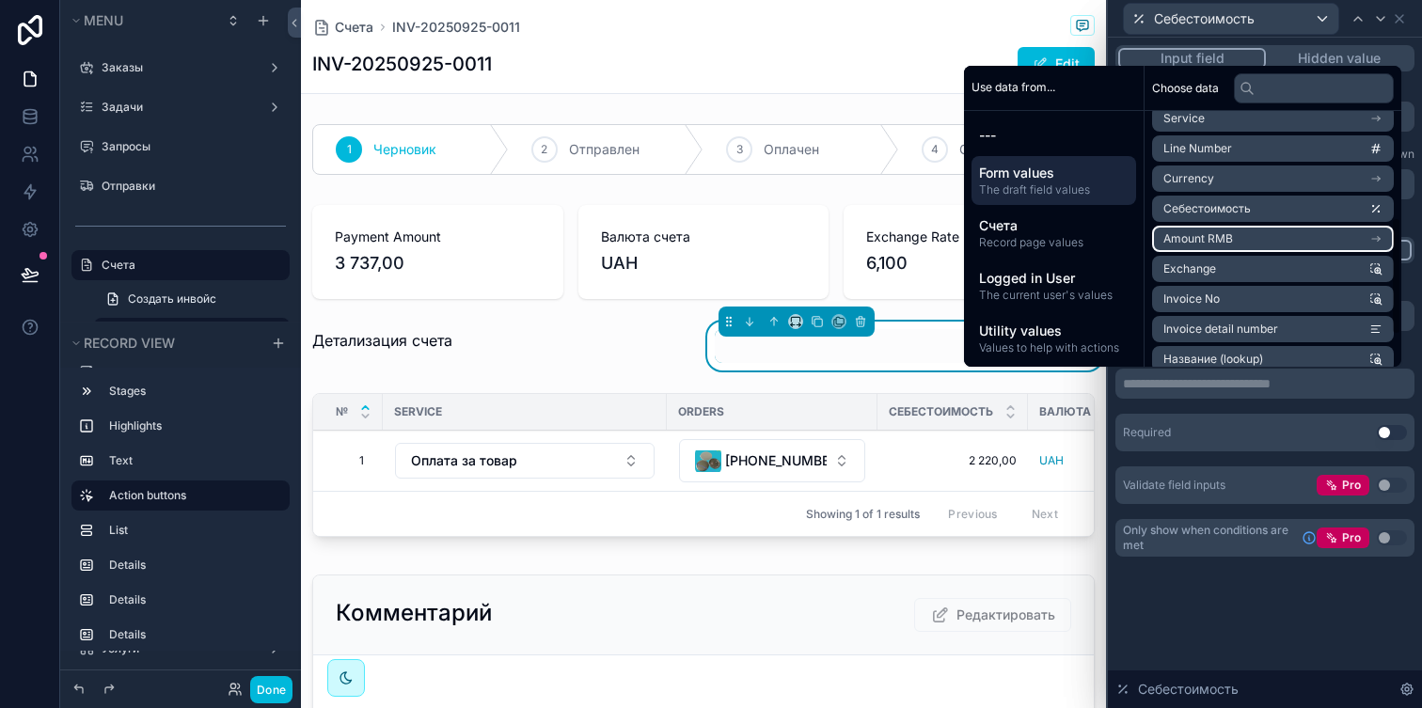
scroll to position [235, 0]
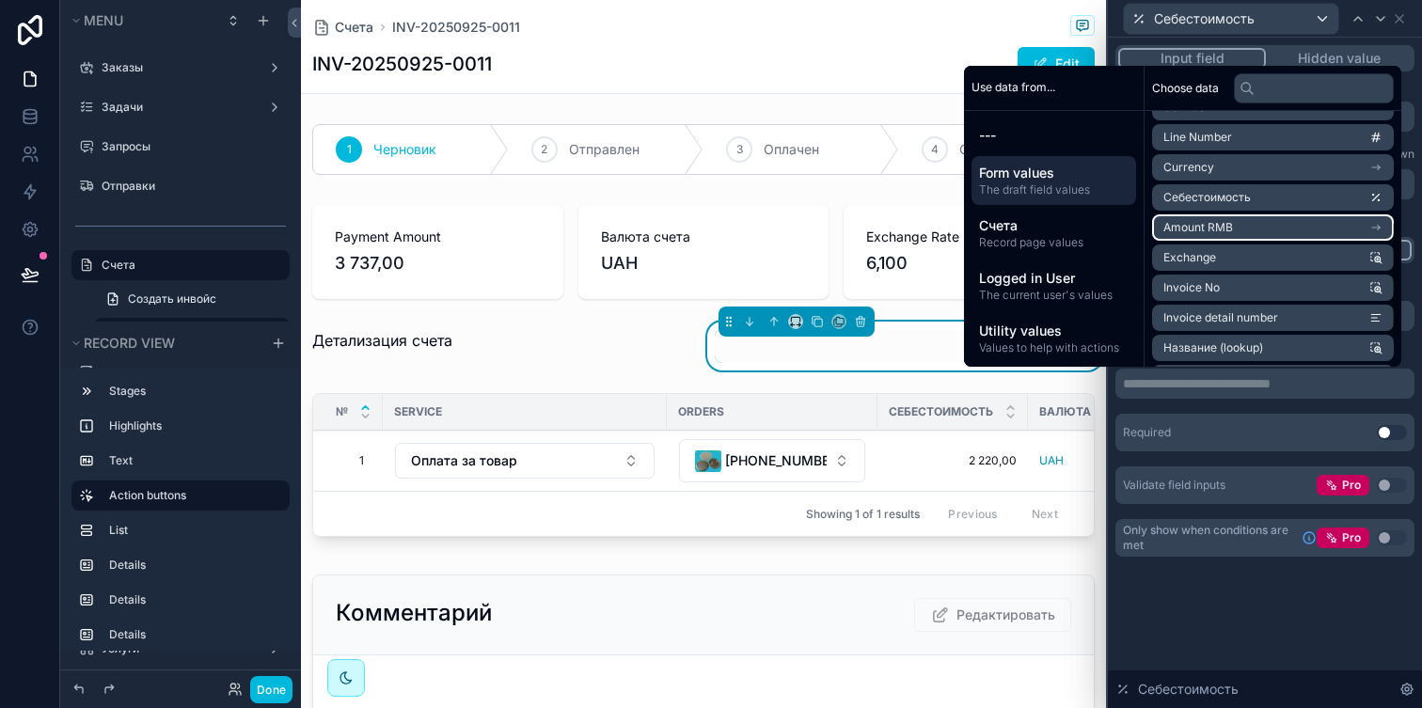
click at [1292, 230] on li "Amount RMB" at bounding box center [1273, 227] width 242 height 26
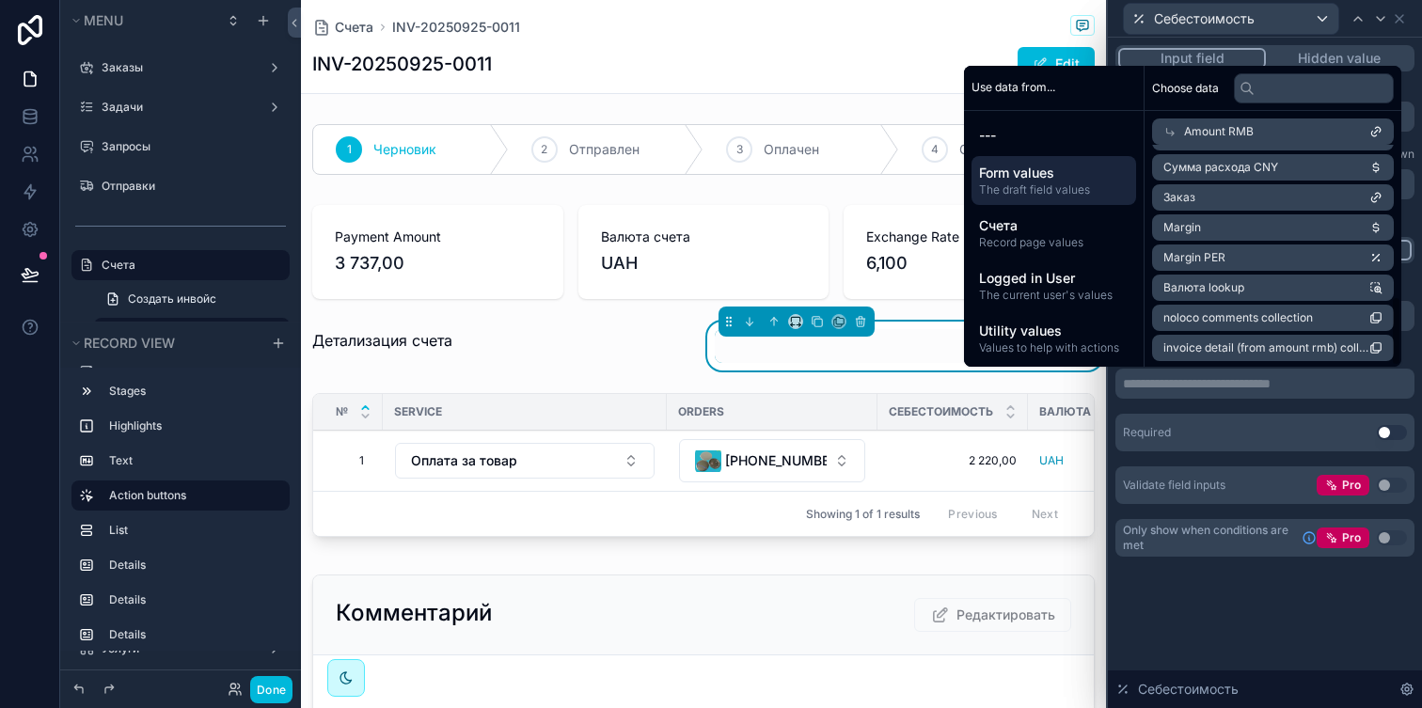
scroll to position [482, 0]
click at [1290, 193] on li "Заказ" at bounding box center [1273, 195] width 242 height 26
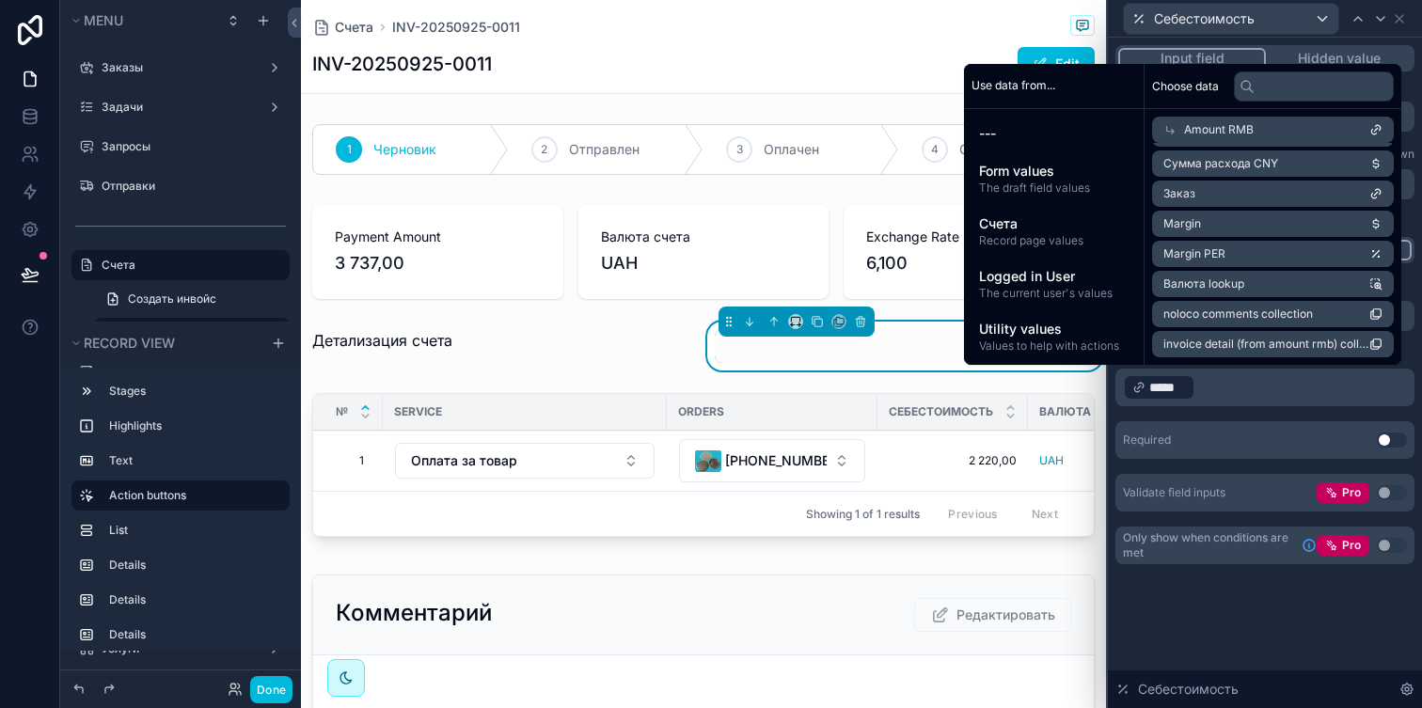
click at [1237, 381] on p "﻿ ***** ﻿ ﻿" at bounding box center [1267, 387] width 288 height 30
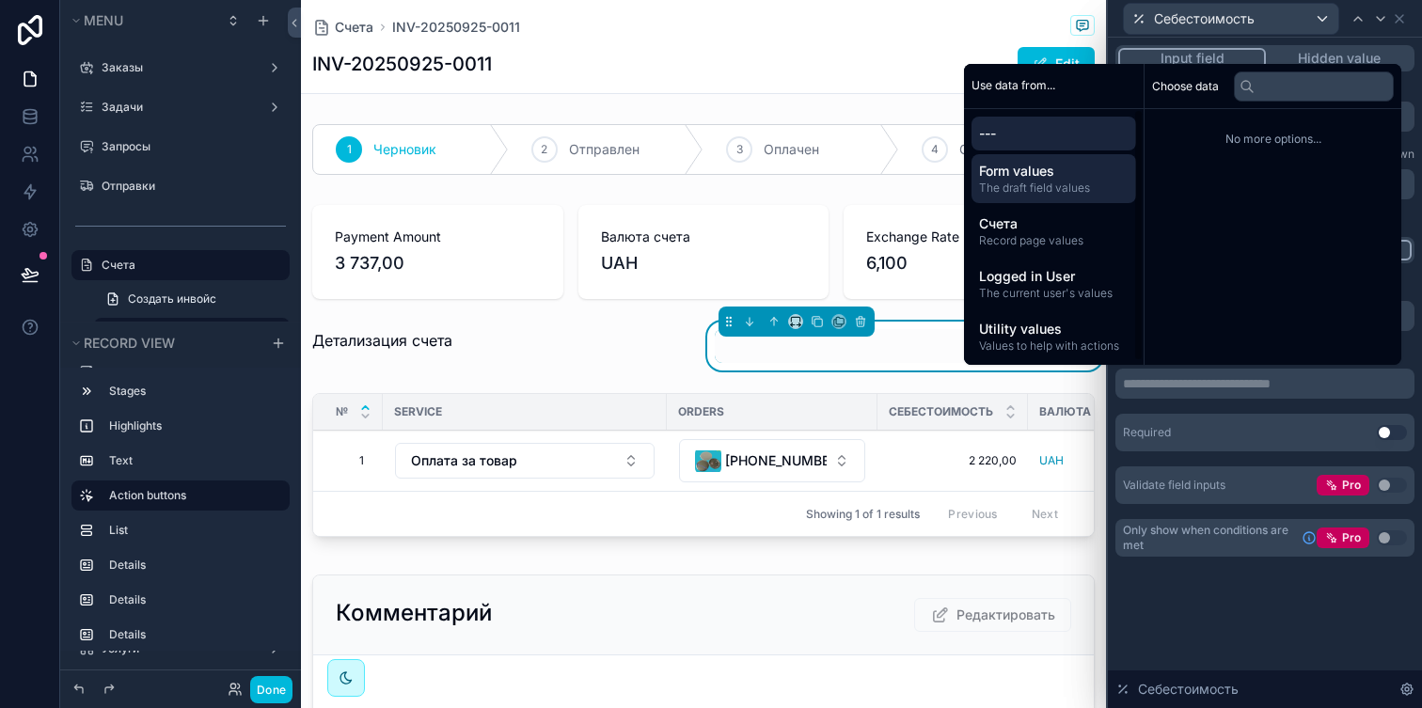
click at [1115, 170] on span "Form values" at bounding box center [1054, 171] width 150 height 19
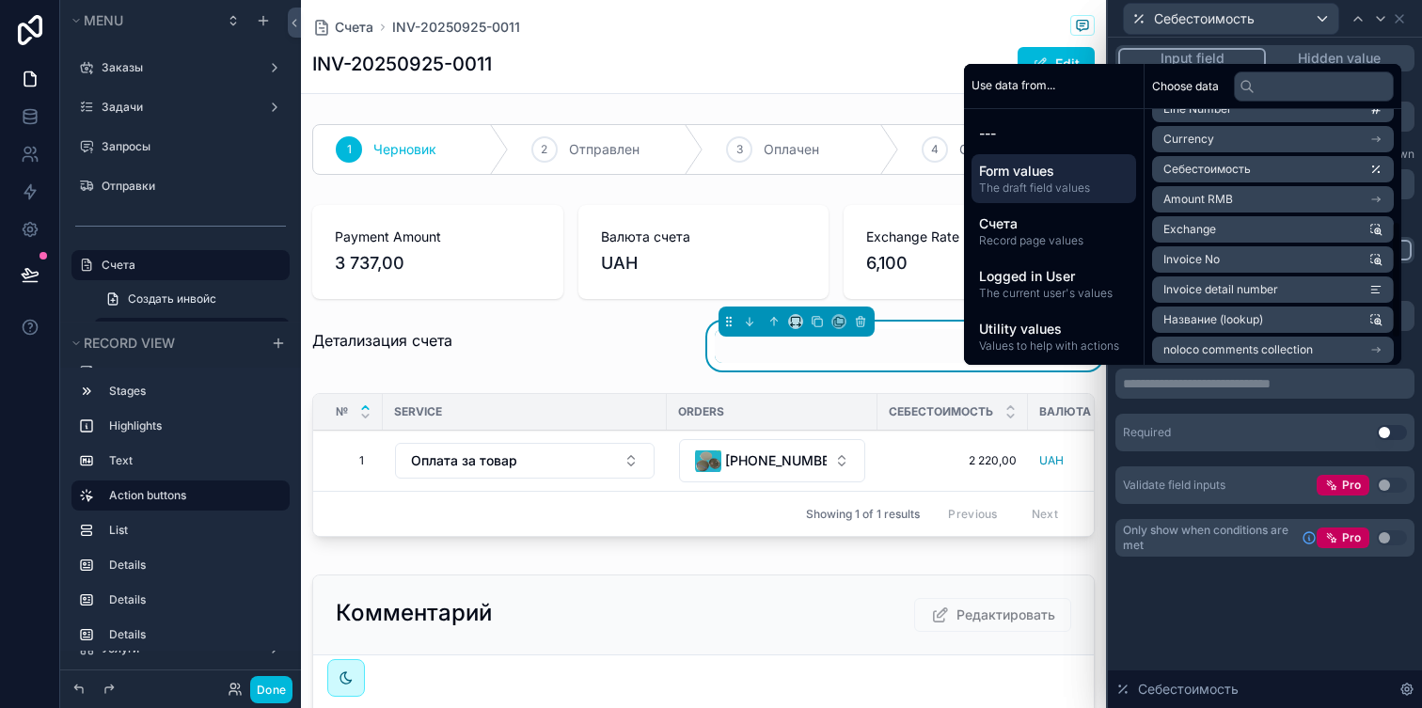
scroll to position [273, 0]
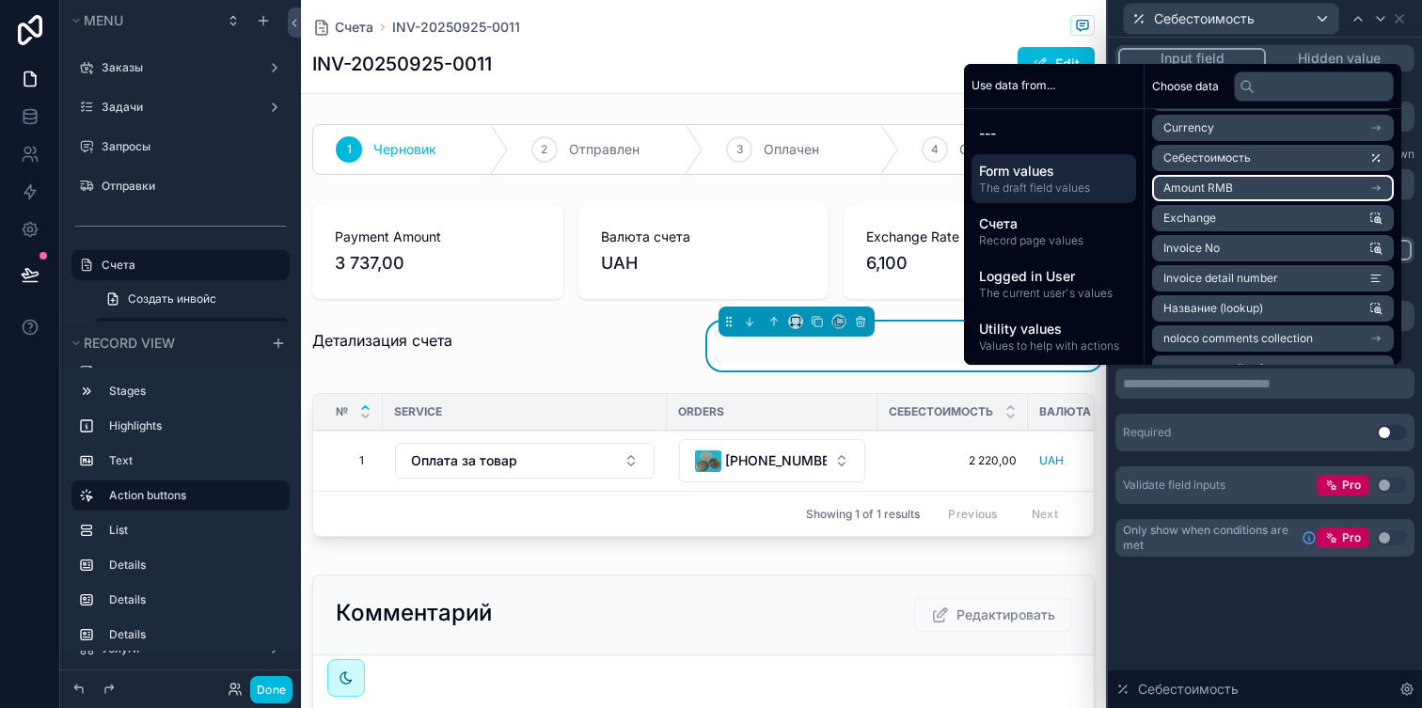
click at [1288, 188] on li "Amount RMB" at bounding box center [1273, 188] width 242 height 26
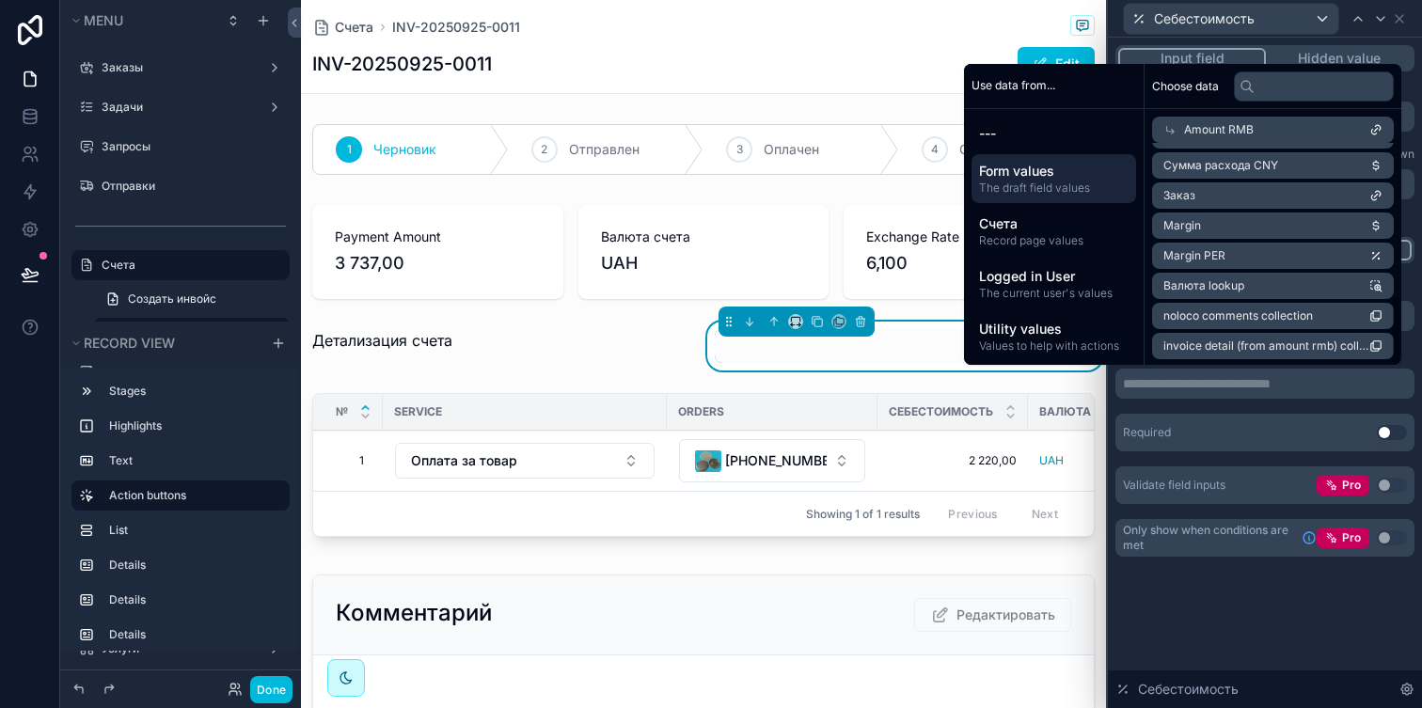
scroll to position [482, 0]
click at [1249, 347] on span "invoice detail (from amount rmb) collection" at bounding box center [1267, 344] width 206 height 15
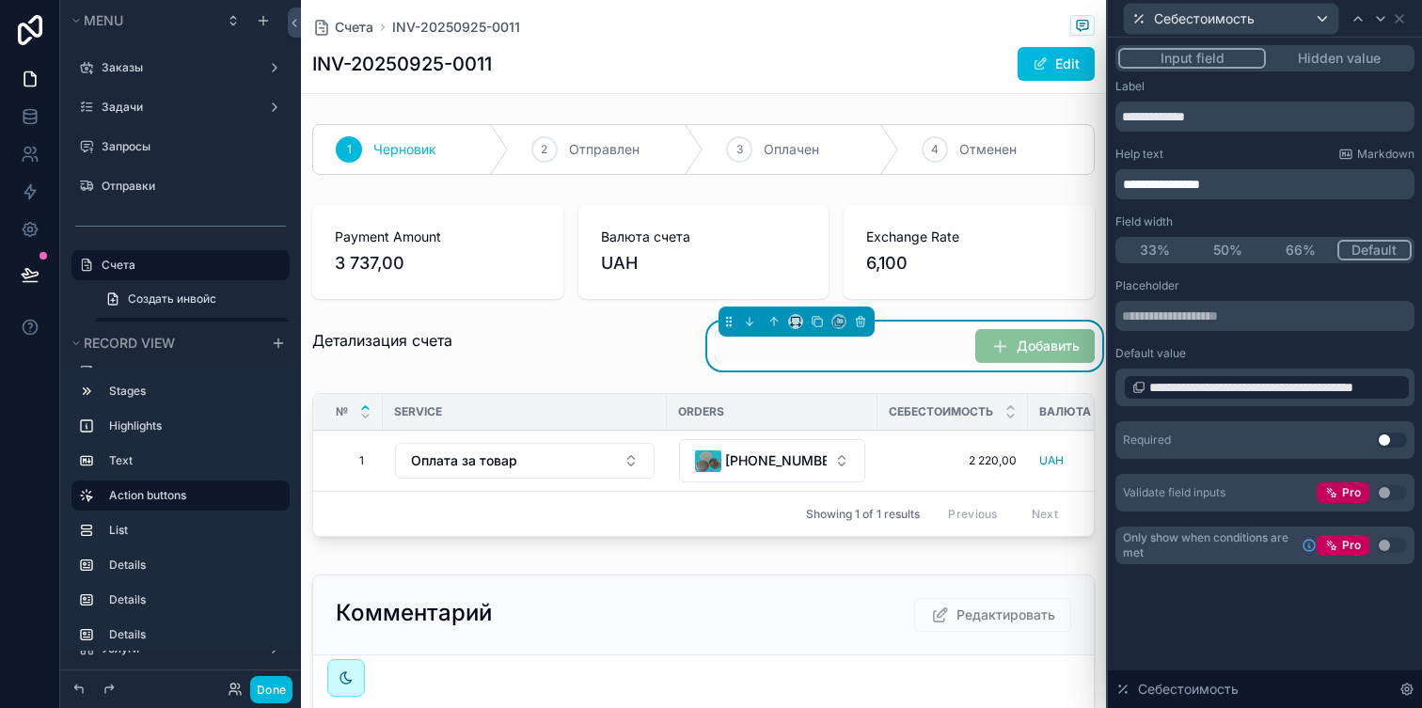
click at [837, 351] on div "Добавить" at bounding box center [905, 346] width 380 height 34
click at [264, 689] on button "Done" at bounding box center [271, 689] width 42 height 27
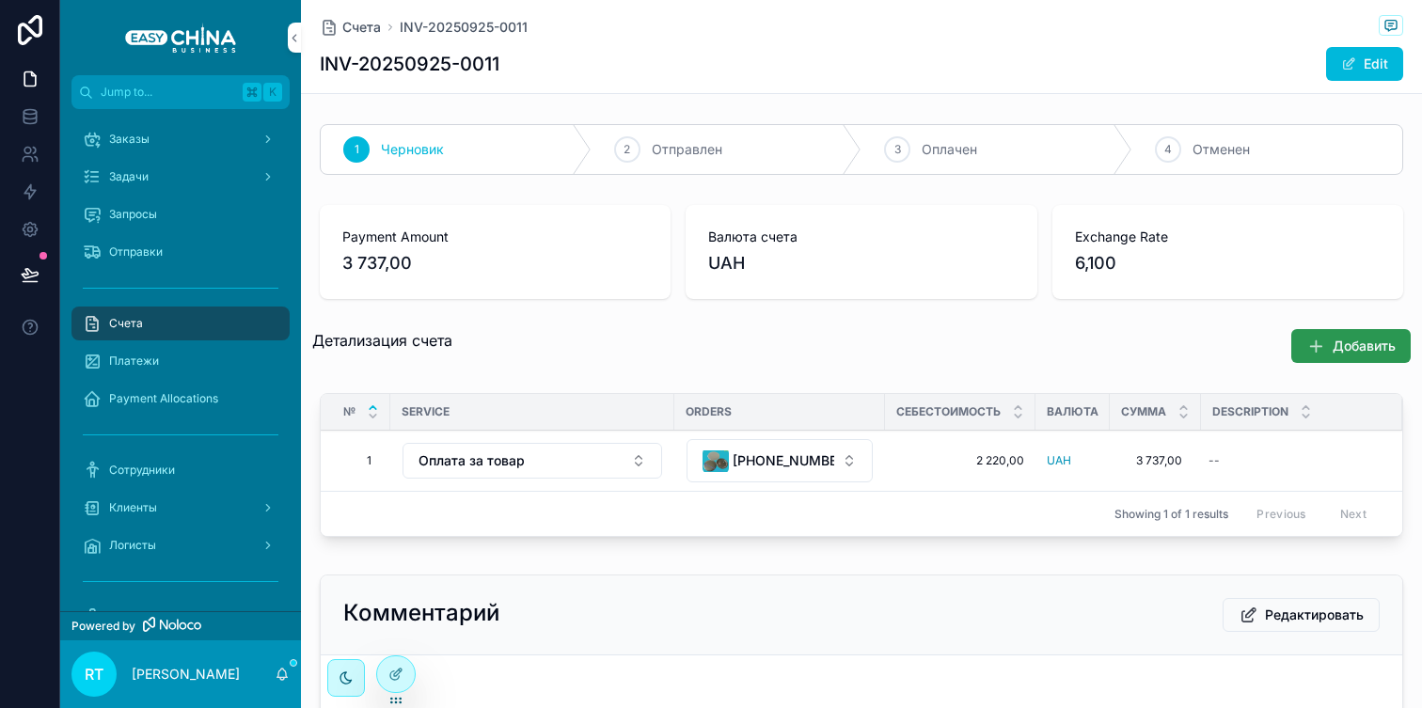
click at [1340, 345] on span "Добавить" at bounding box center [1364, 346] width 63 height 19
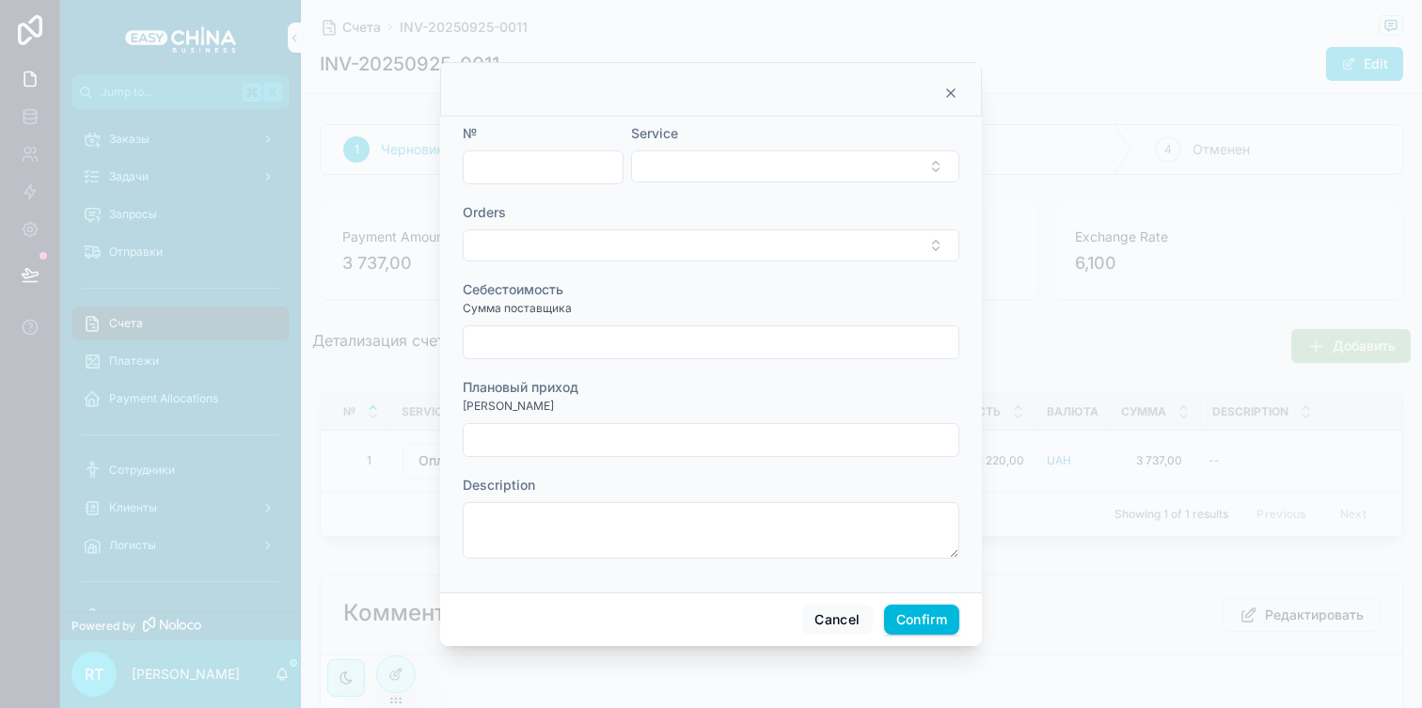
click at [575, 225] on div "Orders" at bounding box center [711, 232] width 497 height 58
click at [575, 227] on div "Orders" at bounding box center [711, 232] width 497 height 58
click at [575, 244] on button "Select Button" at bounding box center [711, 246] width 497 height 32
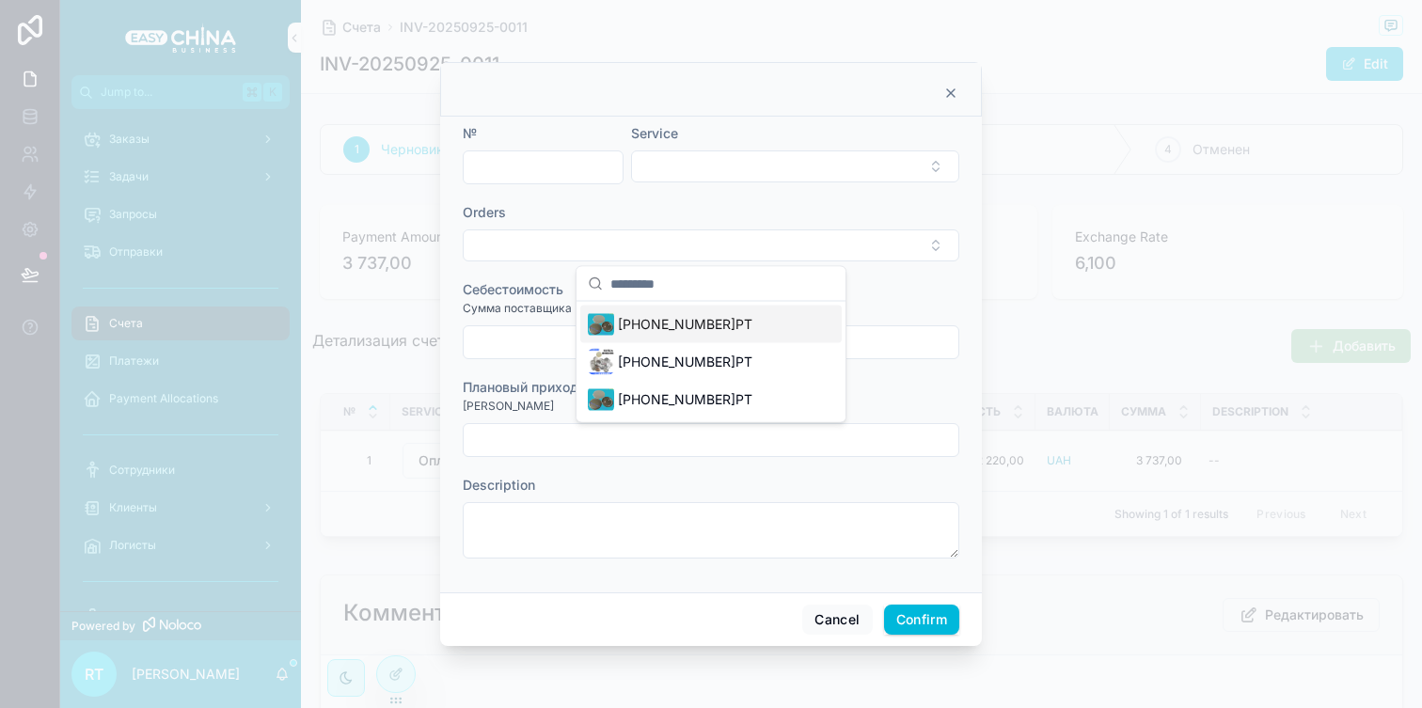
click at [617, 331] on div "[PHONE_NUMBER]РТ" at bounding box center [670, 324] width 165 height 26
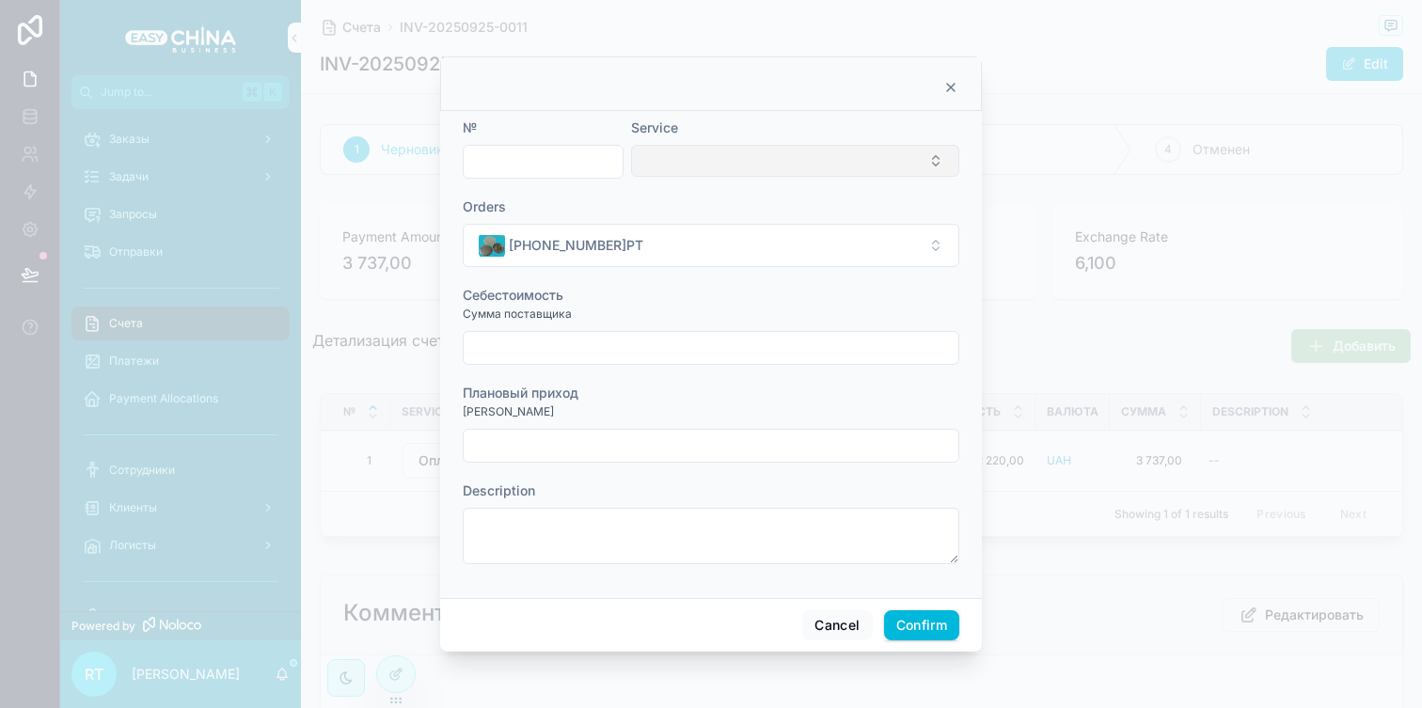
click at [740, 160] on button "Select Button" at bounding box center [795, 161] width 328 height 32
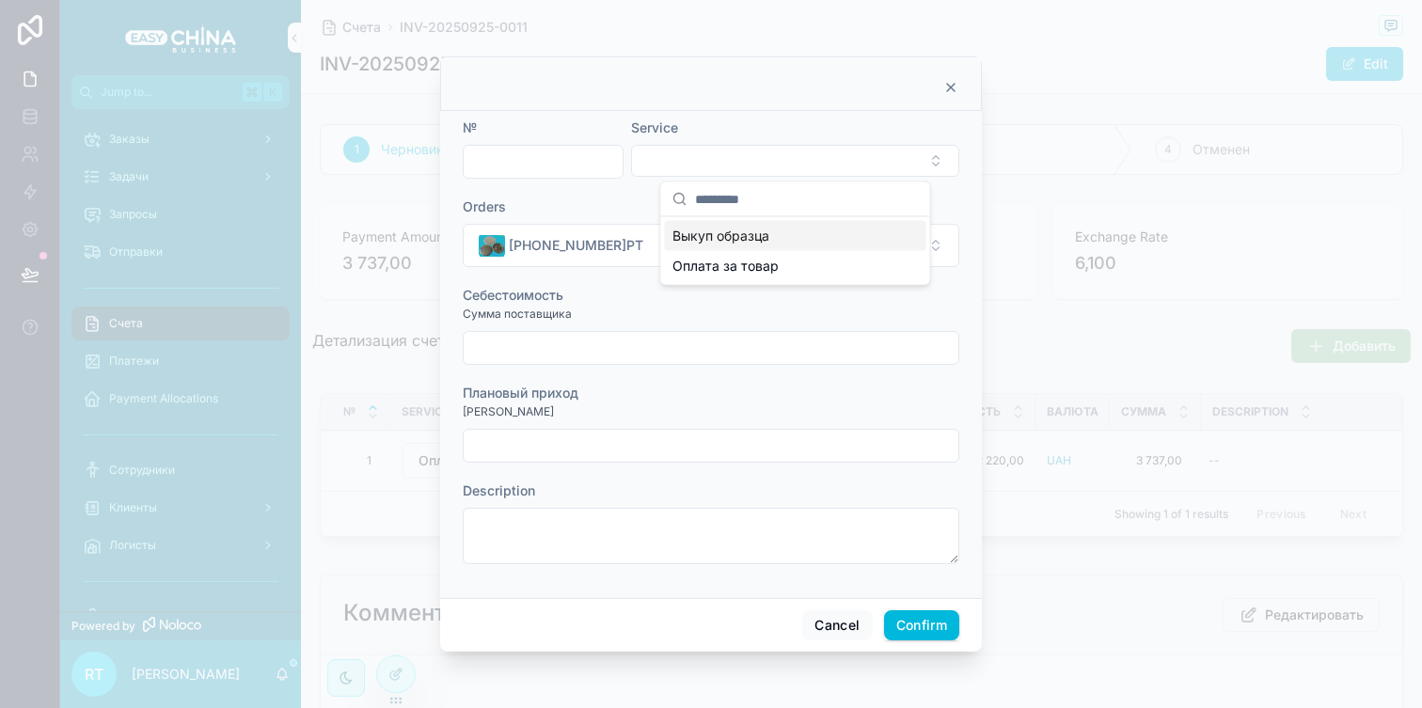
click at [741, 244] on span "Выкуп образца" at bounding box center [721, 236] width 97 height 19
click at [549, 166] on input "text" at bounding box center [543, 161] width 159 height 26
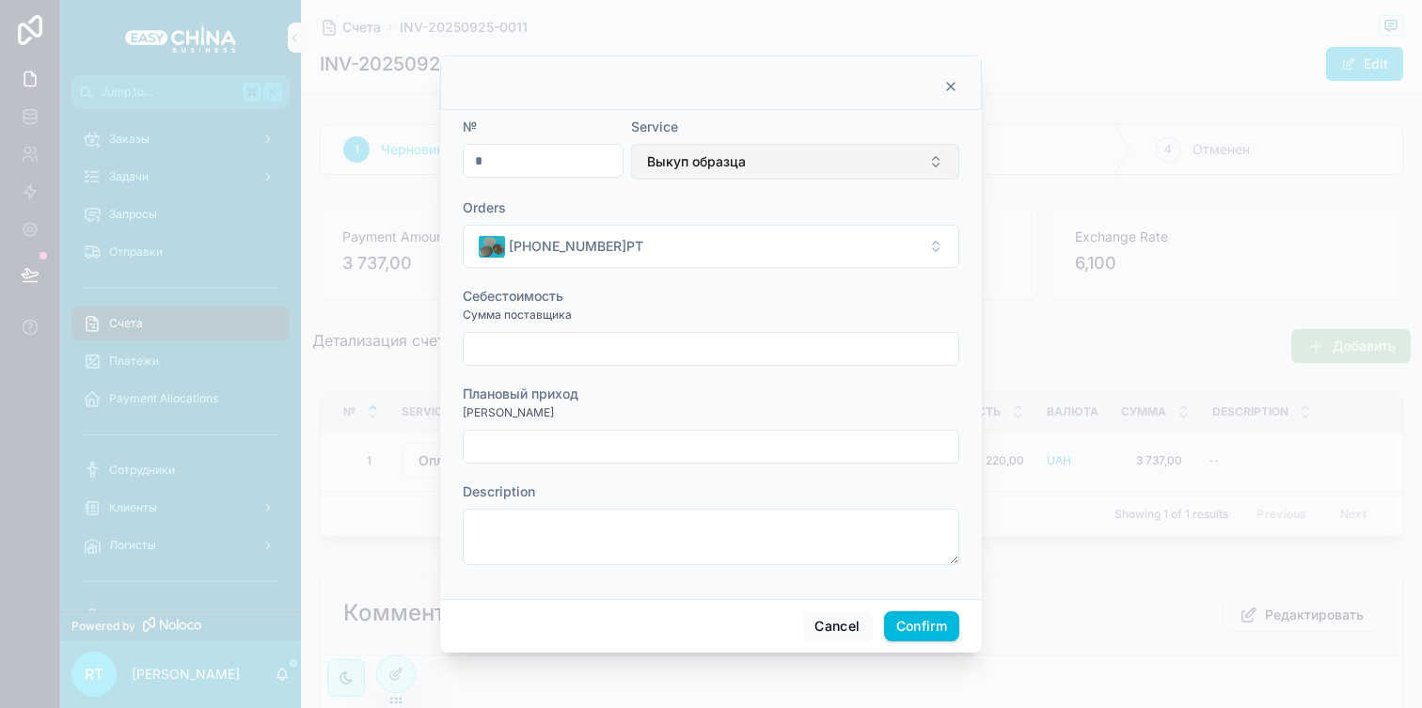
type input "*"
click at [698, 170] on span "Выкуп образца" at bounding box center [696, 161] width 99 height 19
click at [757, 175] on button "Выкуп образца" at bounding box center [795, 162] width 328 height 36
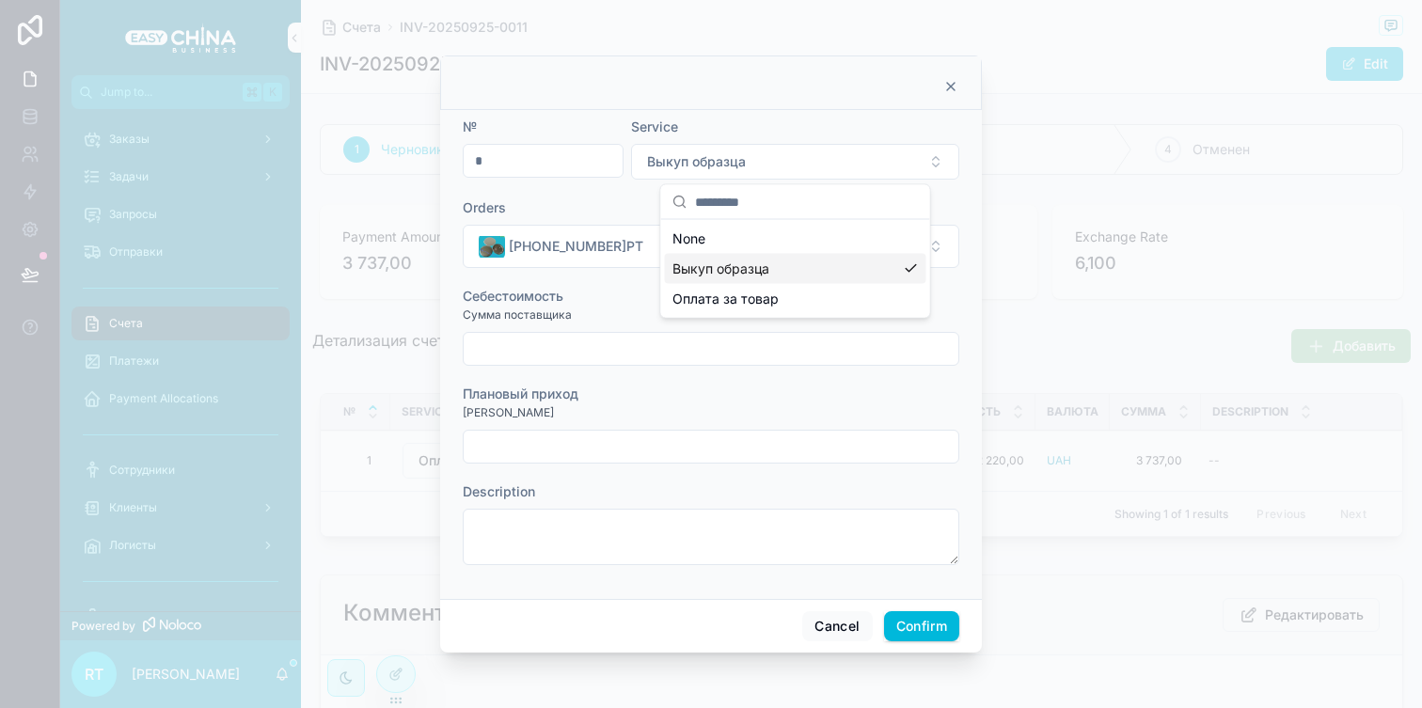
click at [760, 275] on span "Выкуп образца" at bounding box center [721, 269] width 97 height 19
click at [716, 310] on div "Сумма поставщика" at bounding box center [711, 314] width 497 height 19
click at [818, 627] on button "Cancel" at bounding box center [837, 625] width 70 height 30
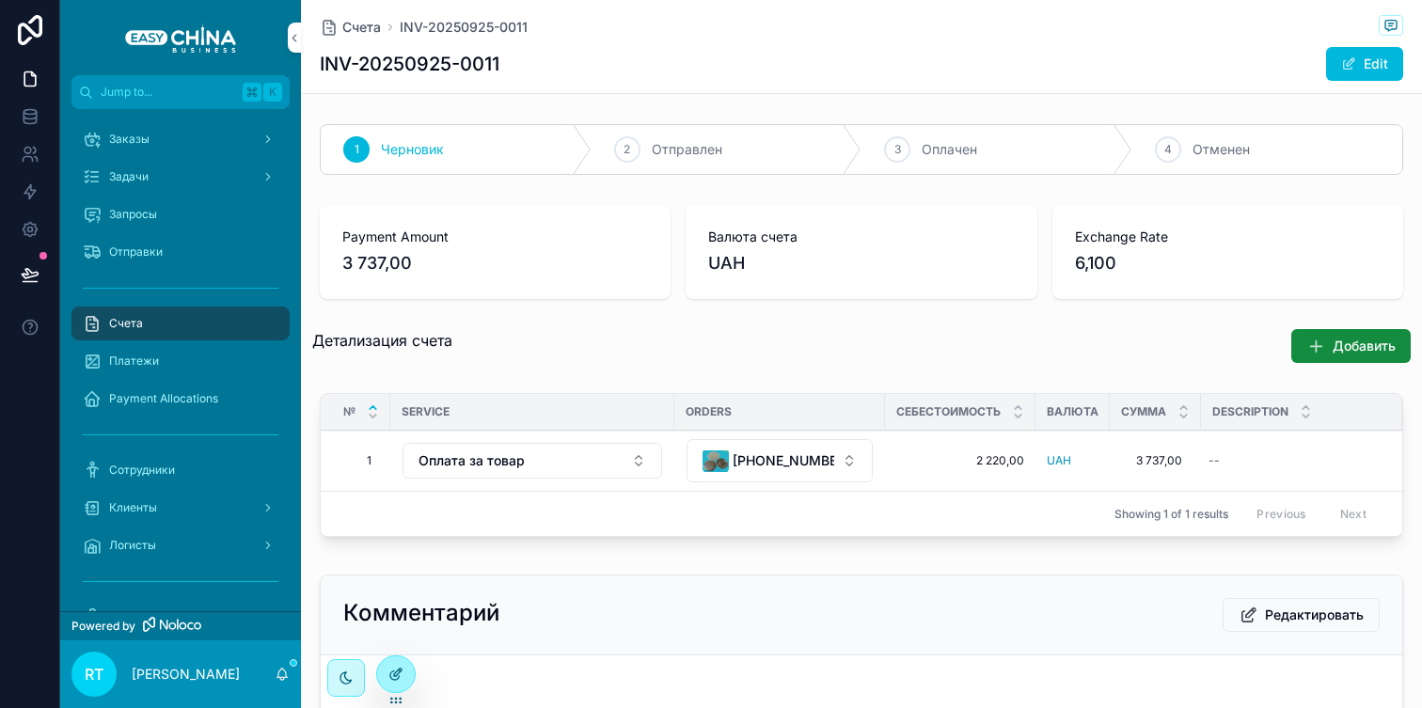
click at [395, 675] on icon at bounding box center [398, 673] width 8 height 8
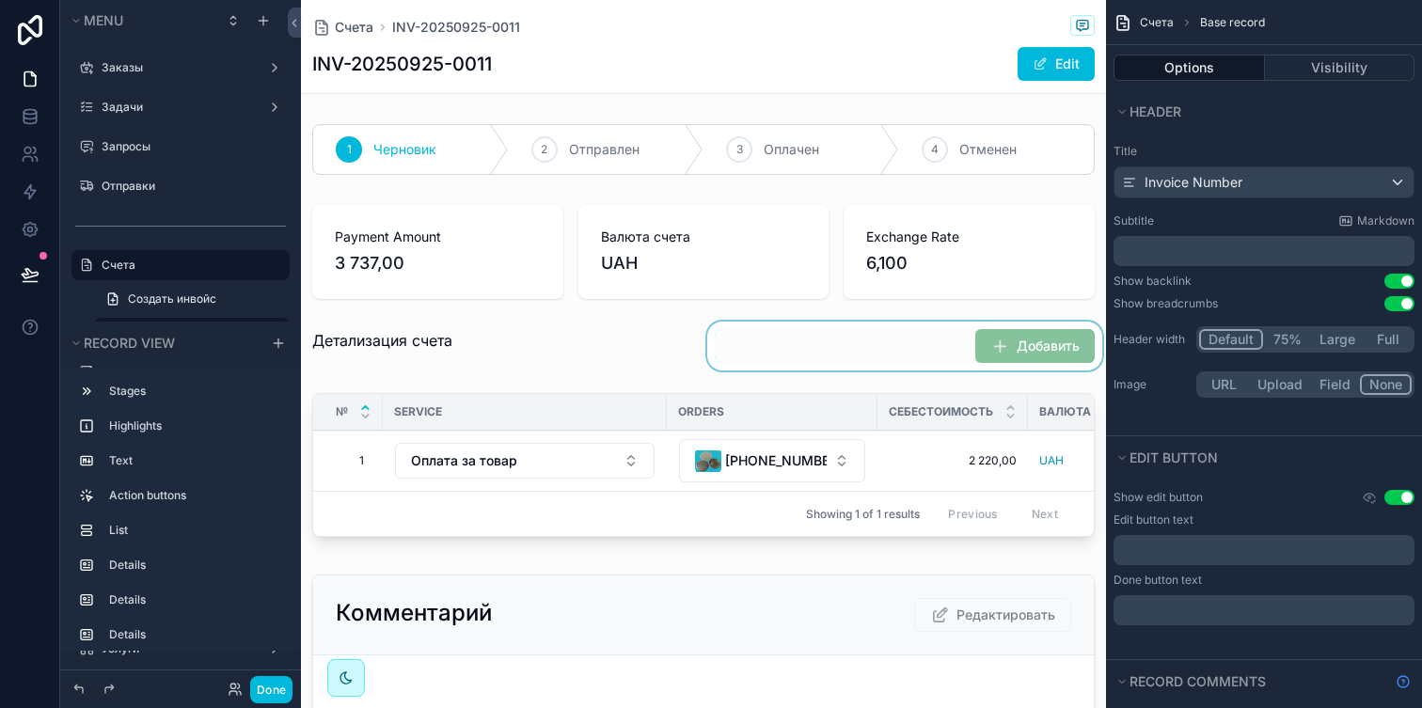
click at [1008, 348] on div "scrollable content" at bounding box center [905, 346] width 403 height 49
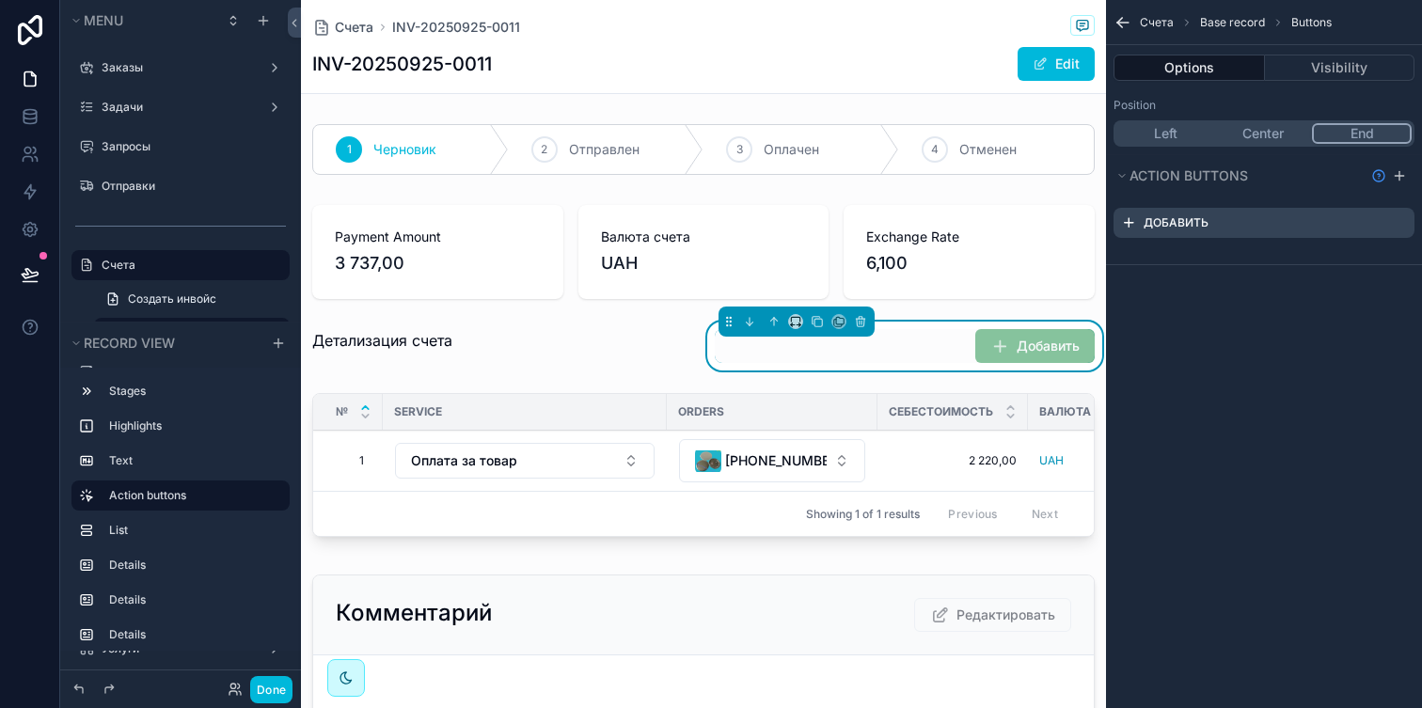
click at [0, 0] on icon "scrollable content" at bounding box center [0, 0] width 0 height 0
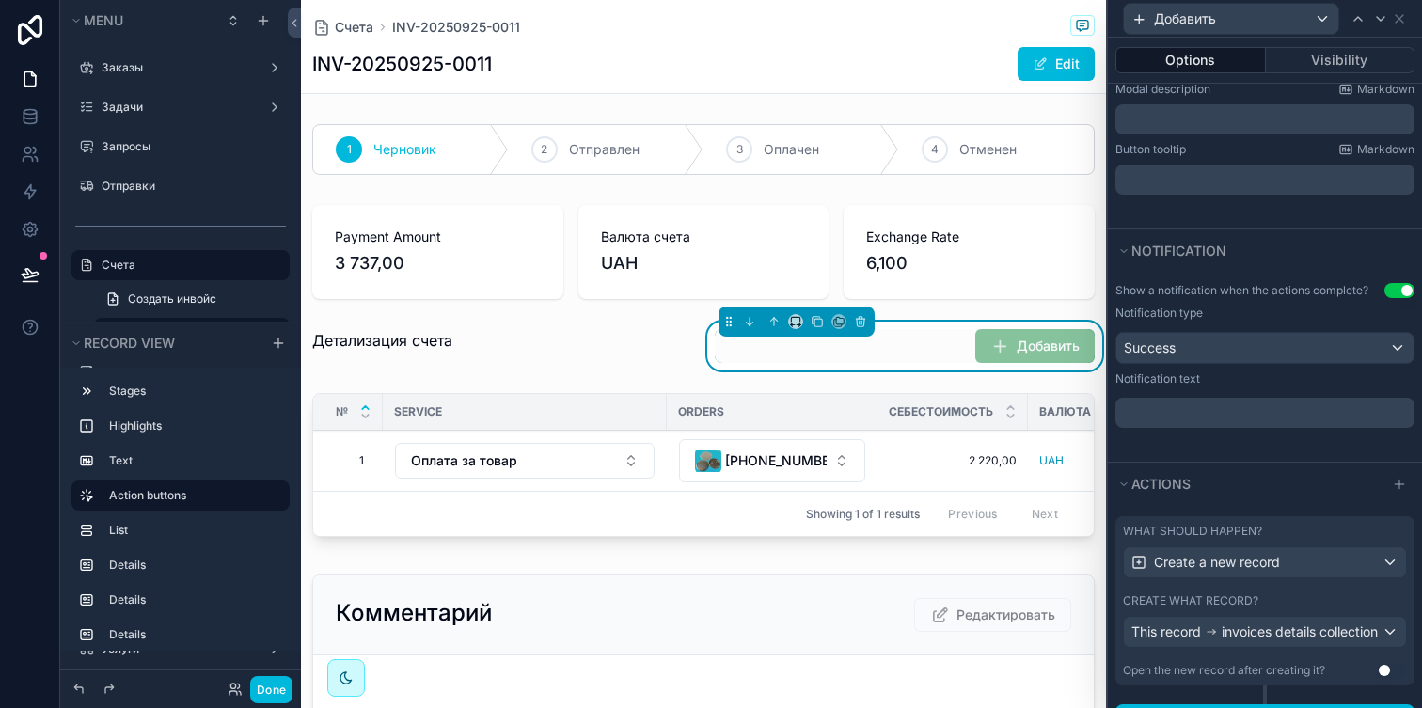
scroll to position [453, 0]
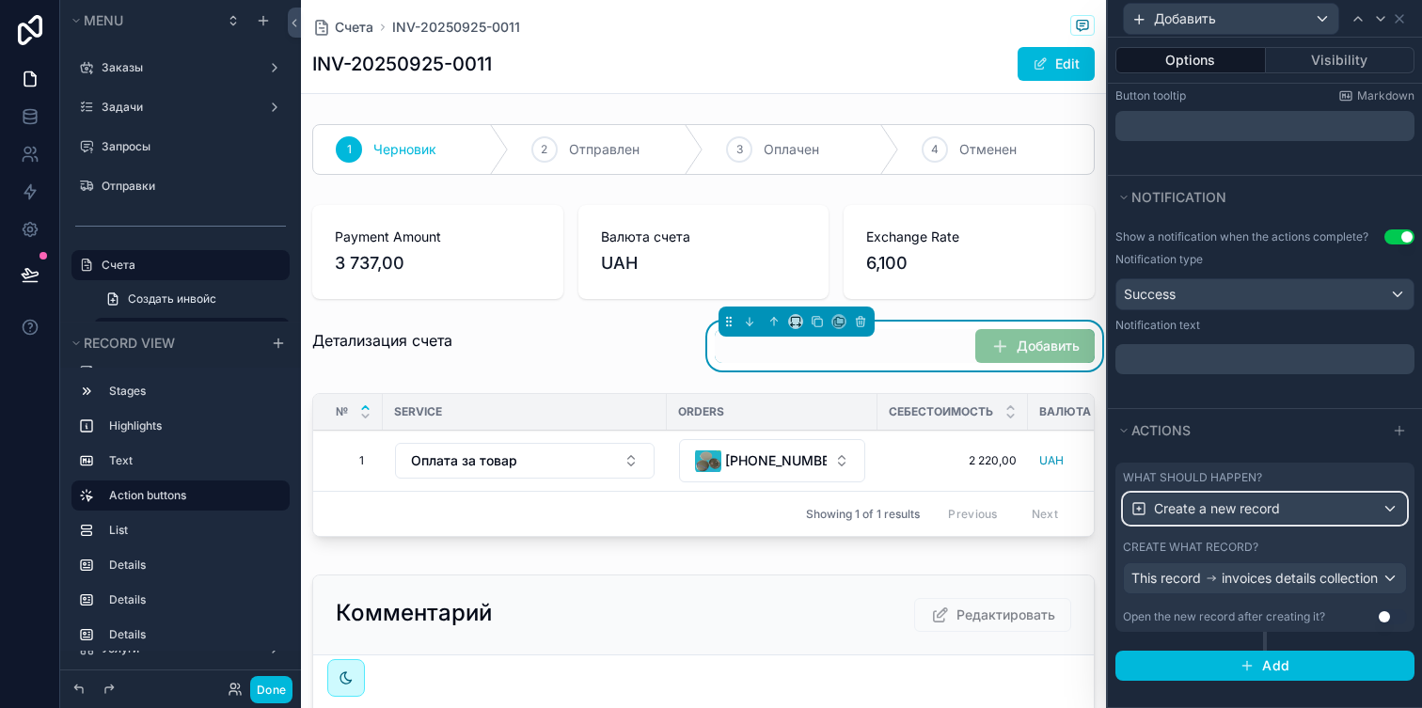
click at [1295, 496] on div "Create a new record" at bounding box center [1265, 509] width 282 height 30
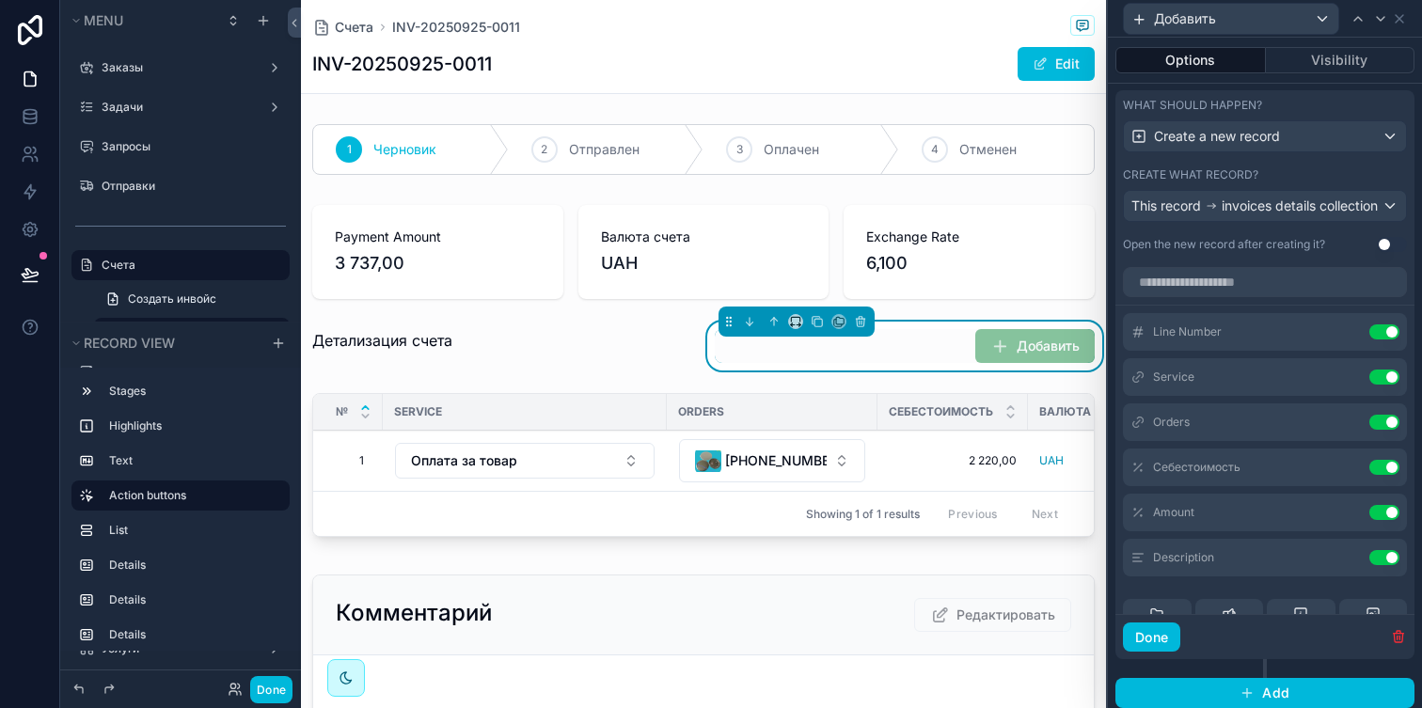
scroll to position [31, 0]
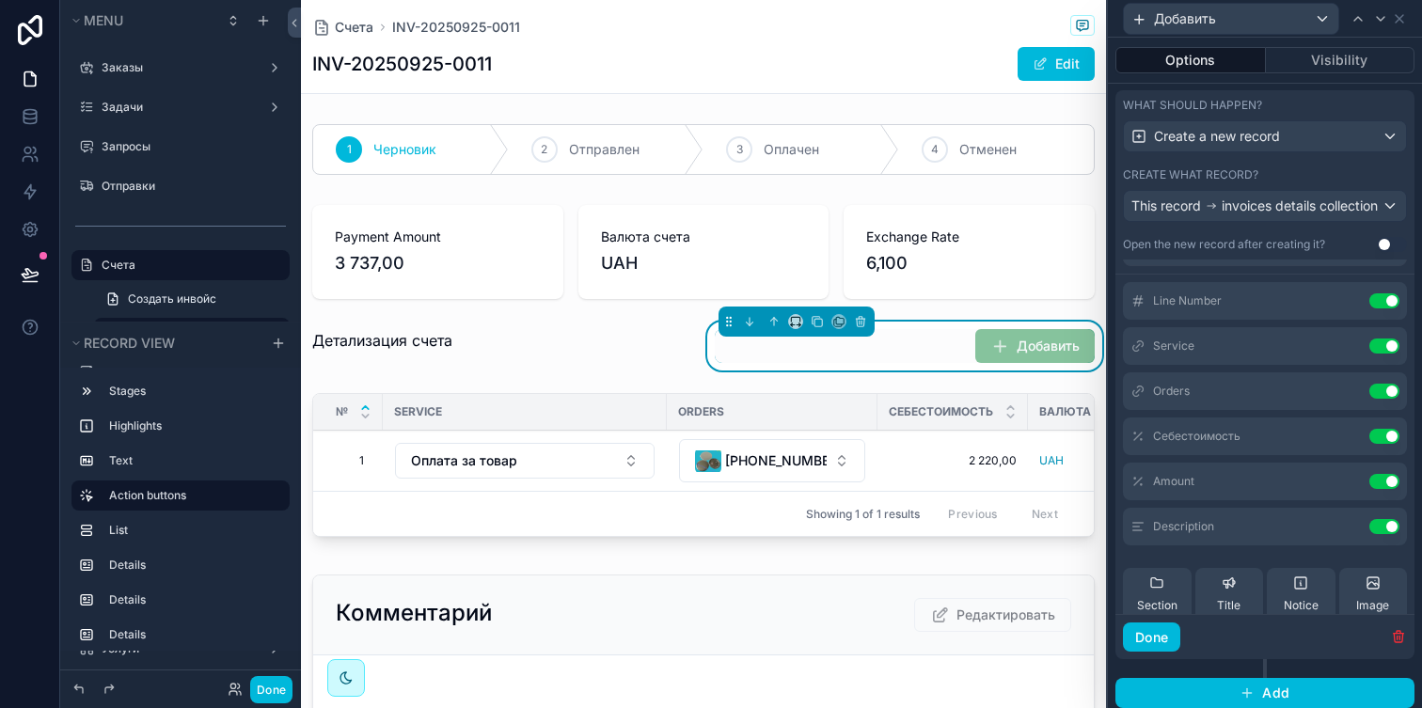
click at [0, 0] on icon at bounding box center [0, 0] width 0 height 0
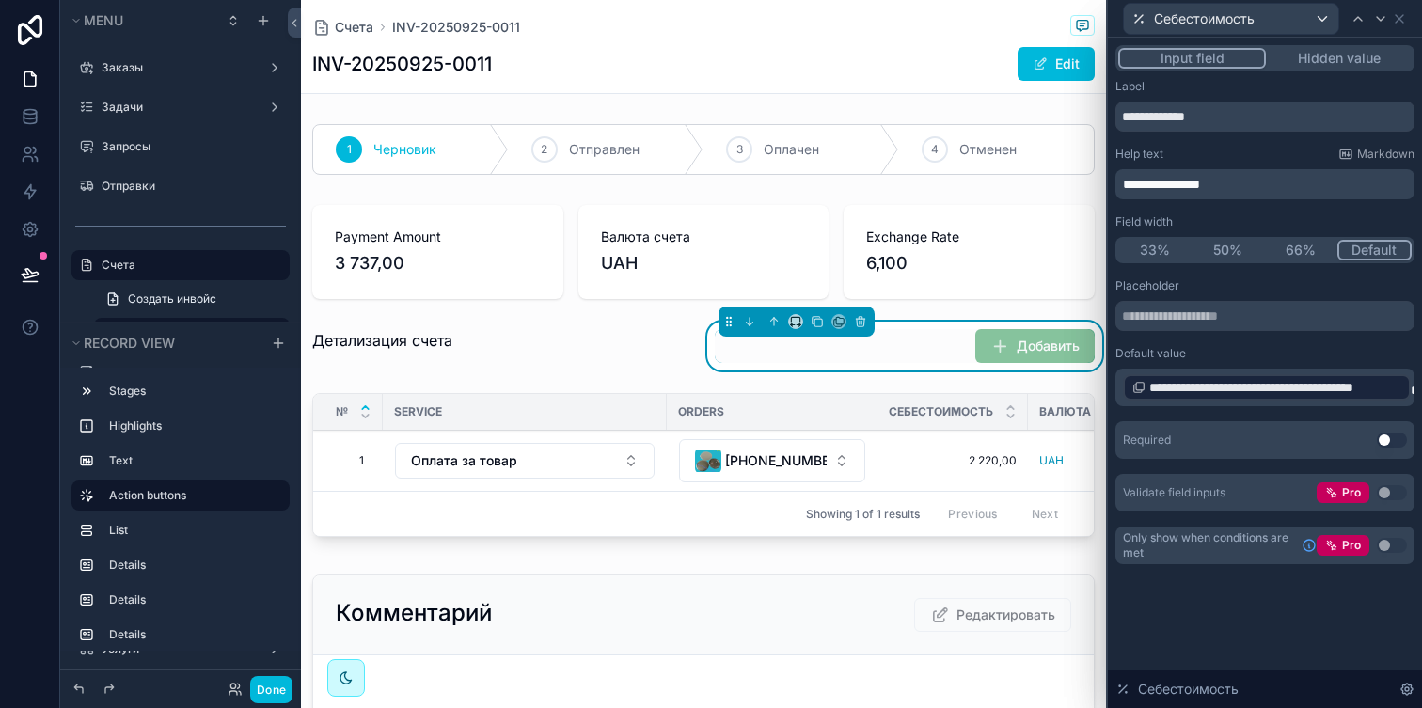
click at [1301, 398] on div "**********" at bounding box center [1267, 387] width 288 height 26
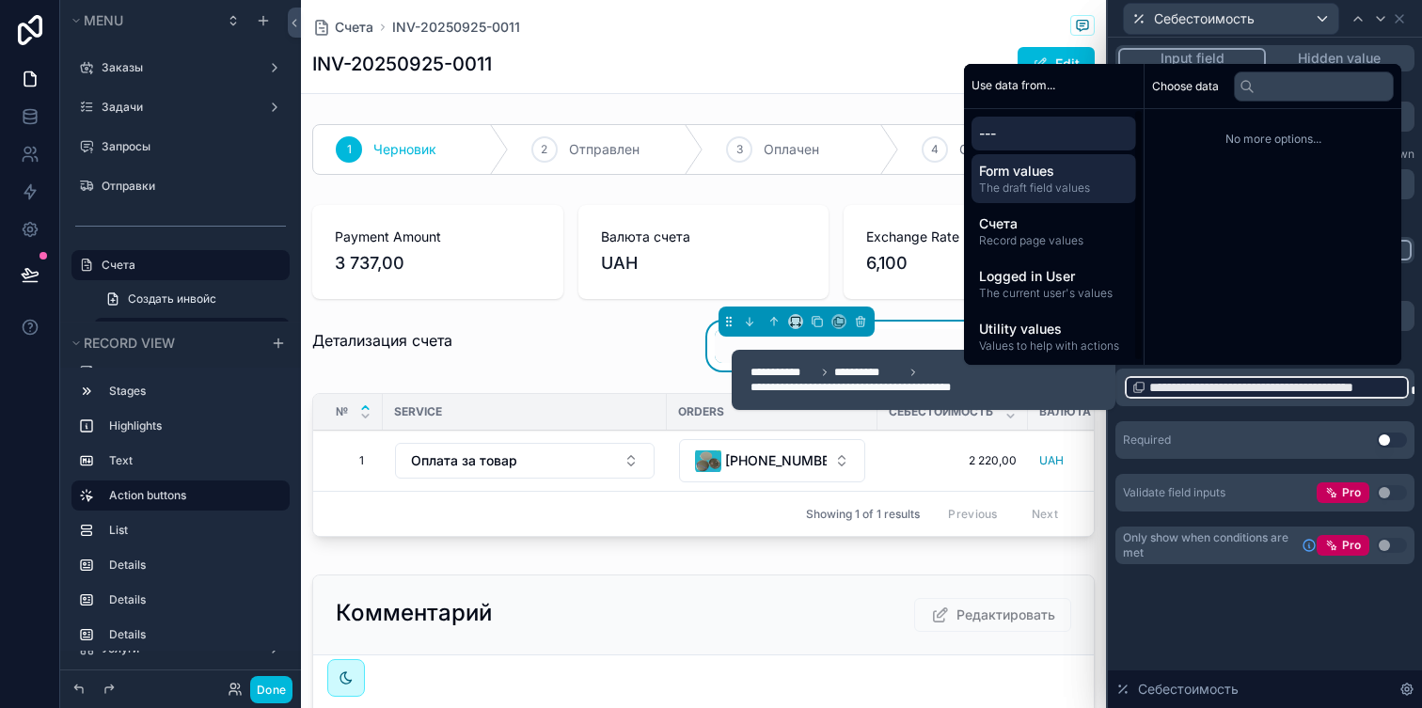
click at [1042, 198] on div "Form values The draft field values" at bounding box center [1054, 178] width 165 height 49
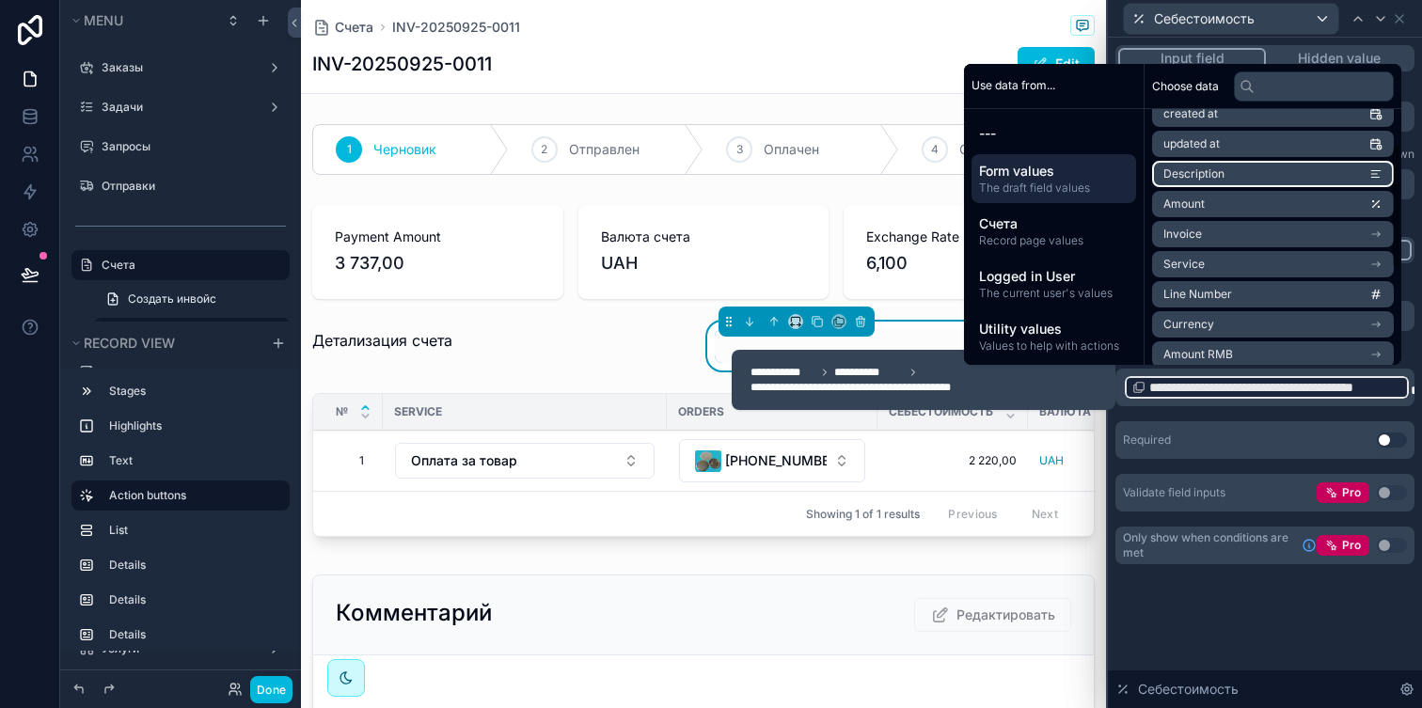
scroll to position [85, 0]
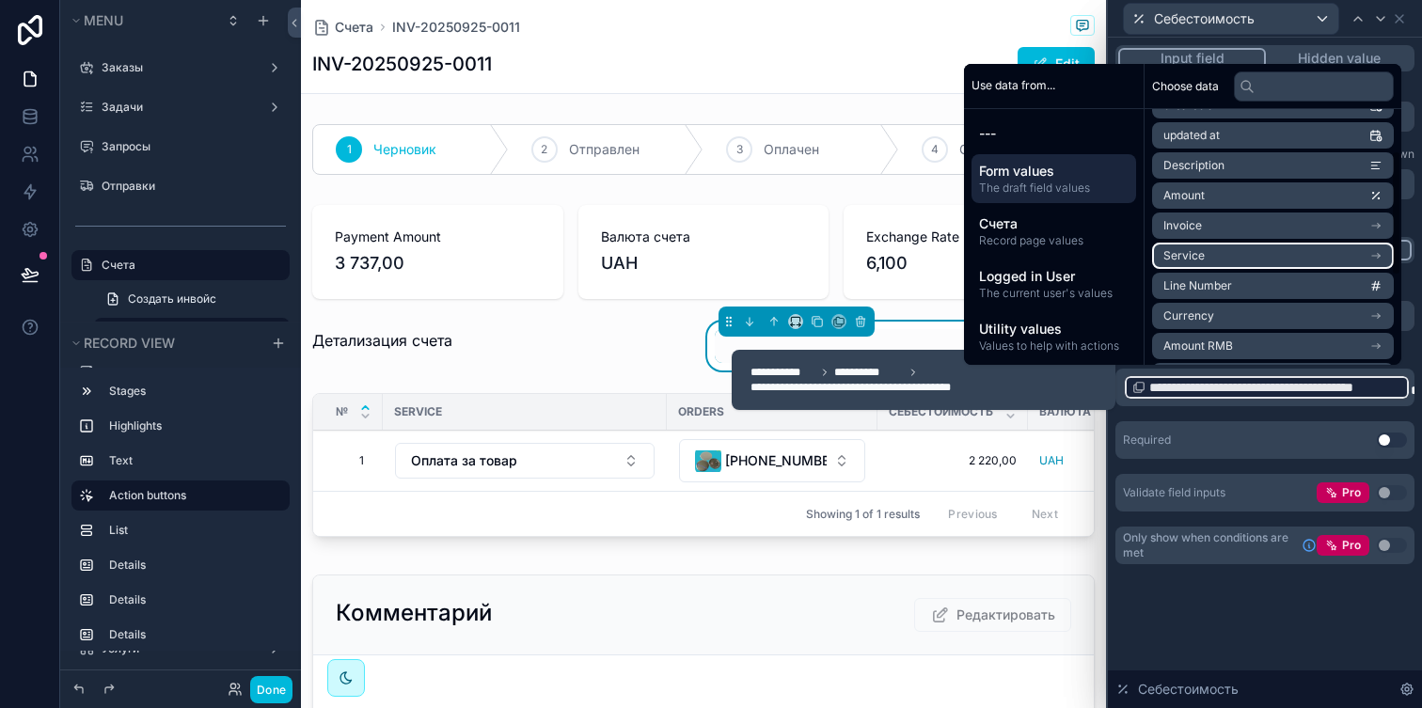
click at [1274, 250] on li "Service" at bounding box center [1273, 256] width 242 height 26
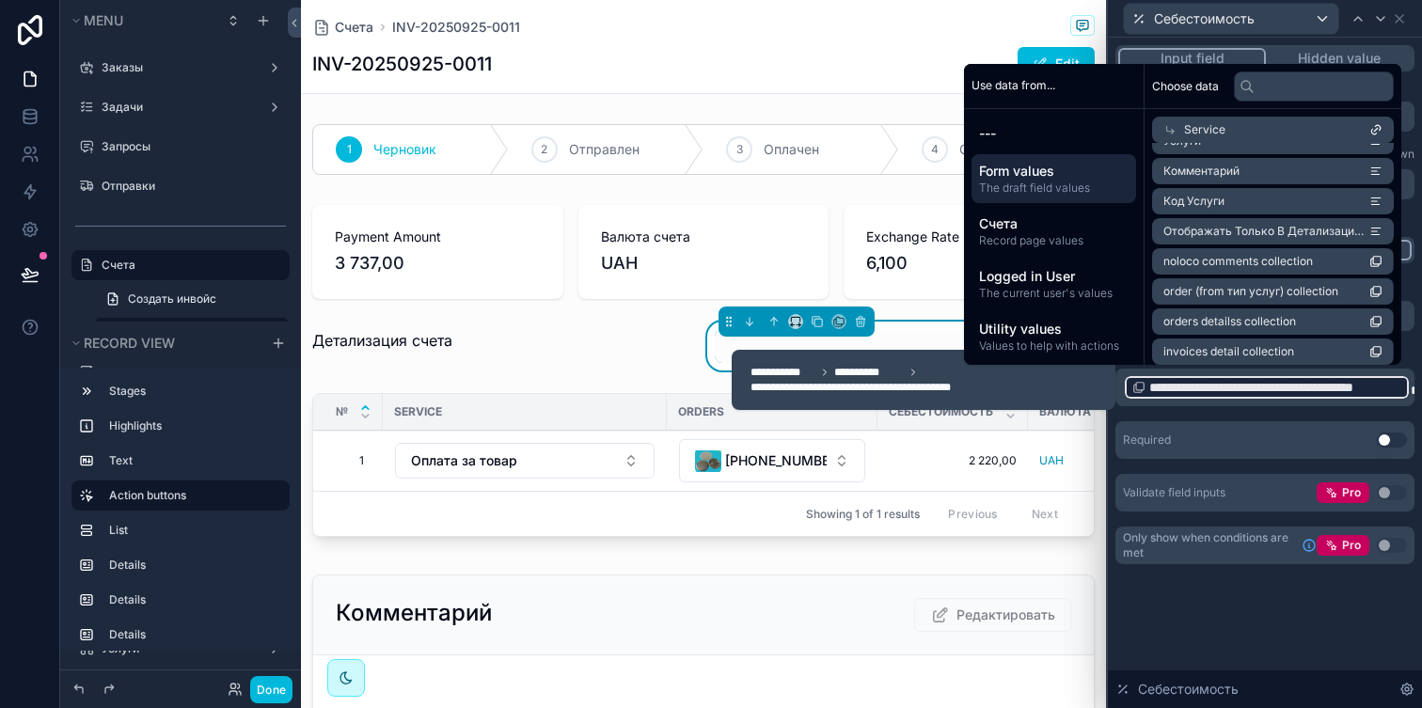
scroll to position [151, 0]
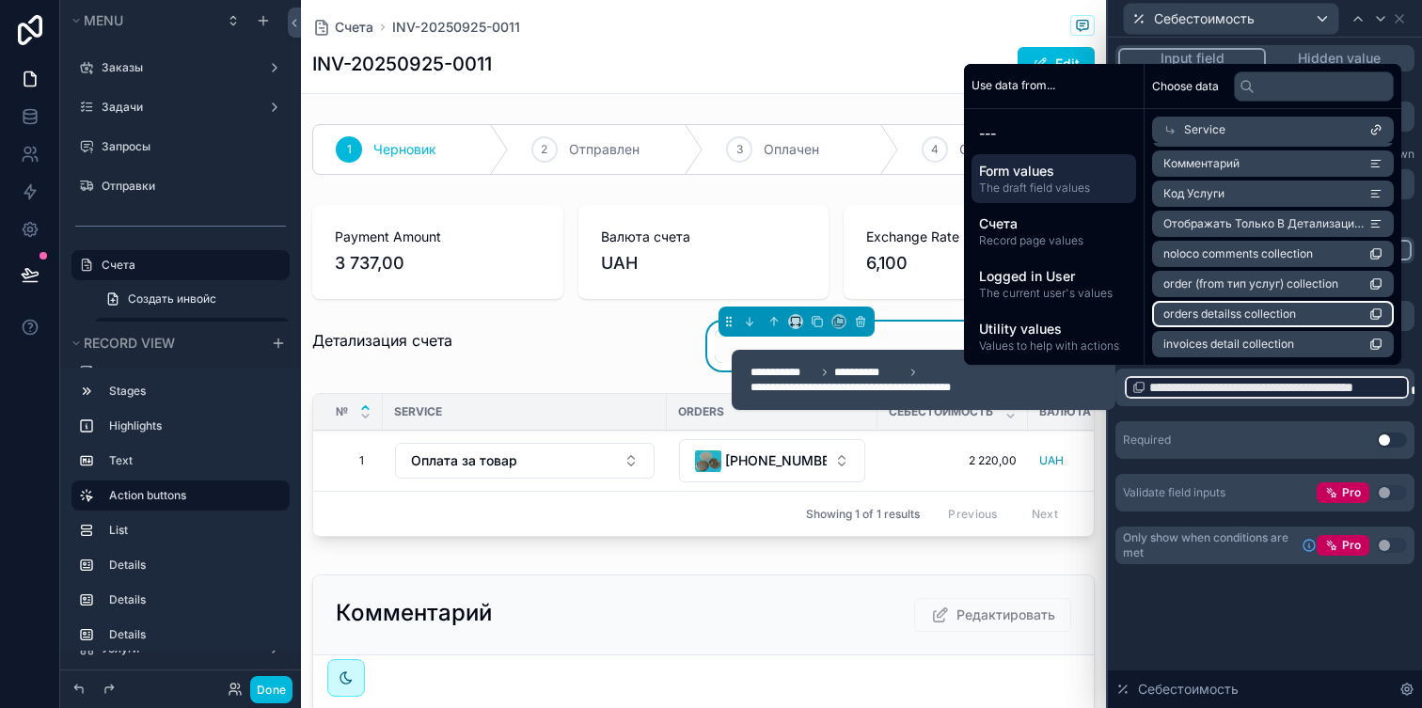
click at [1279, 314] on span "orders detailss collection" at bounding box center [1230, 314] width 133 height 15
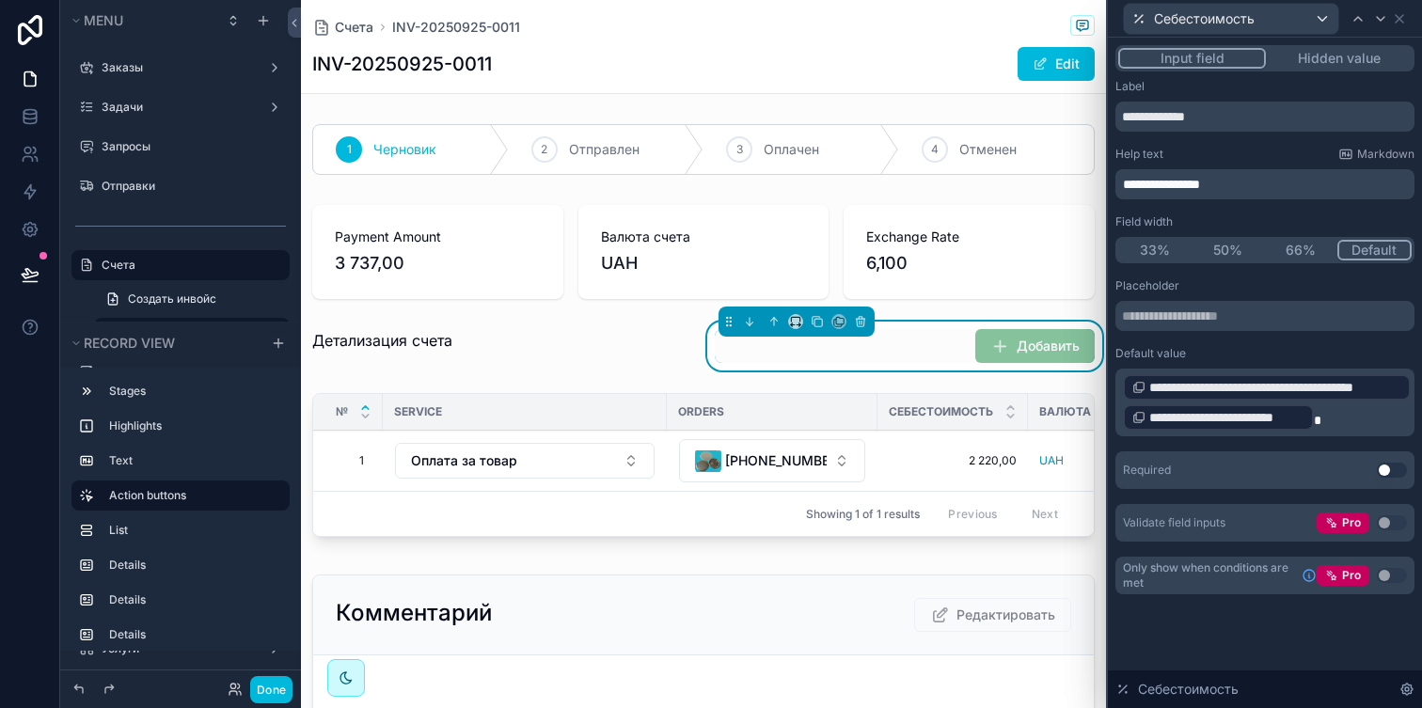
click at [1360, 394] on span "**********" at bounding box center [1275, 387] width 252 height 19
click at [1330, 404] on p "**********" at bounding box center [1267, 402] width 288 height 60
click at [1333, 386] on span "**********" at bounding box center [1275, 387] width 252 height 19
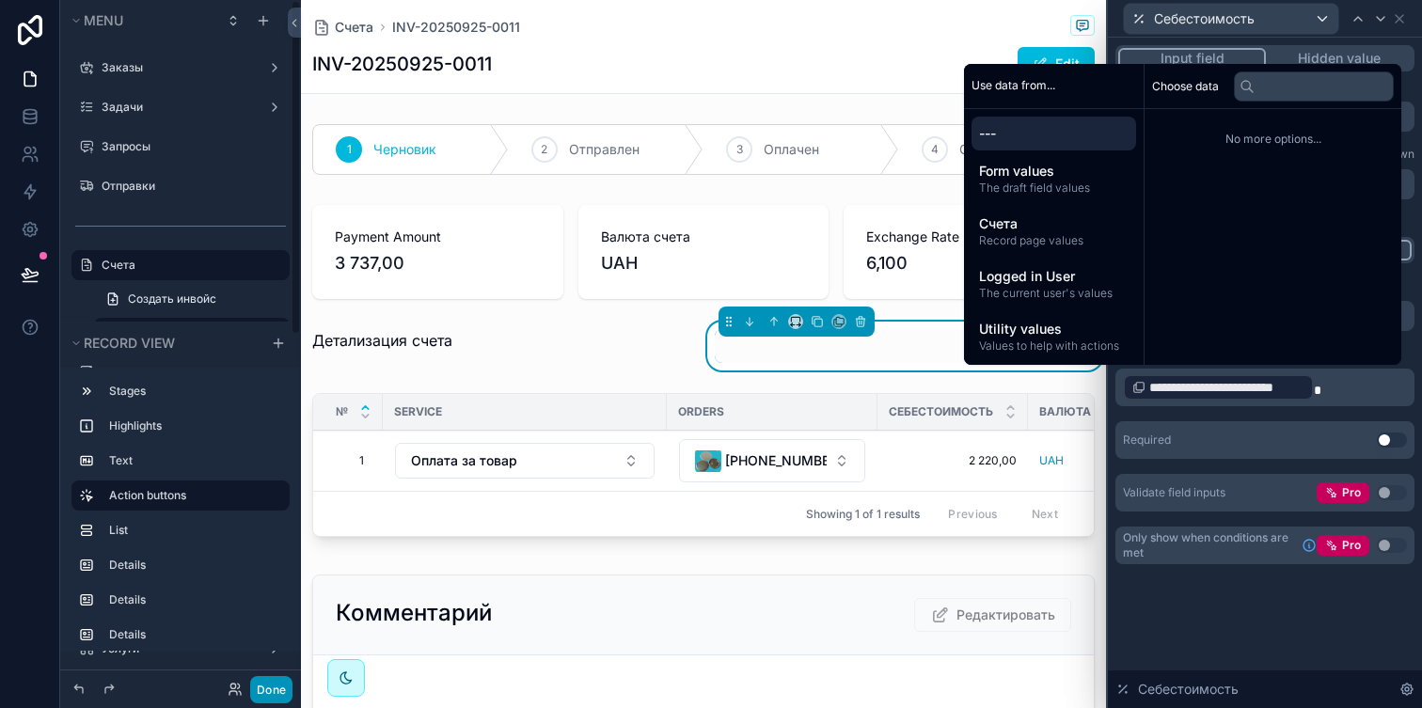
click at [258, 686] on button "Done" at bounding box center [271, 689] width 42 height 27
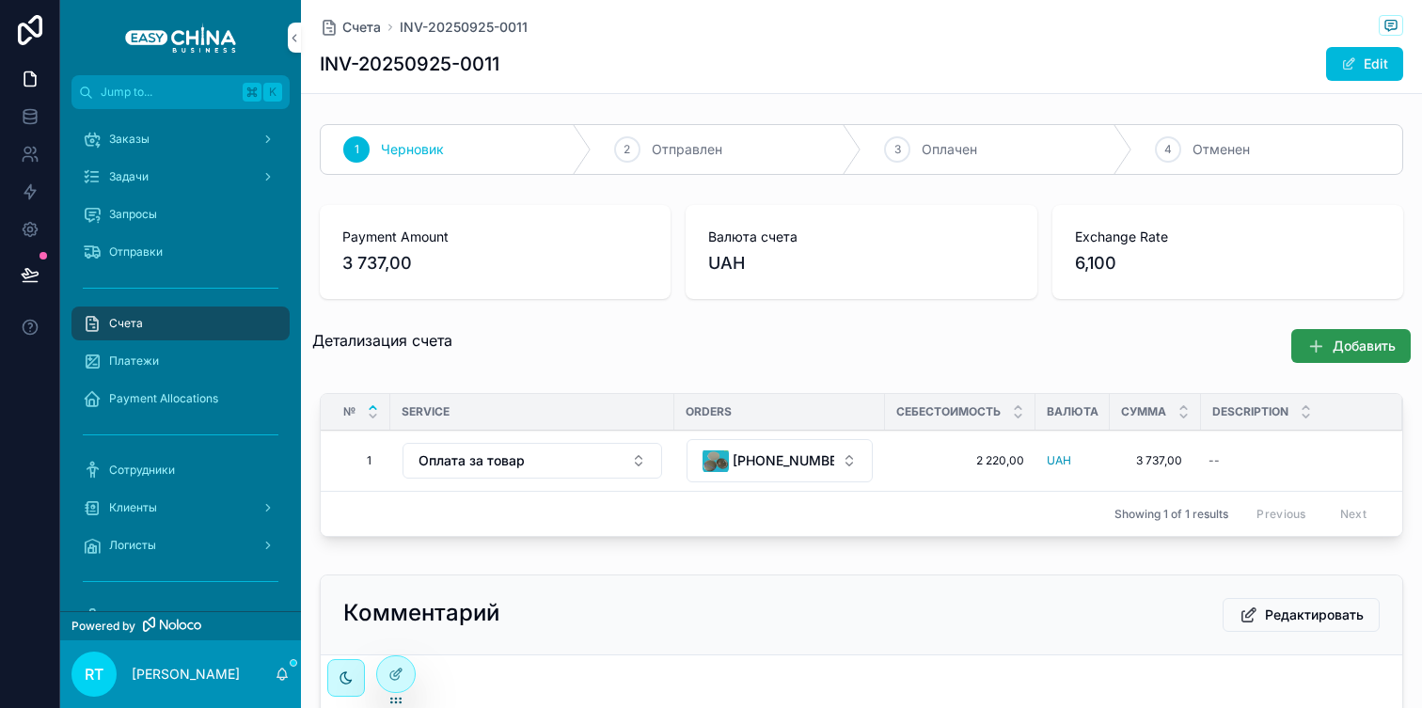
click at [1337, 339] on span "Добавить" at bounding box center [1364, 346] width 63 height 19
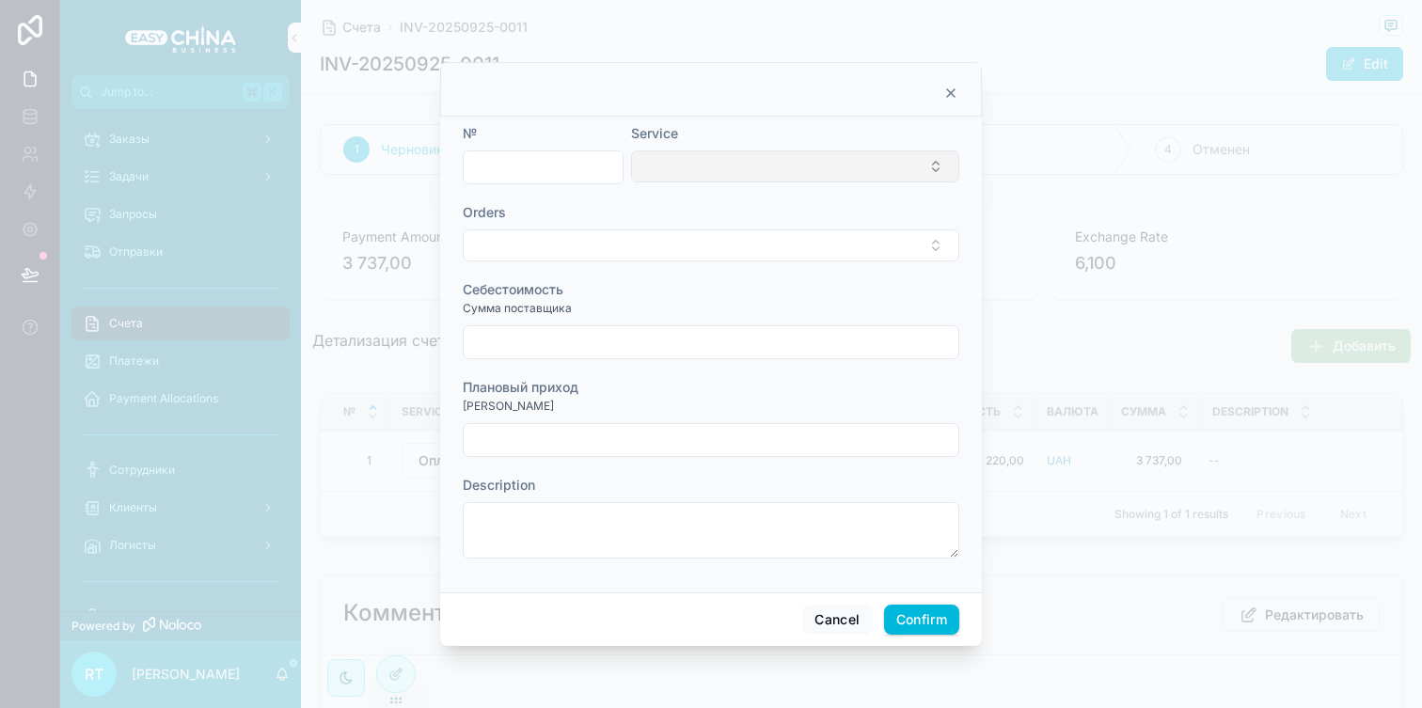
click at [671, 165] on button "Select Button" at bounding box center [795, 167] width 328 height 32
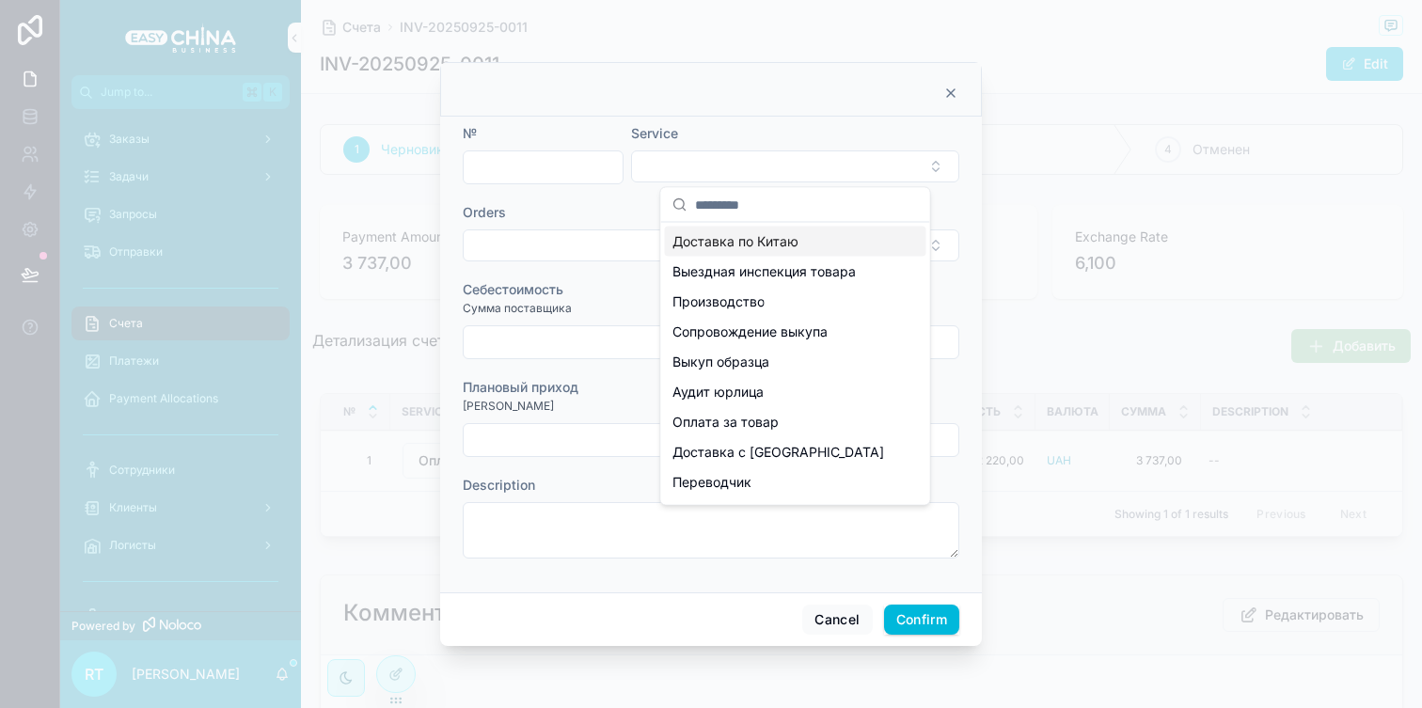
click at [698, 236] on span "Доставка по Китаю" at bounding box center [736, 241] width 126 height 19
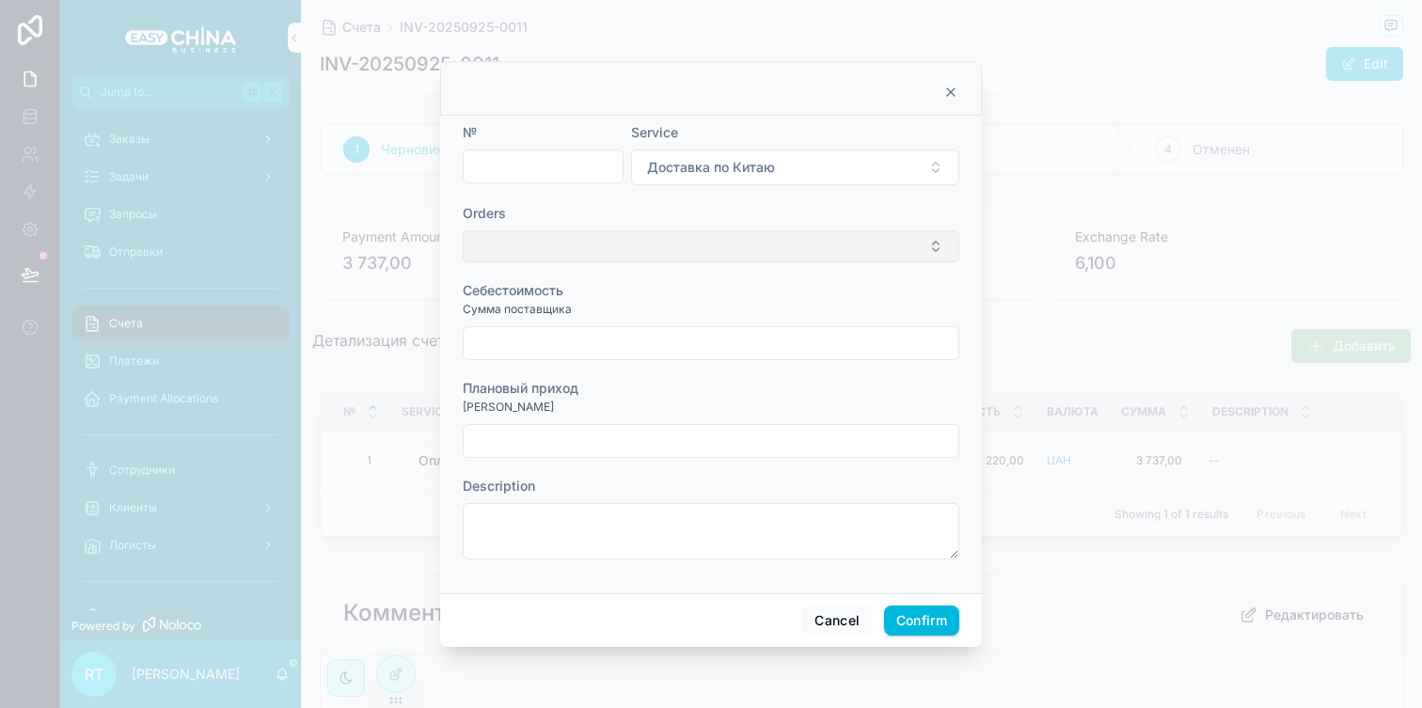
click at [654, 240] on button "Select Button" at bounding box center [711, 246] width 497 height 32
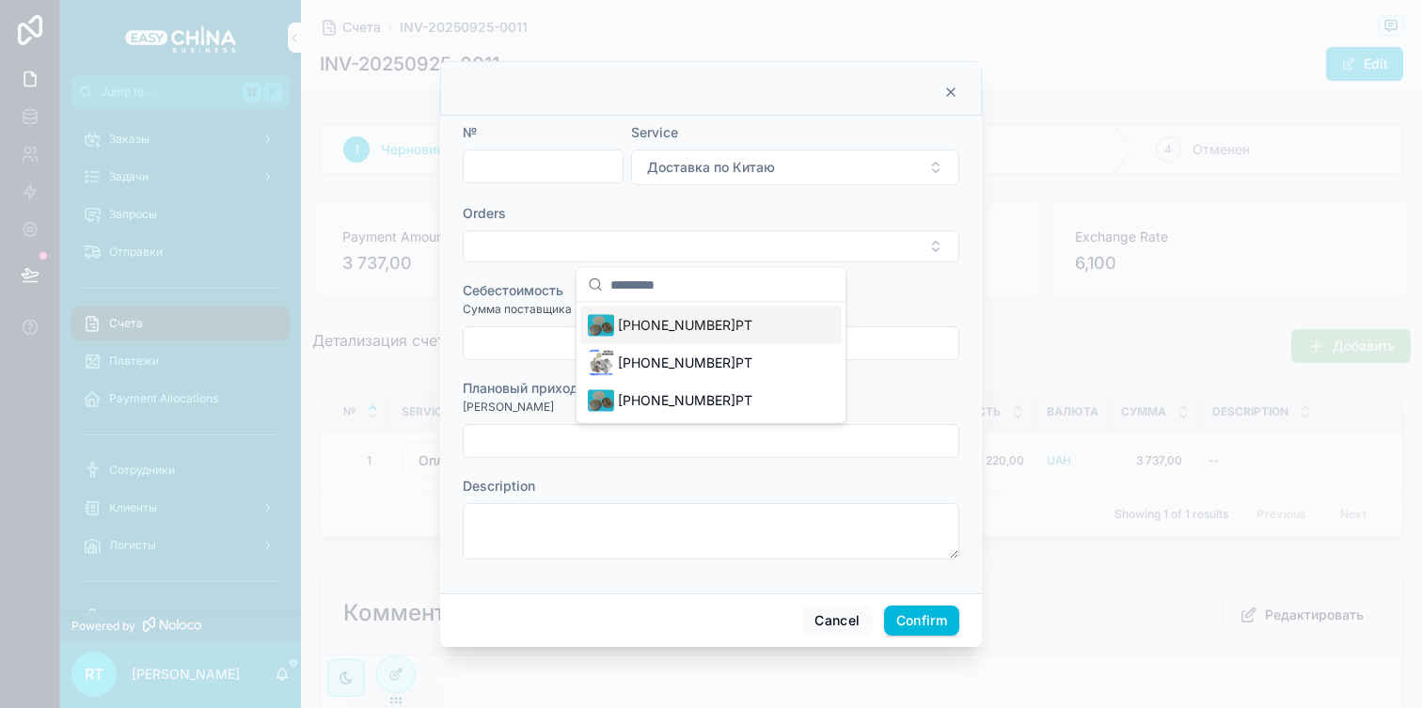
click at [658, 329] on span "[PHONE_NUMBER]РТ" at bounding box center [685, 325] width 135 height 19
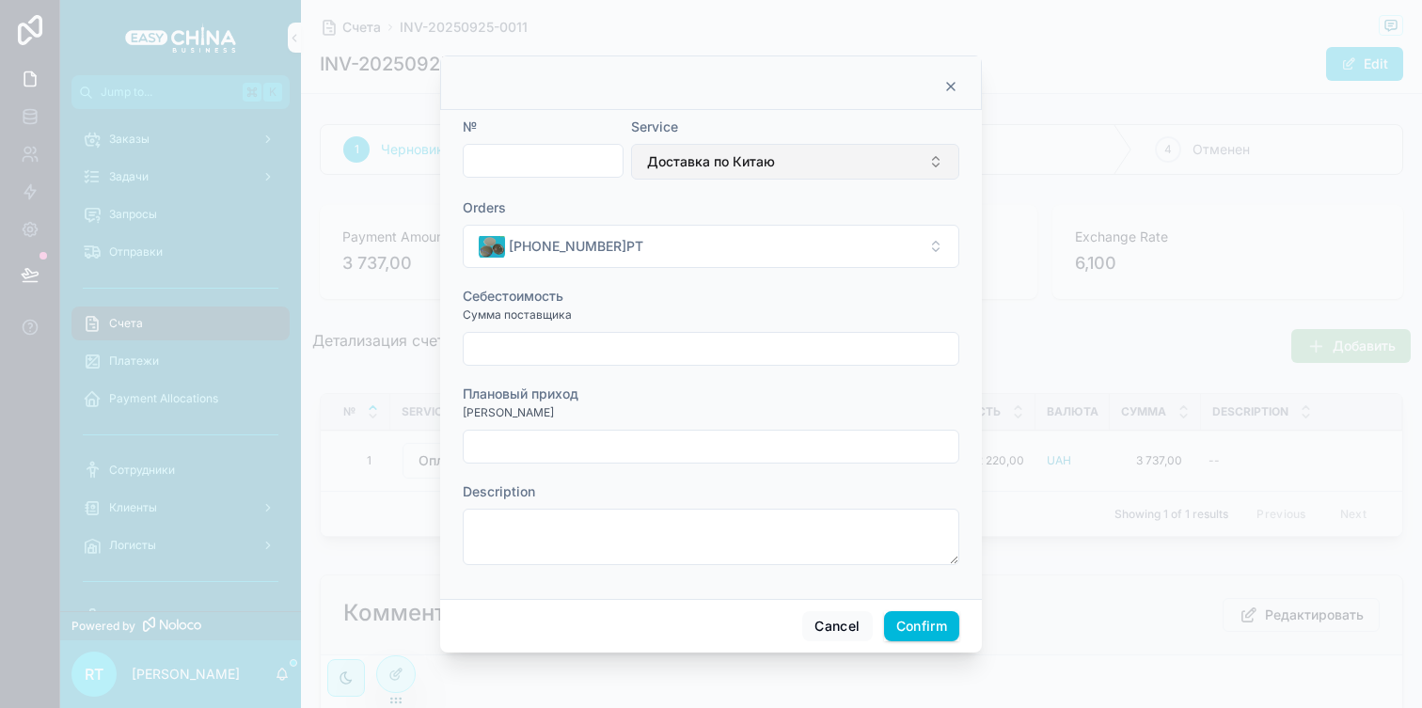
click at [754, 173] on button "Доставка по Китаю" at bounding box center [795, 162] width 328 height 36
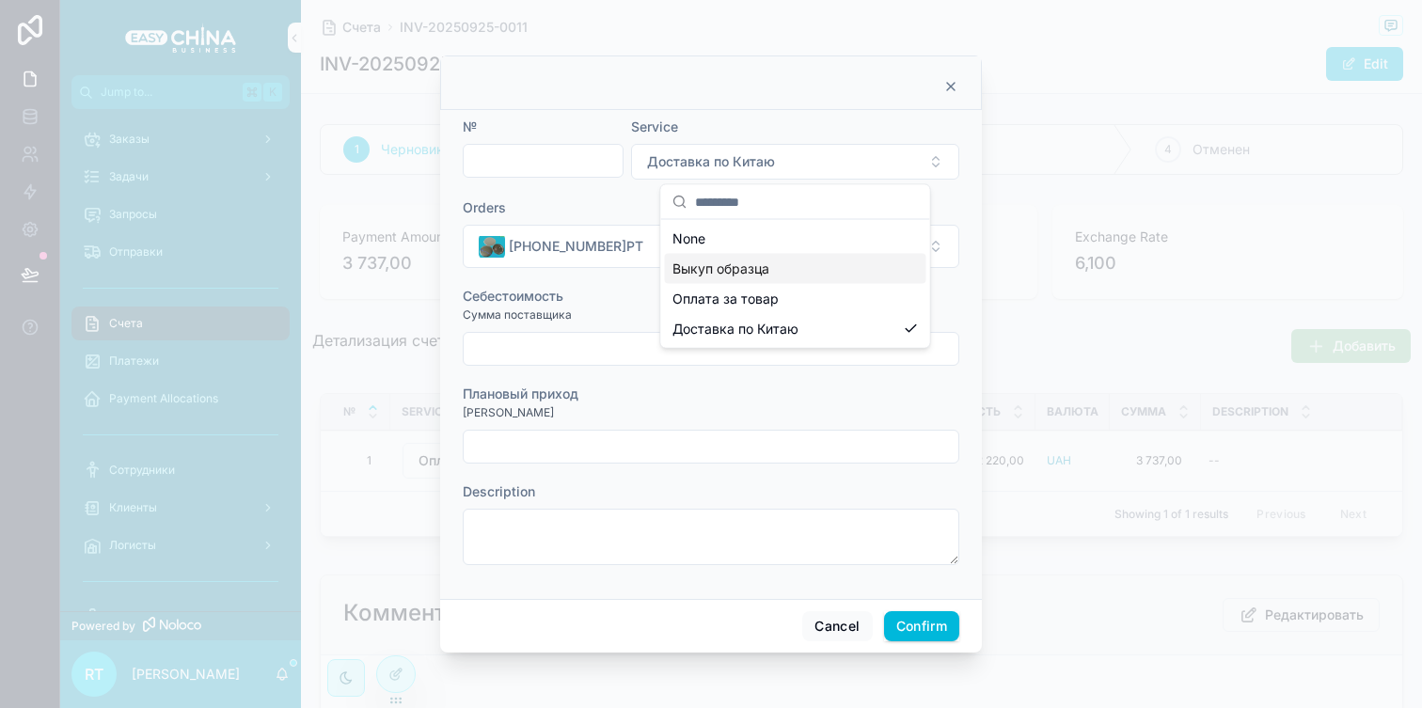
click at [754, 265] on span "Выкуп образца" at bounding box center [721, 269] width 97 height 19
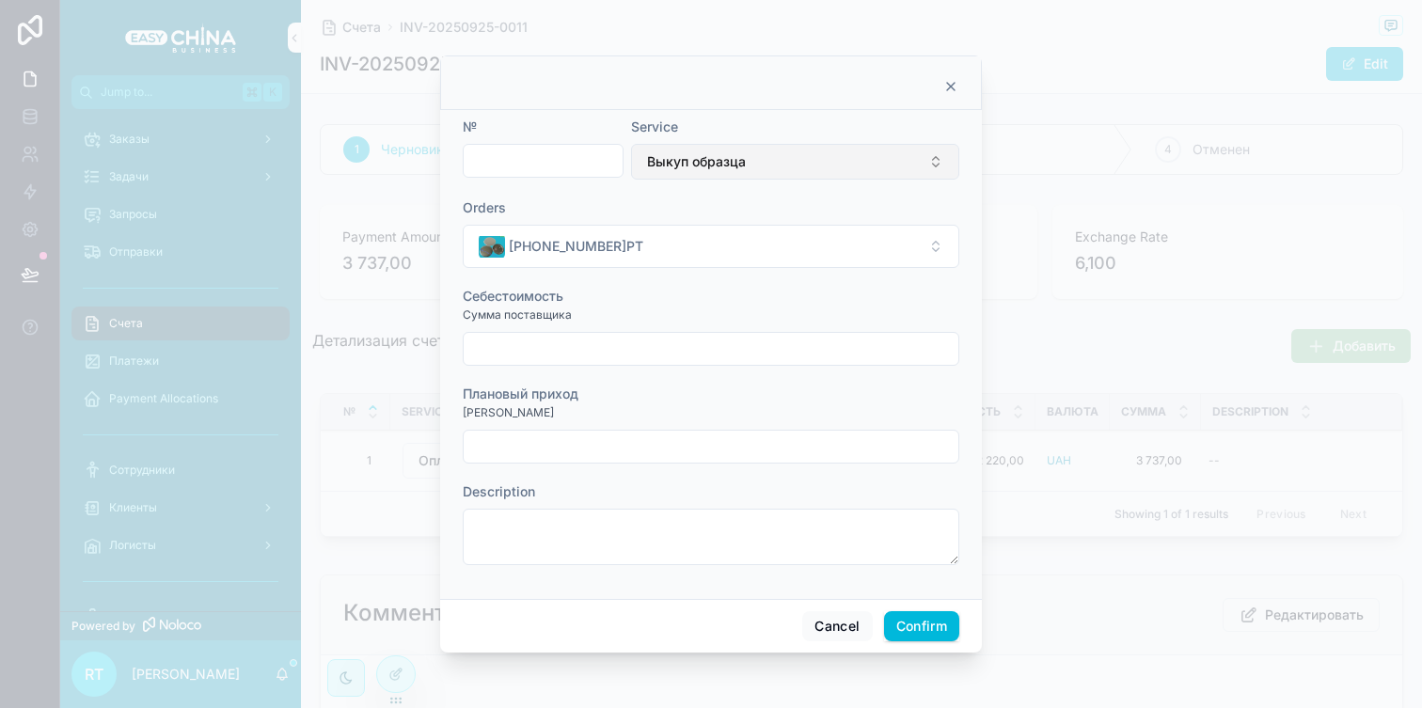
click at [794, 163] on button "Выкуп образца" at bounding box center [795, 162] width 328 height 36
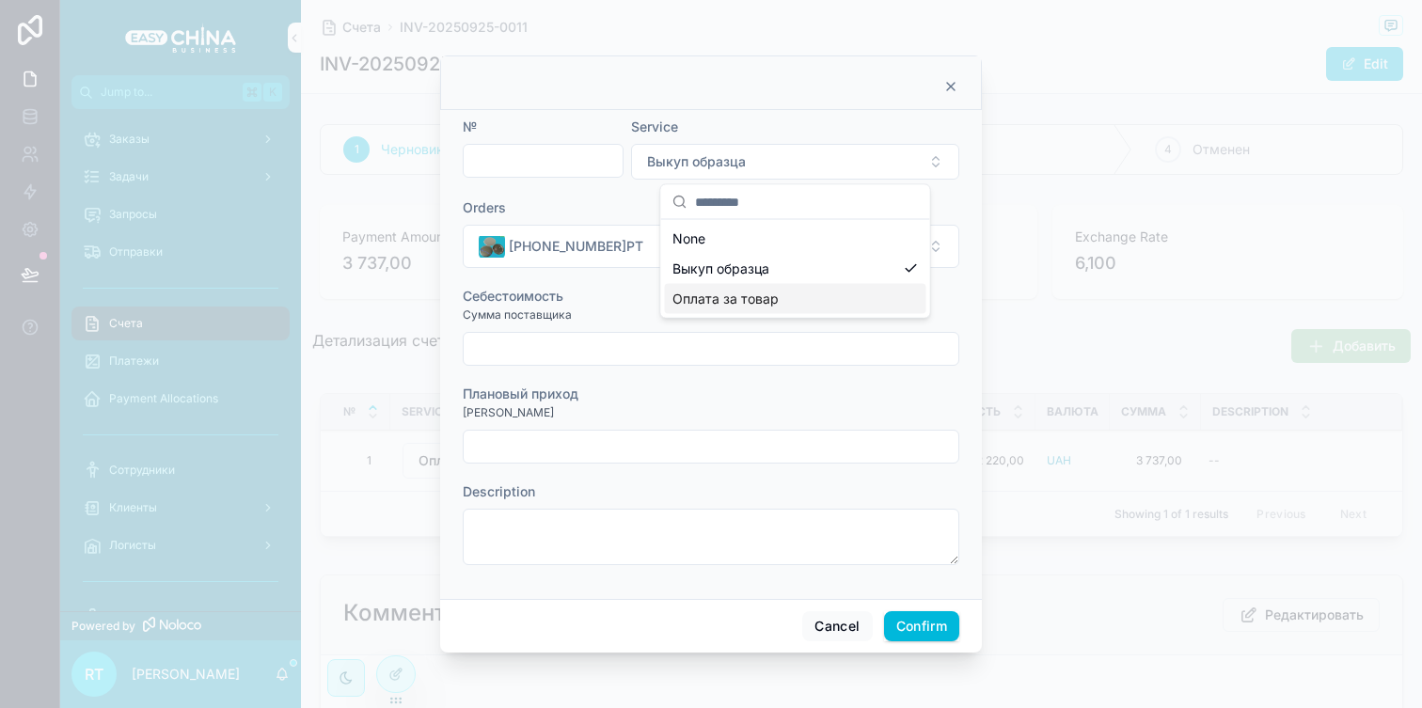
click at [795, 284] on div "Оплата за товар" at bounding box center [795, 299] width 261 height 30
click at [834, 623] on button "Cancel" at bounding box center [837, 626] width 70 height 30
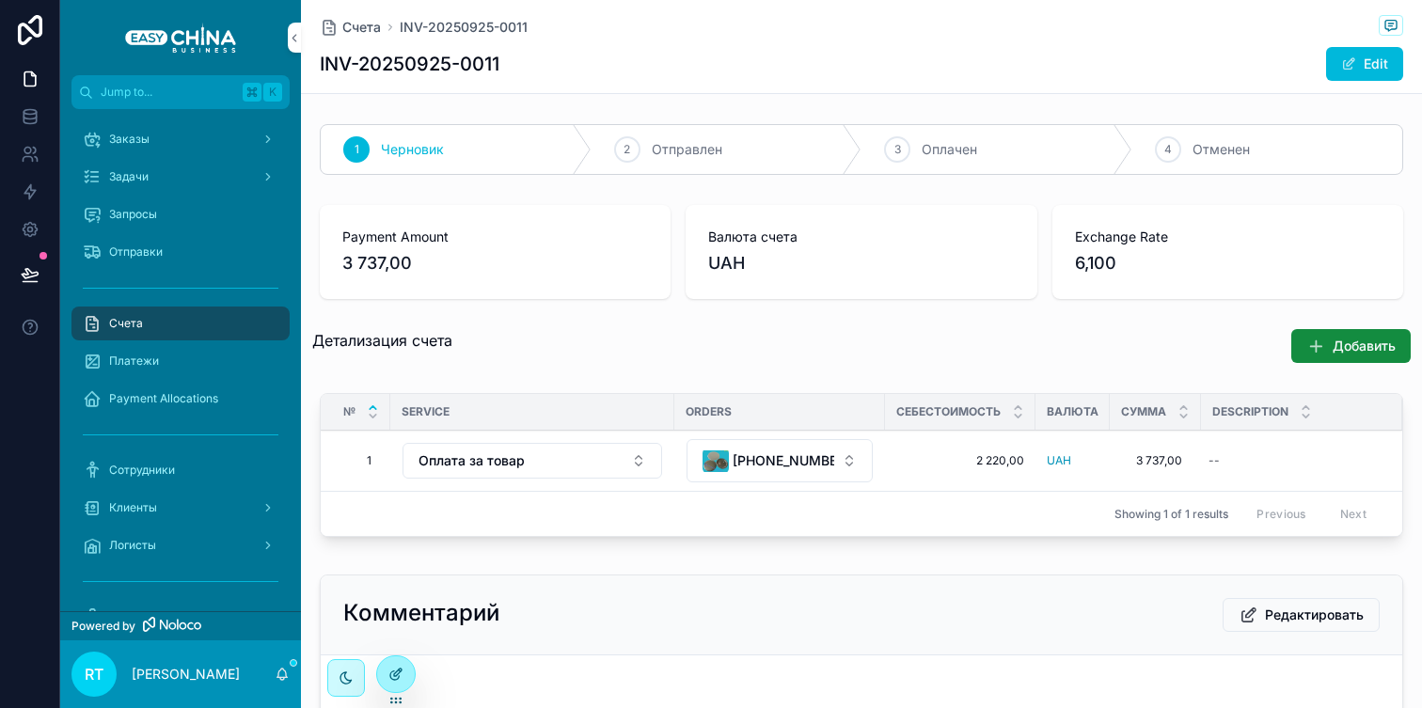
click at [404, 662] on div at bounding box center [396, 675] width 38 height 36
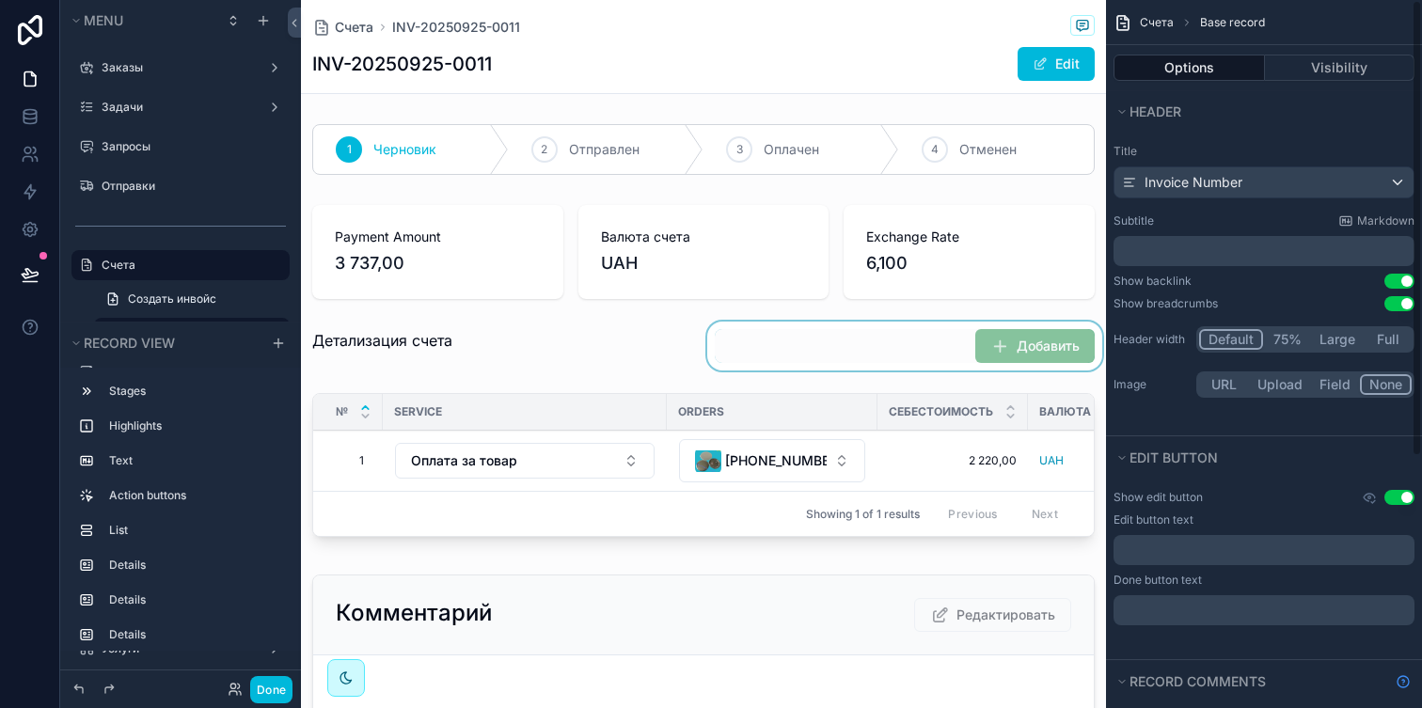
click at [958, 352] on div "scrollable content" at bounding box center [905, 346] width 403 height 49
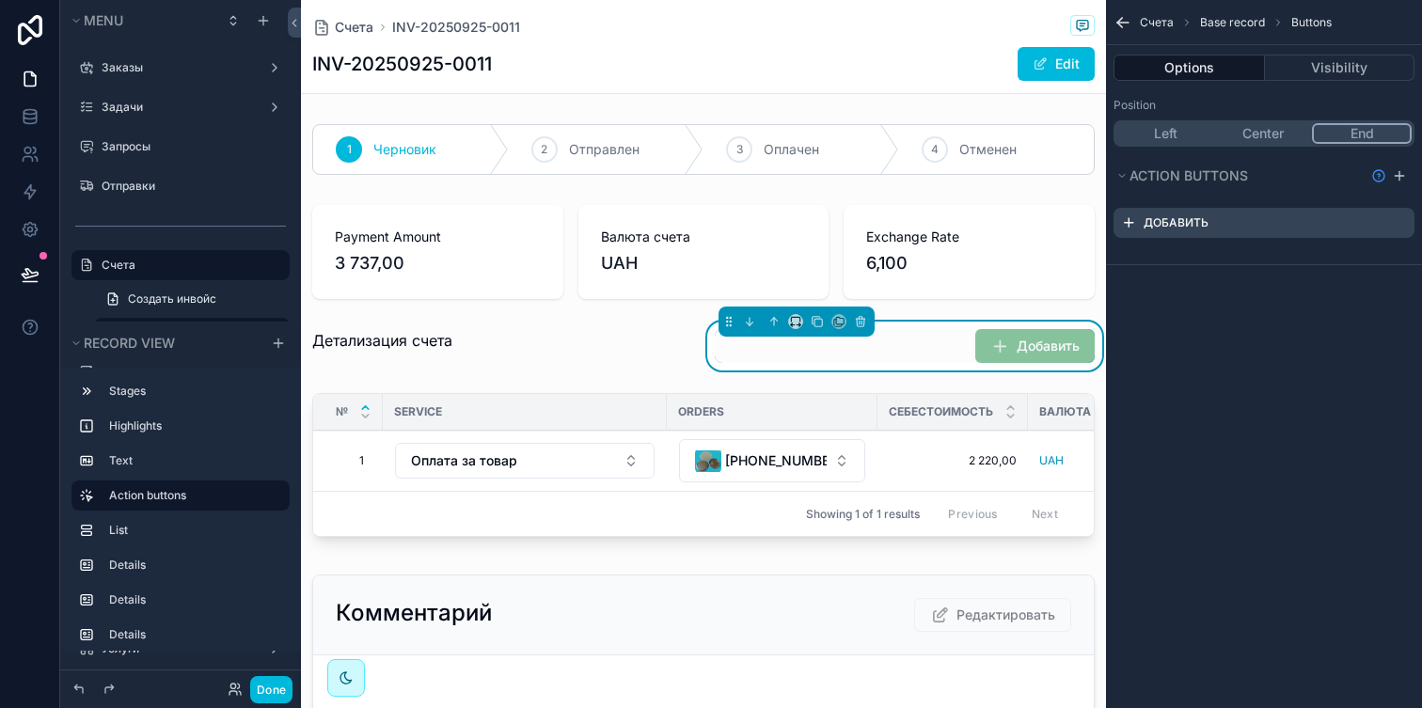
click at [0, 0] on icon "scrollable content" at bounding box center [0, 0] width 0 height 0
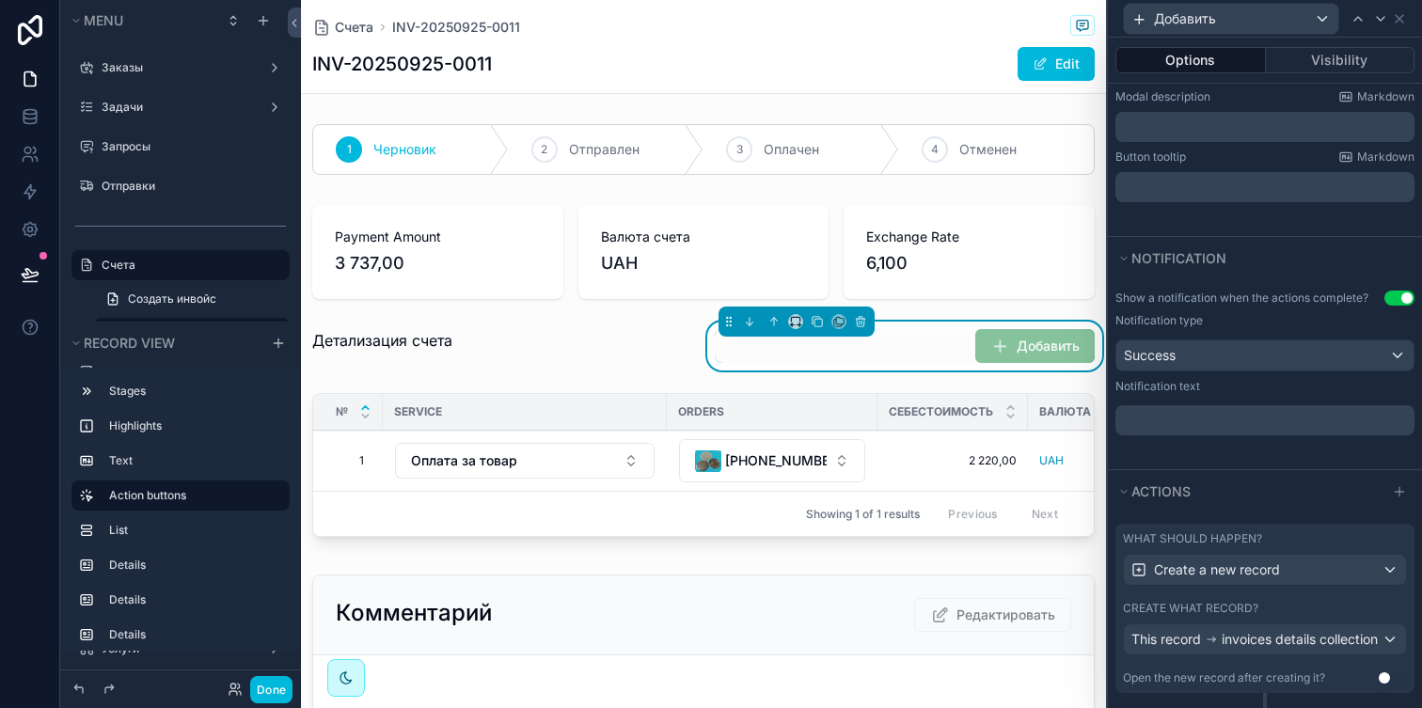
scroll to position [453, 0]
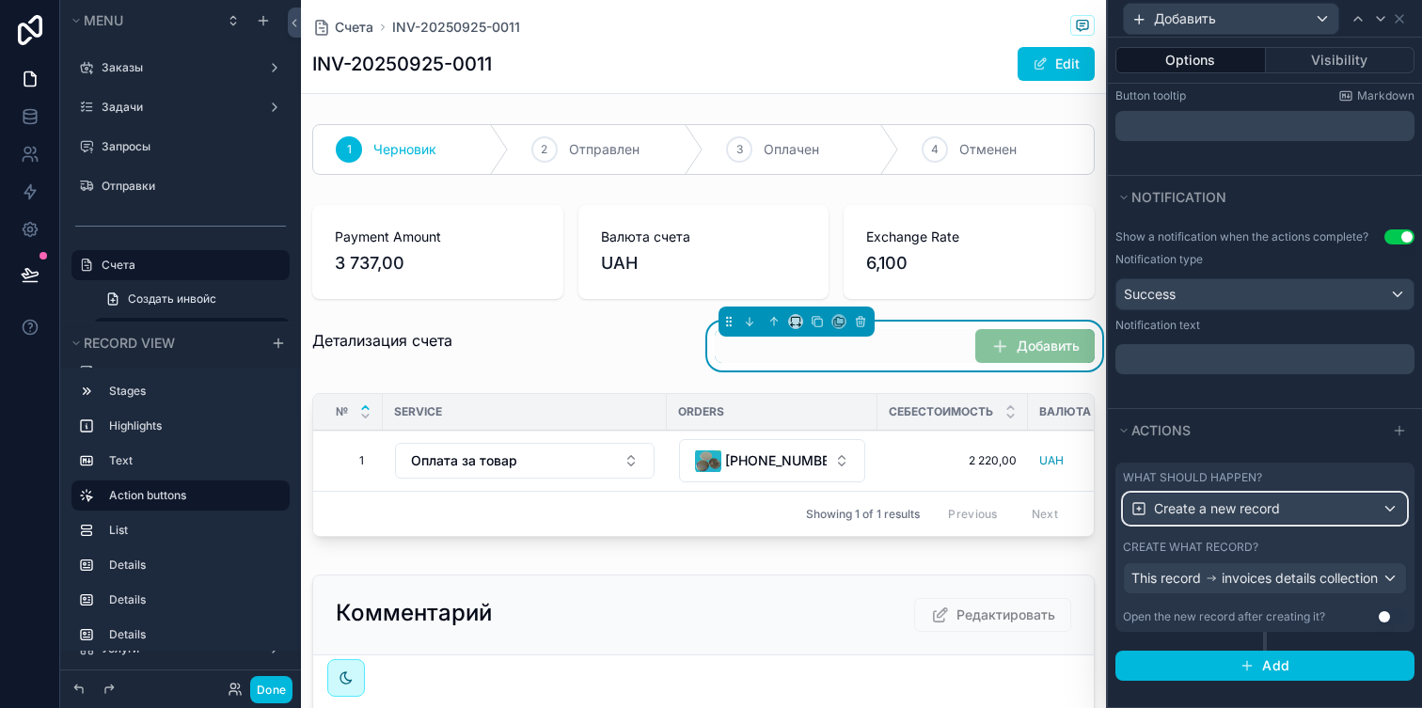
click at [1262, 499] on span "Create a new record" at bounding box center [1217, 508] width 126 height 19
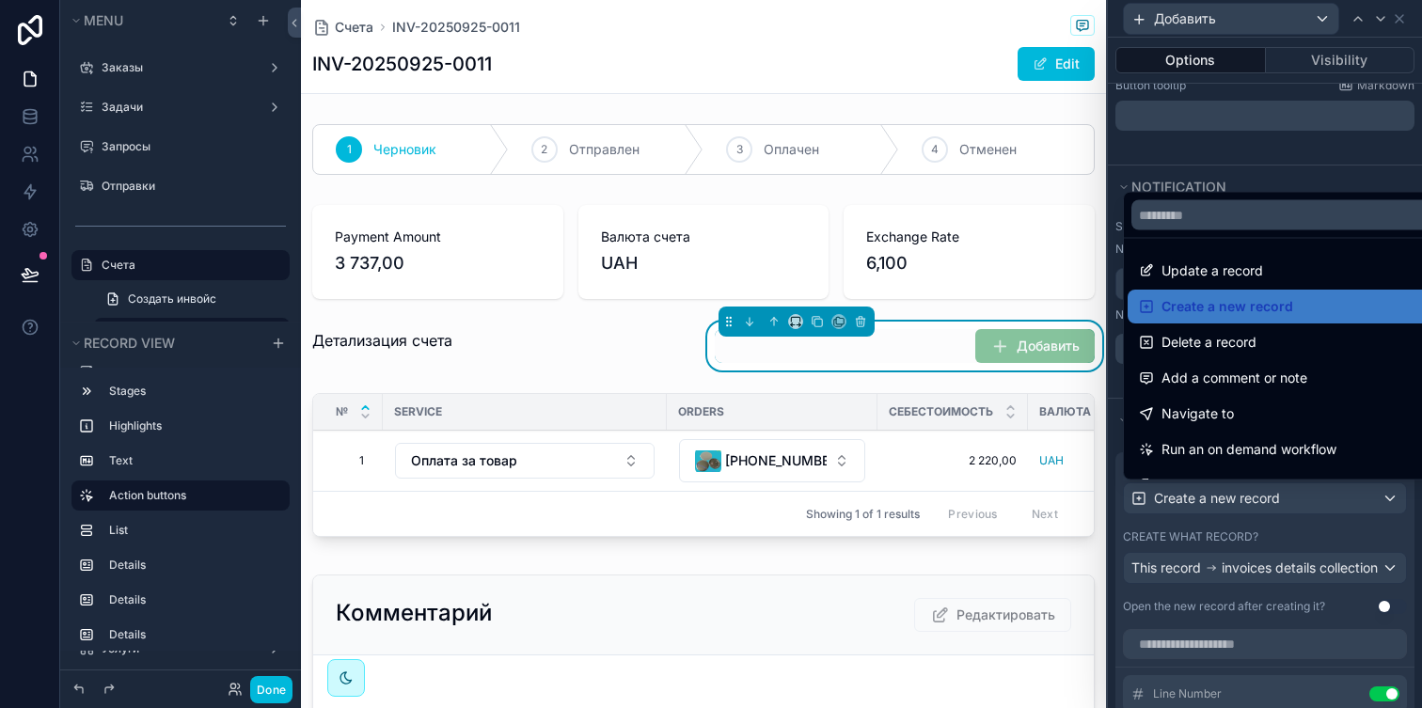
click at [1262, 497] on div at bounding box center [1265, 354] width 314 height 708
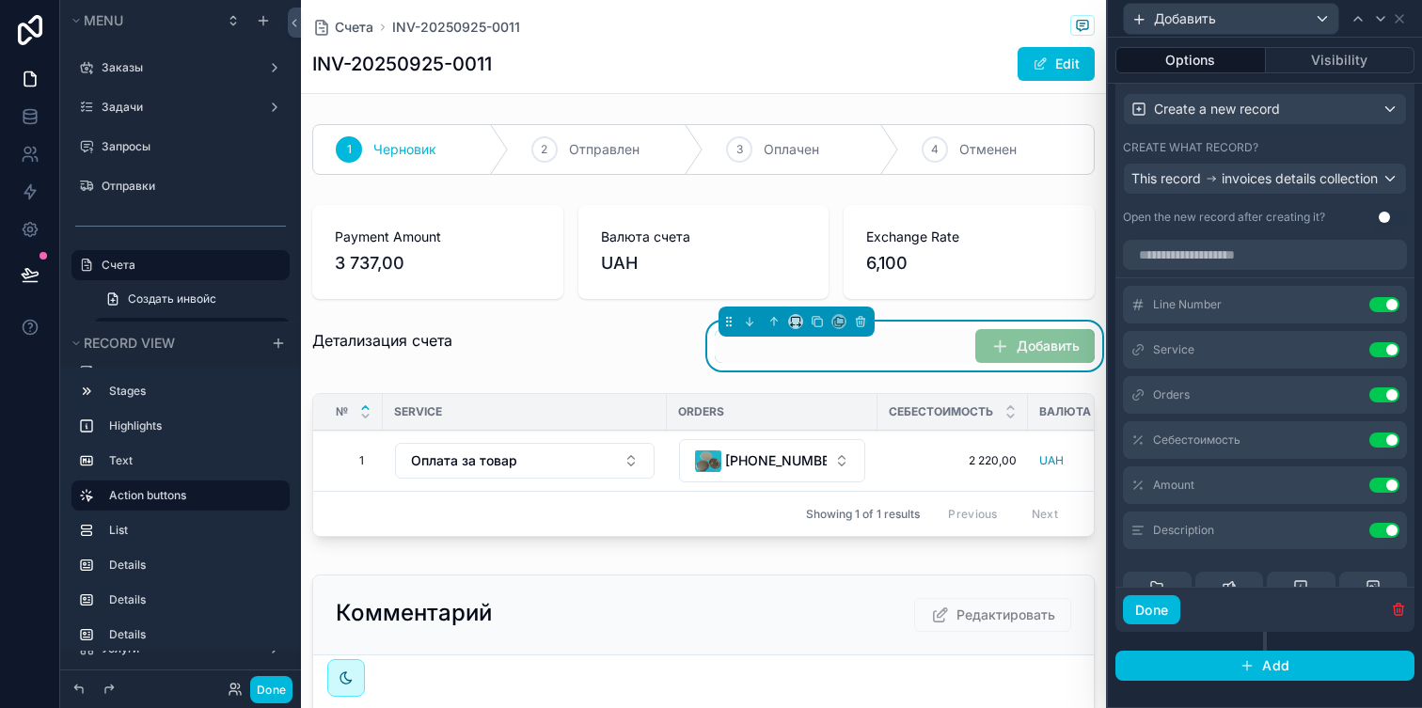
scroll to position [30, 0]
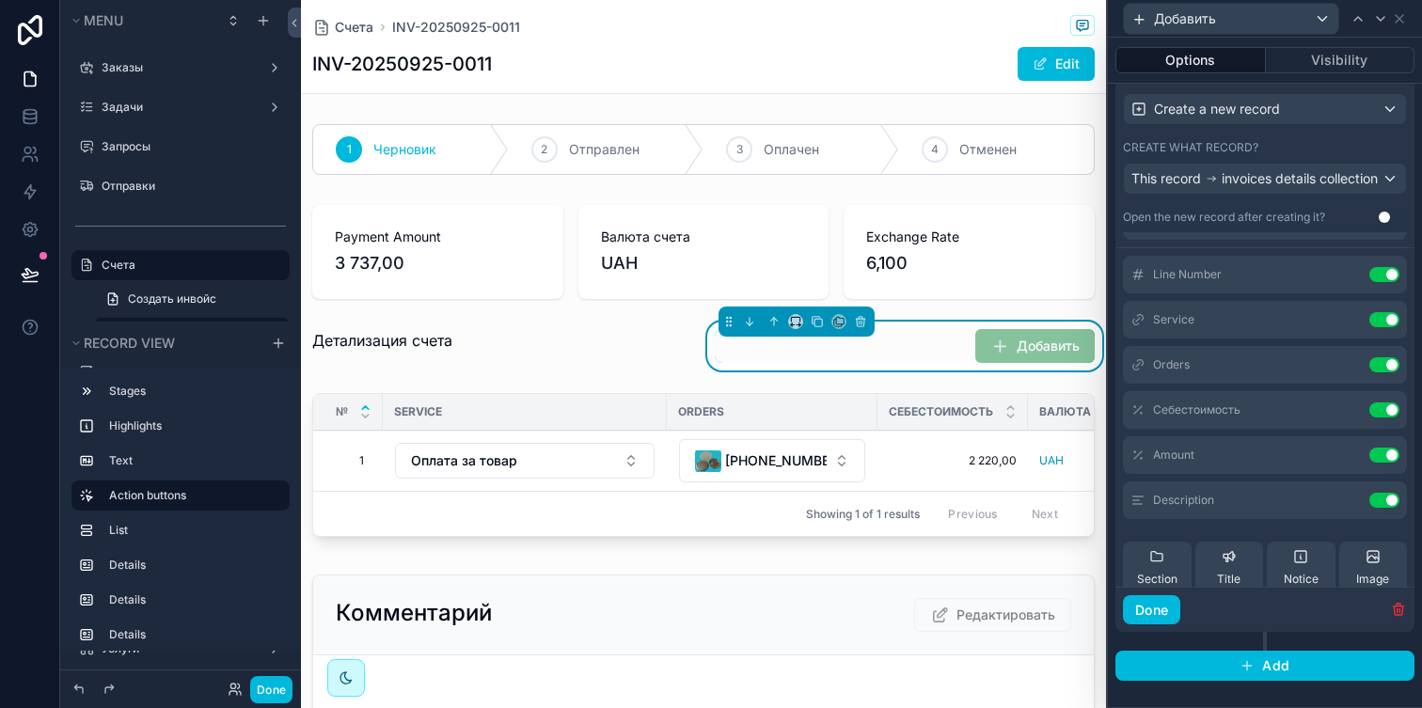
click at [1350, 419] on div "Себестоимость Use setting" at bounding box center [1265, 410] width 284 height 38
click at [0, 0] on icon at bounding box center [0, 0] width 0 height 0
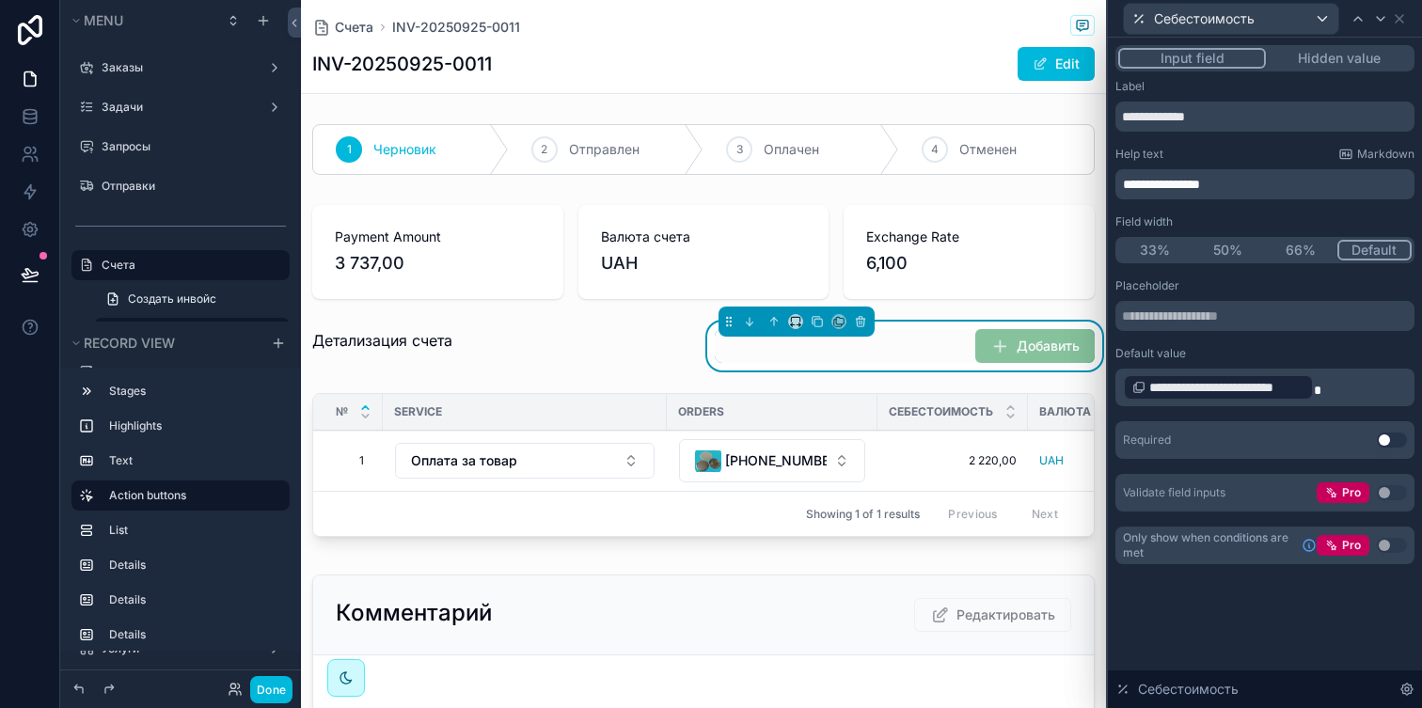
click at [1320, 381] on p "**********" at bounding box center [1267, 387] width 288 height 30
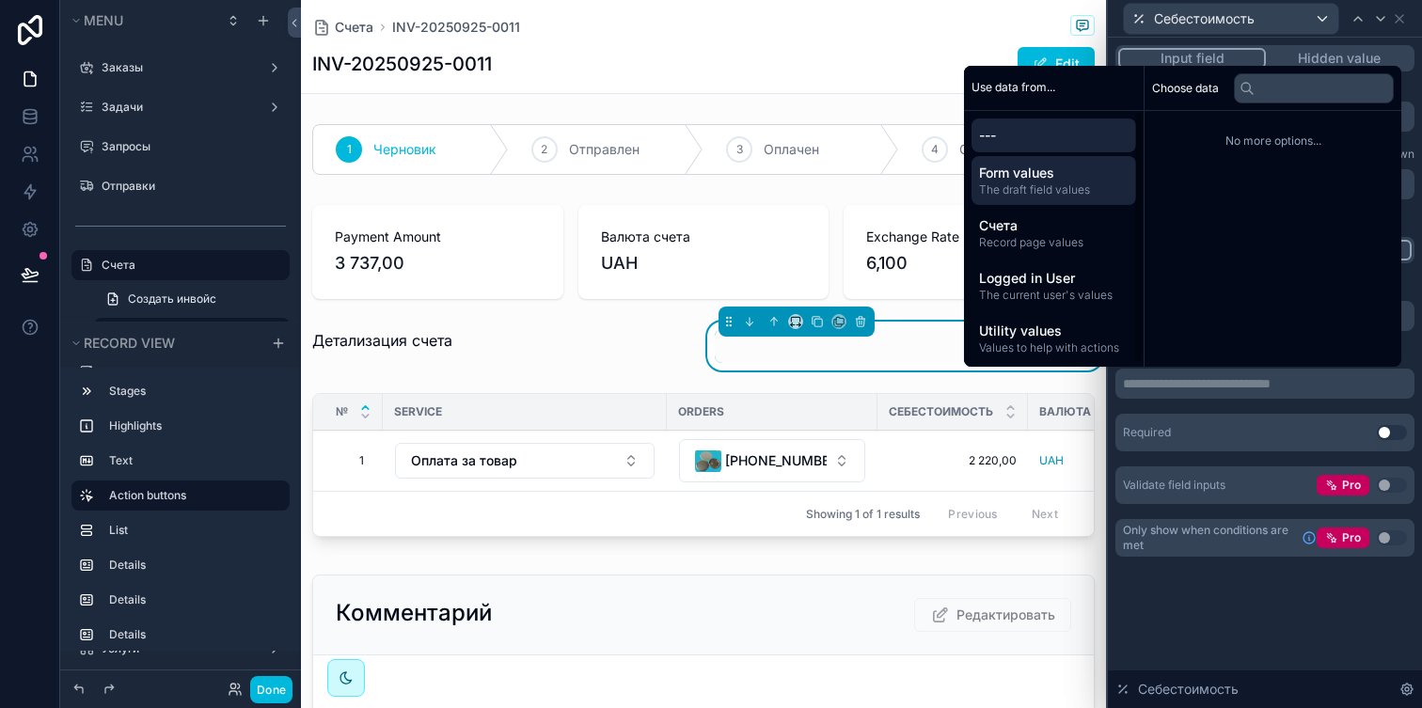
click at [1054, 195] on span "The draft field values" at bounding box center [1054, 189] width 150 height 15
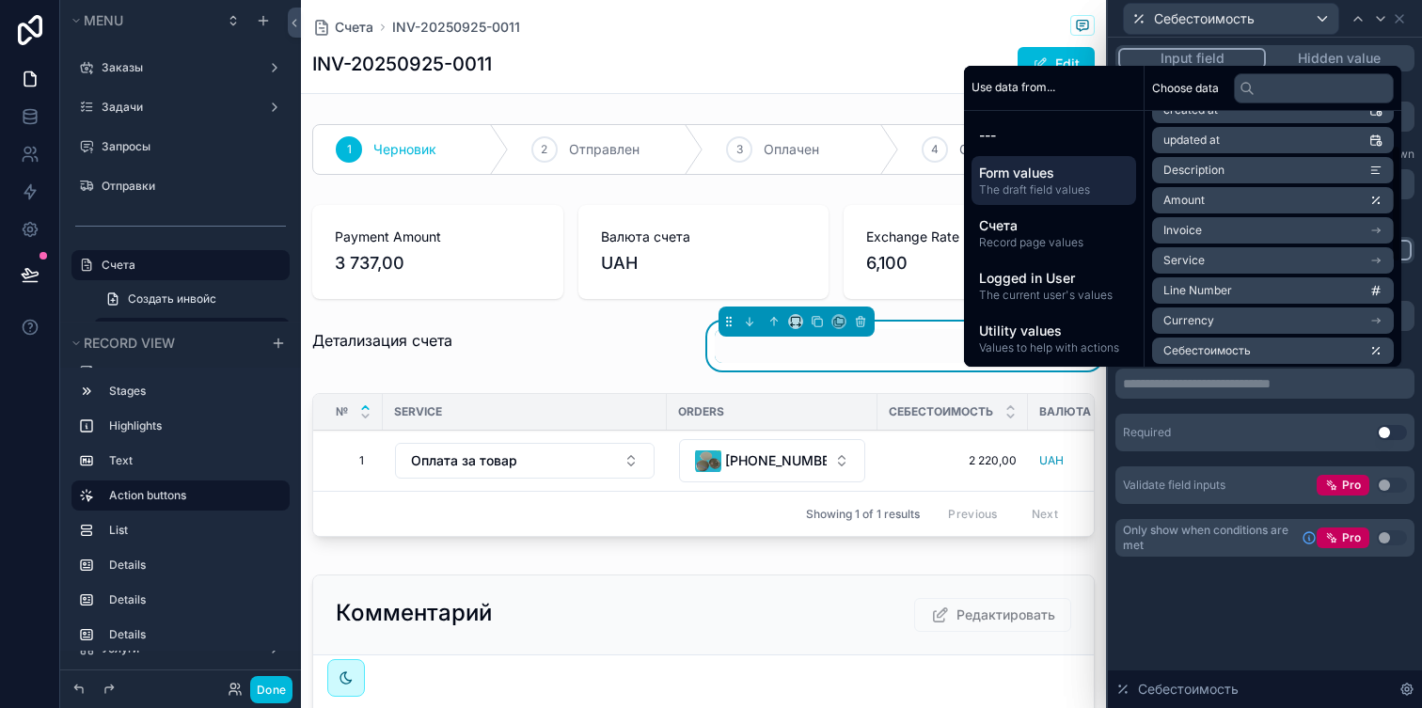
scroll to position [100, 0]
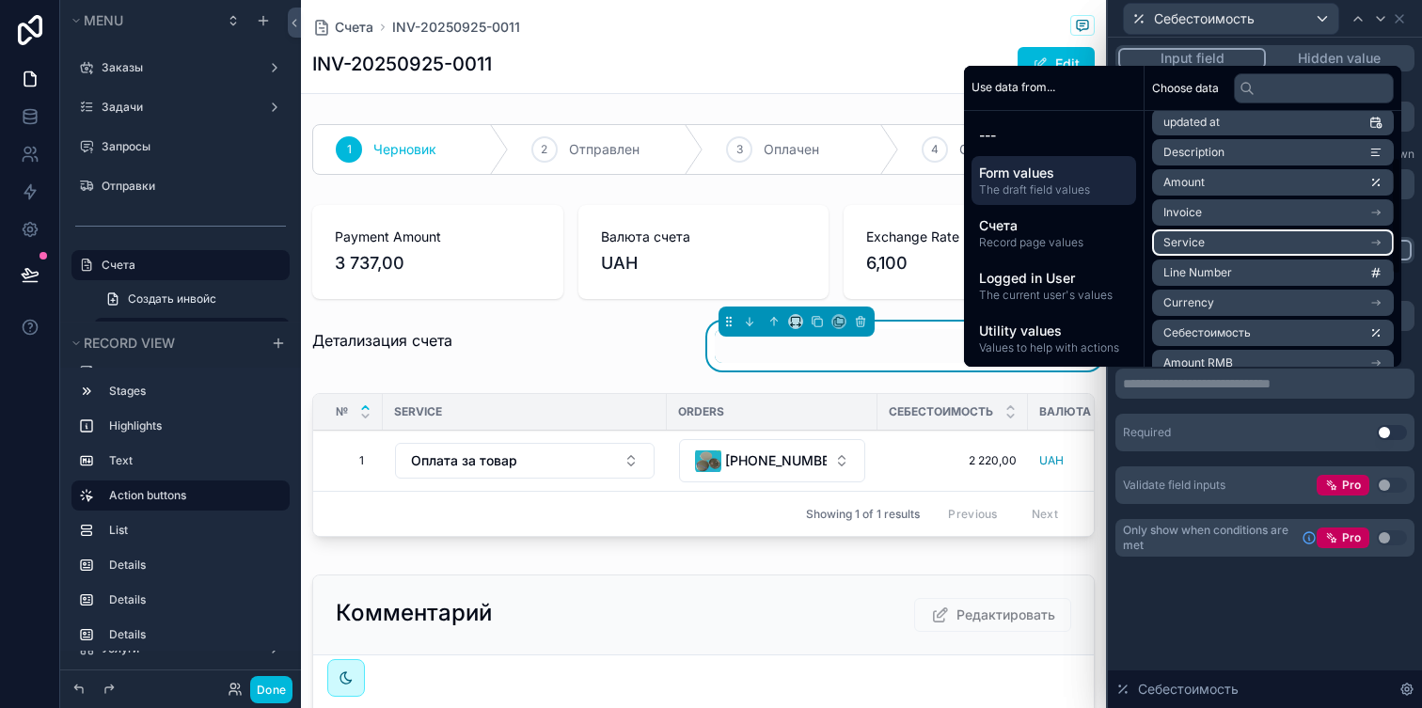
click at [1260, 236] on li "Service" at bounding box center [1273, 243] width 242 height 26
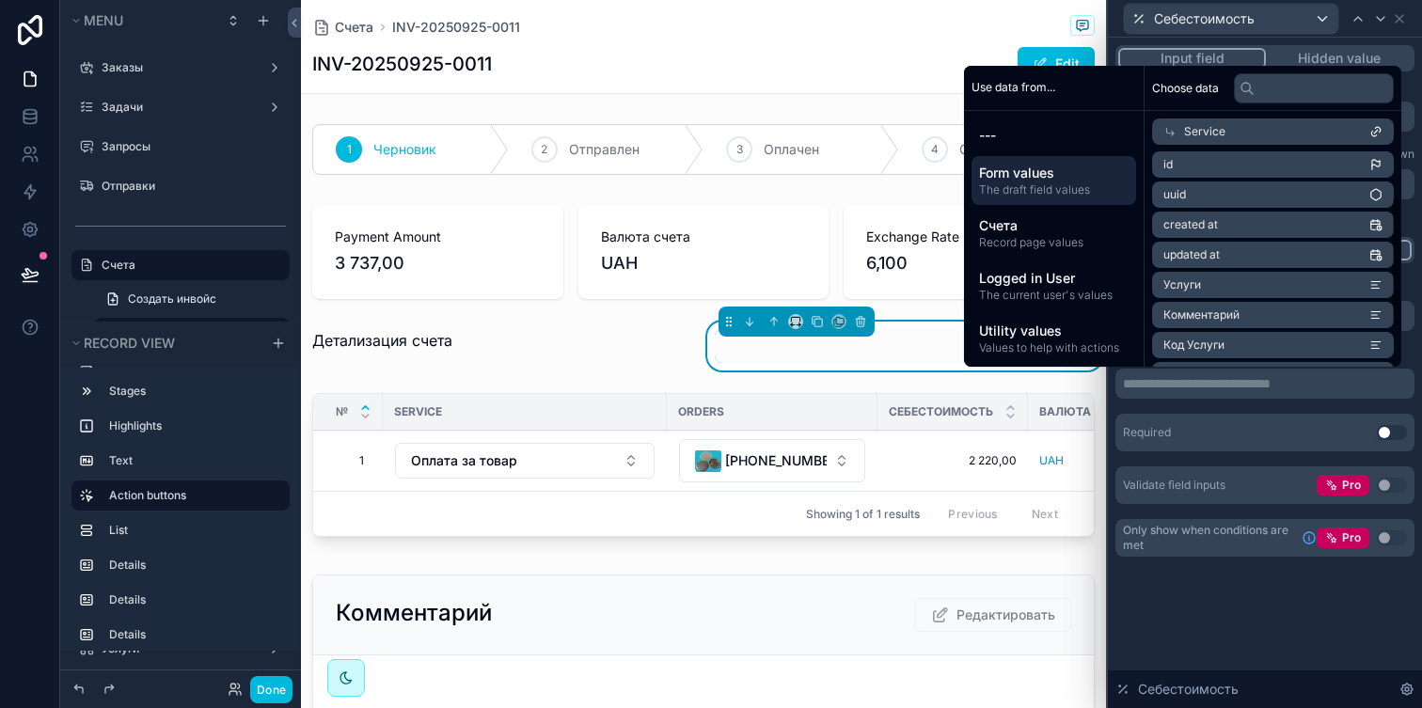
scroll to position [0, 0]
click at [1164, 125] on icon at bounding box center [1170, 131] width 13 height 13
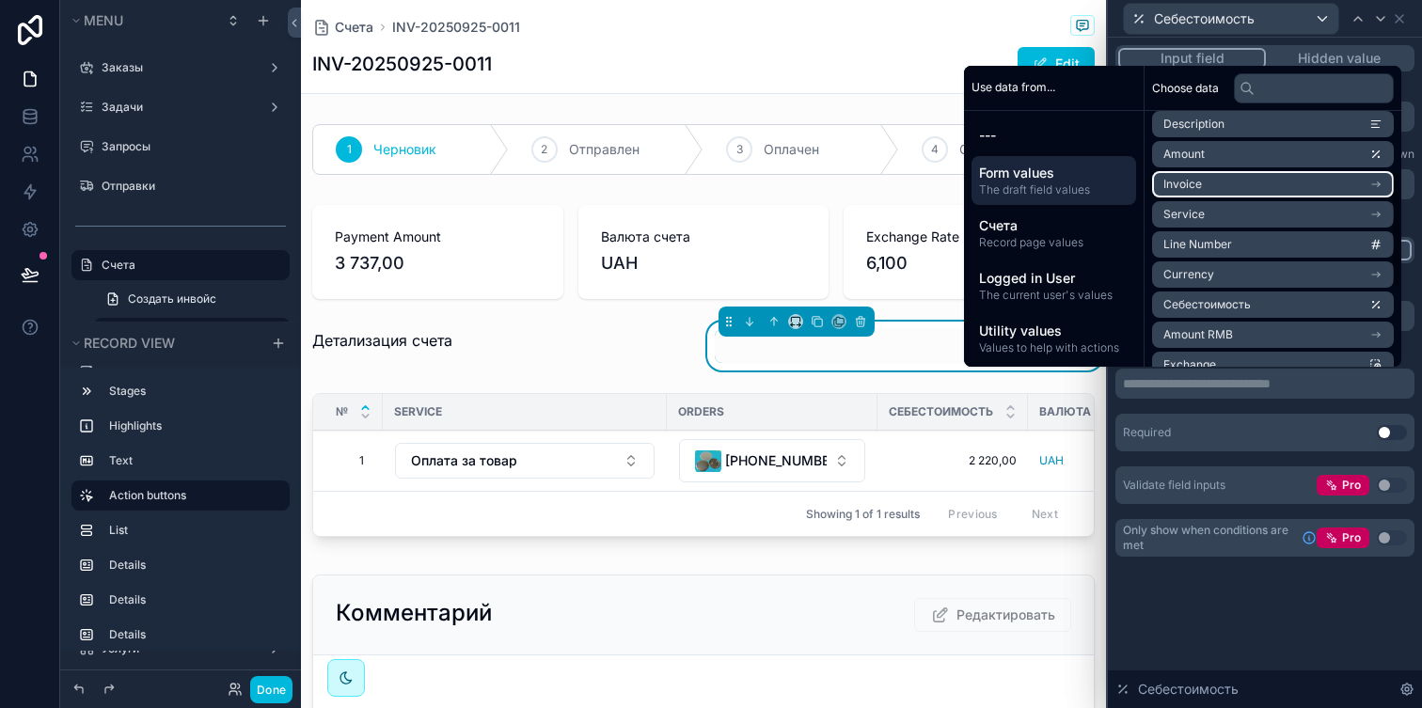
click at [1246, 184] on li "Invoice" at bounding box center [1273, 184] width 242 height 26
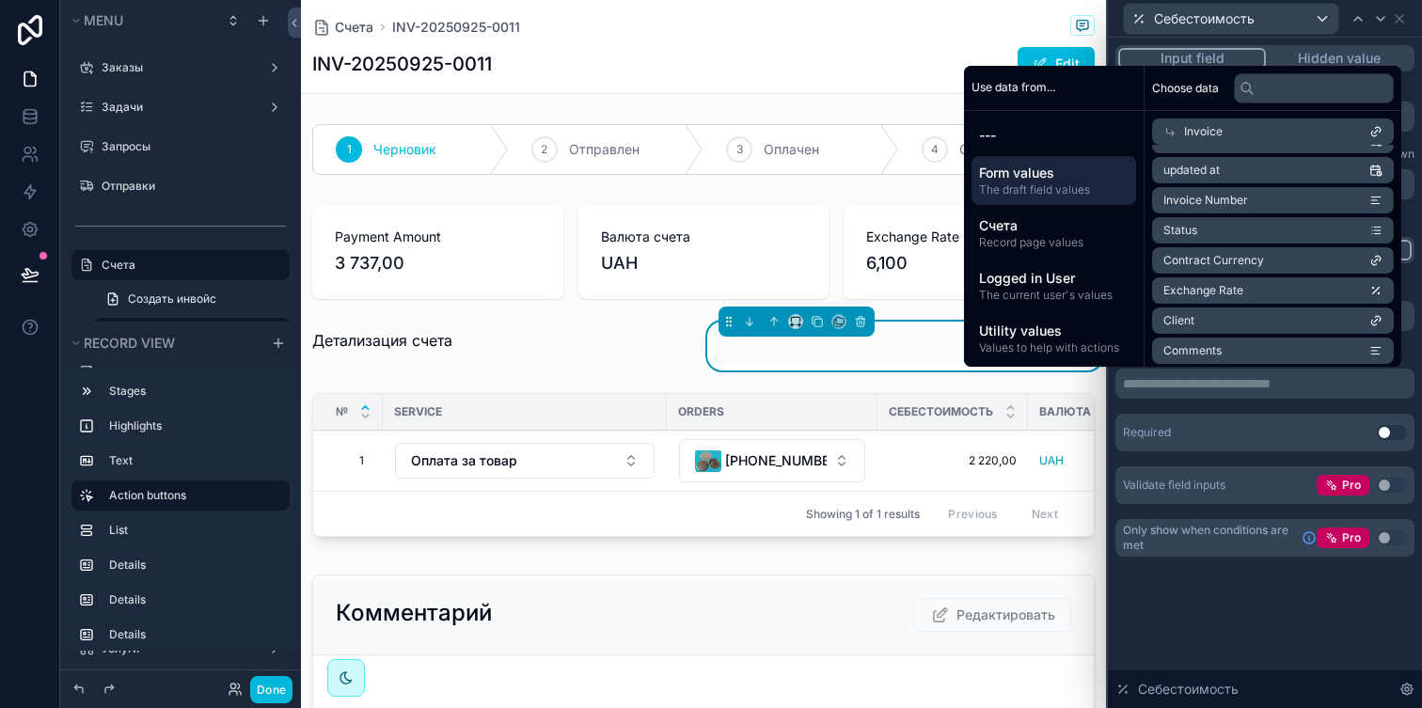
scroll to position [0, 0]
click at [1164, 126] on icon at bounding box center [1170, 131] width 13 height 13
